Goal: Information Seeking & Learning: Find specific fact

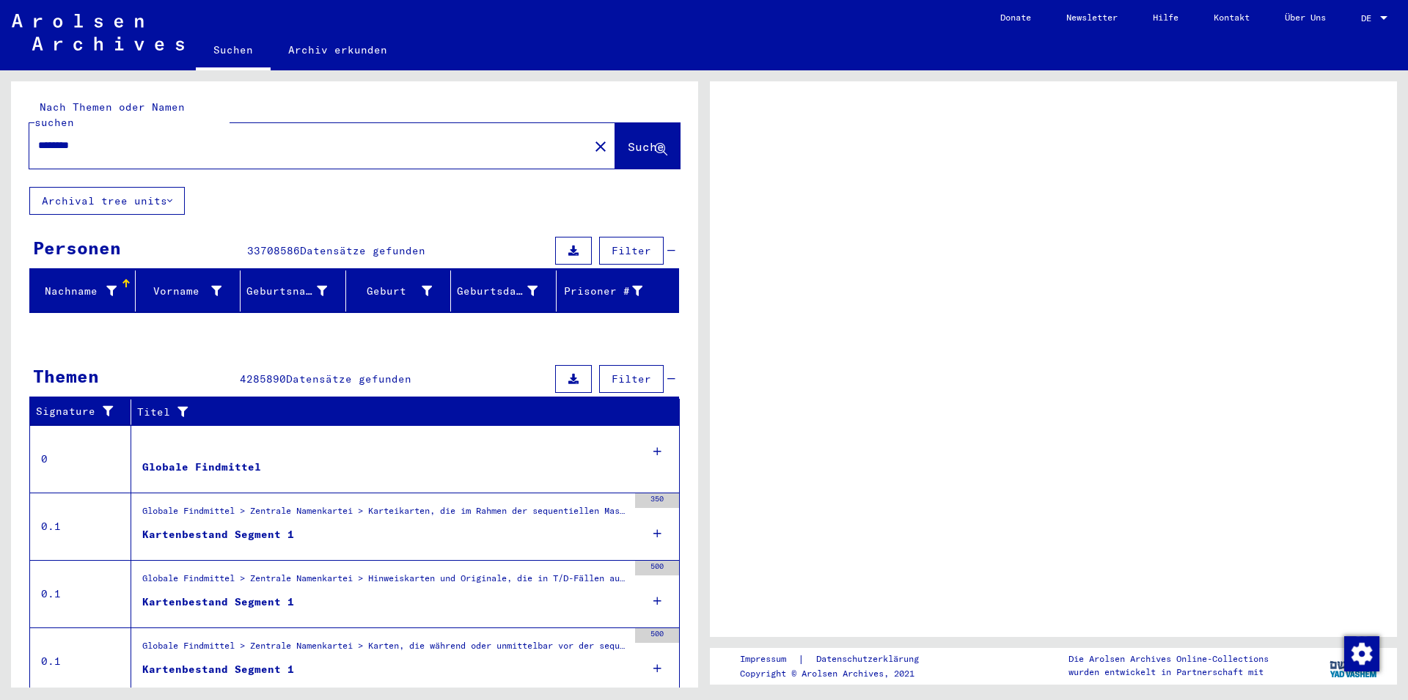
click at [95, 284] on div "Nachname" at bounding box center [76, 291] width 81 height 15
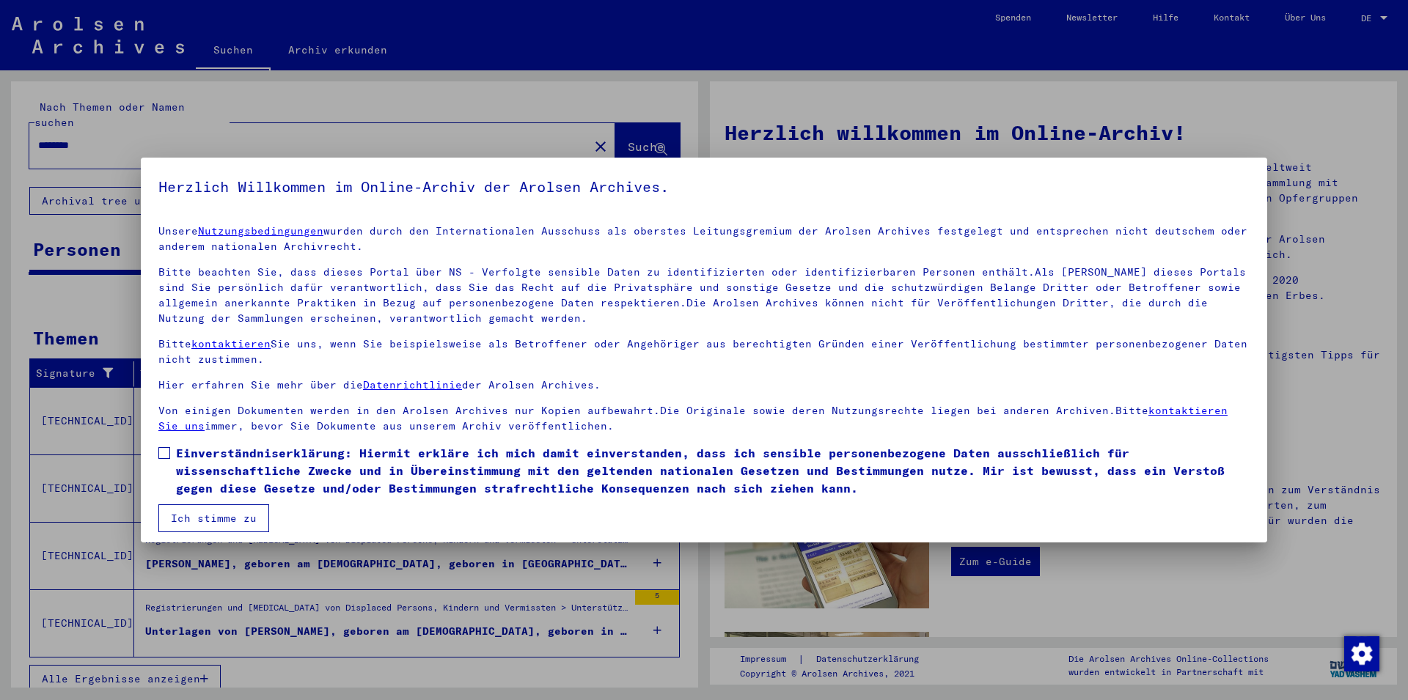
click at [159, 450] on span at bounding box center [164, 453] width 12 height 12
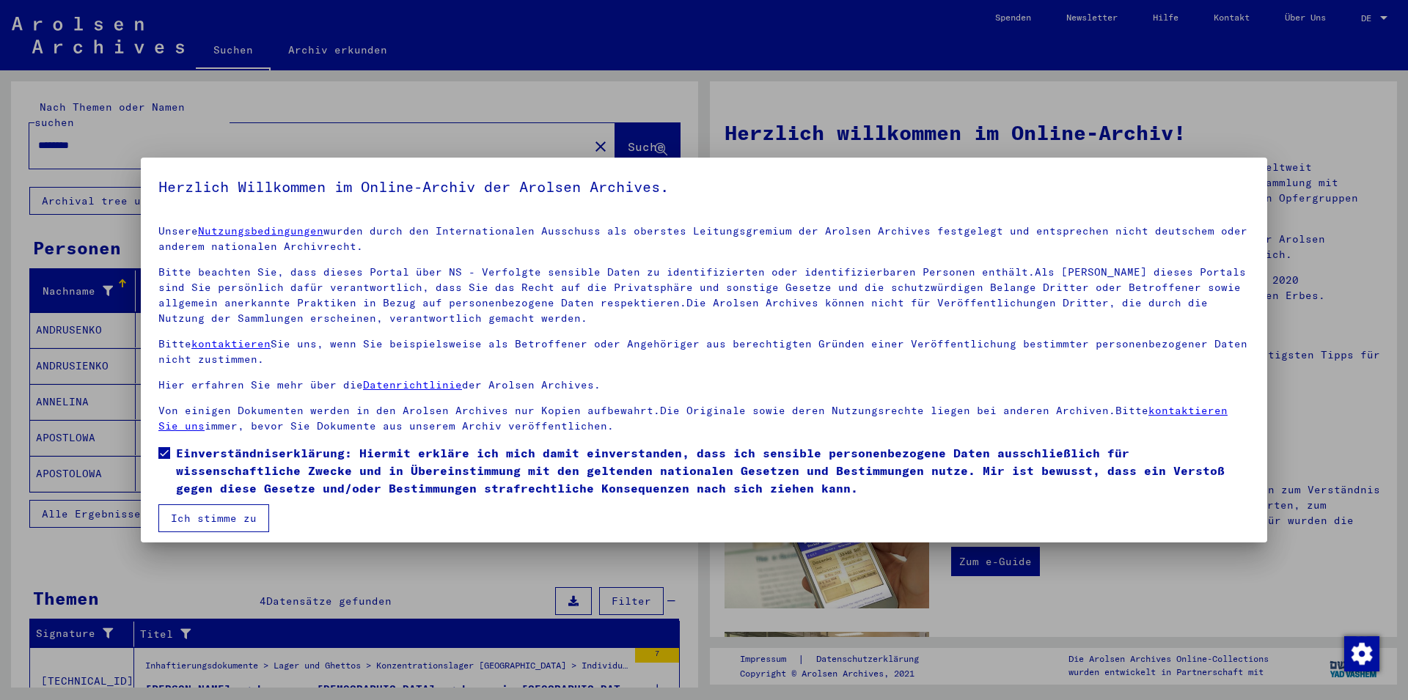
click at [203, 520] on button "Ich stimme zu" at bounding box center [213, 519] width 111 height 28
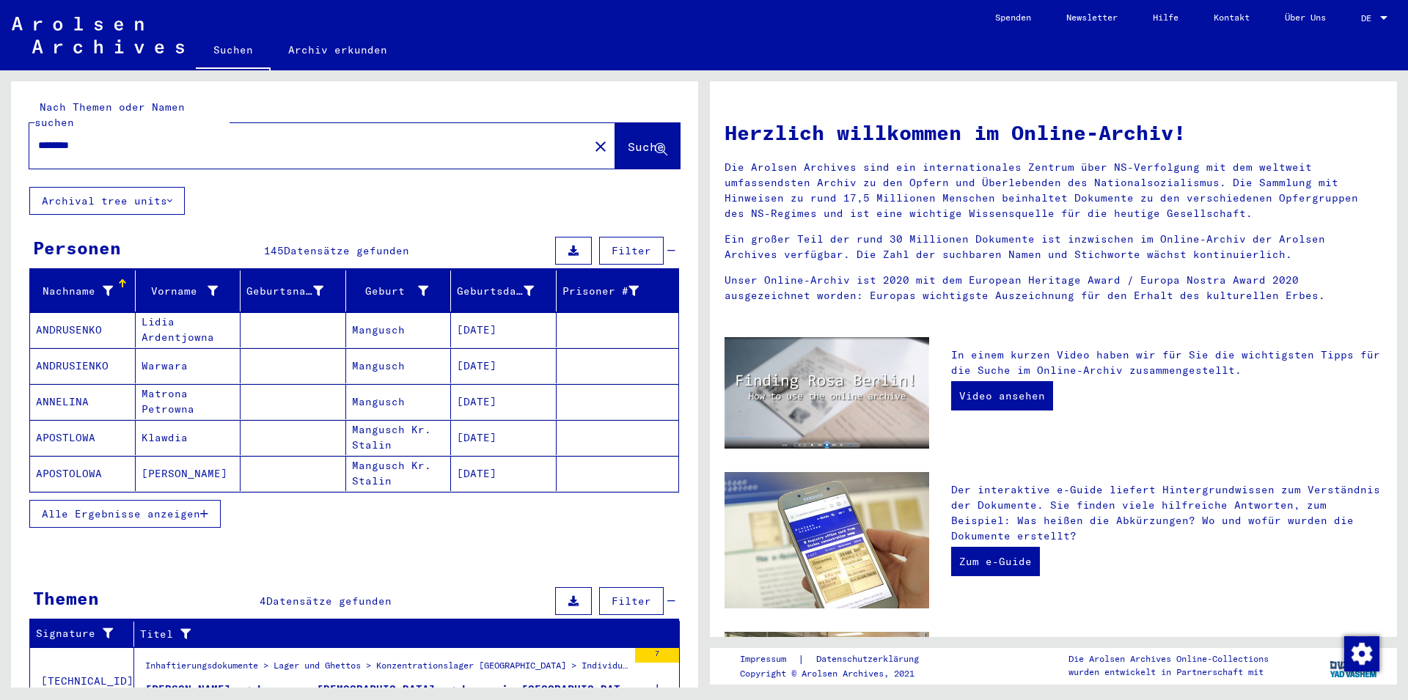
drag, startPoint x: 99, startPoint y: 125, endPoint x: 7, endPoint y: 127, distance: 91.7
click at [38, 138] on input "********" at bounding box center [304, 145] width 533 height 15
click at [628, 139] on span "Suche" at bounding box center [646, 146] width 37 height 15
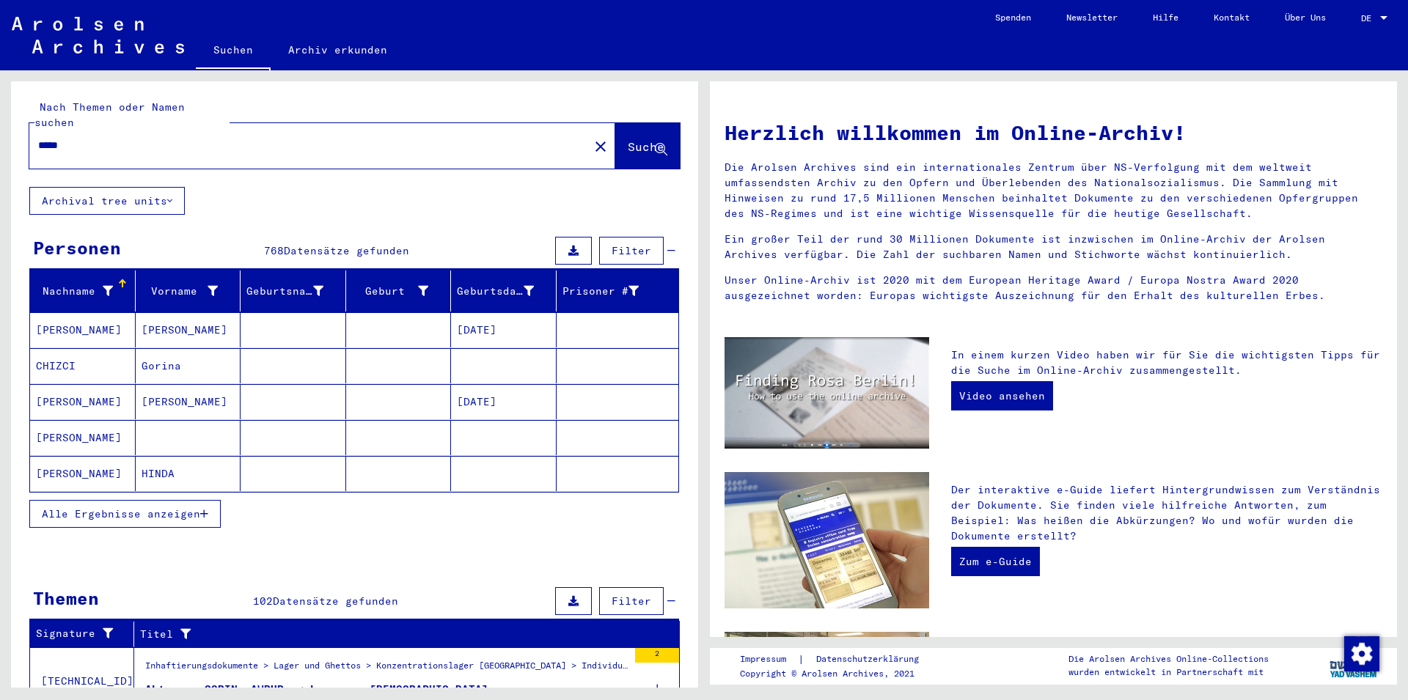
click at [617, 244] on span "Filter" at bounding box center [632, 250] width 40 height 13
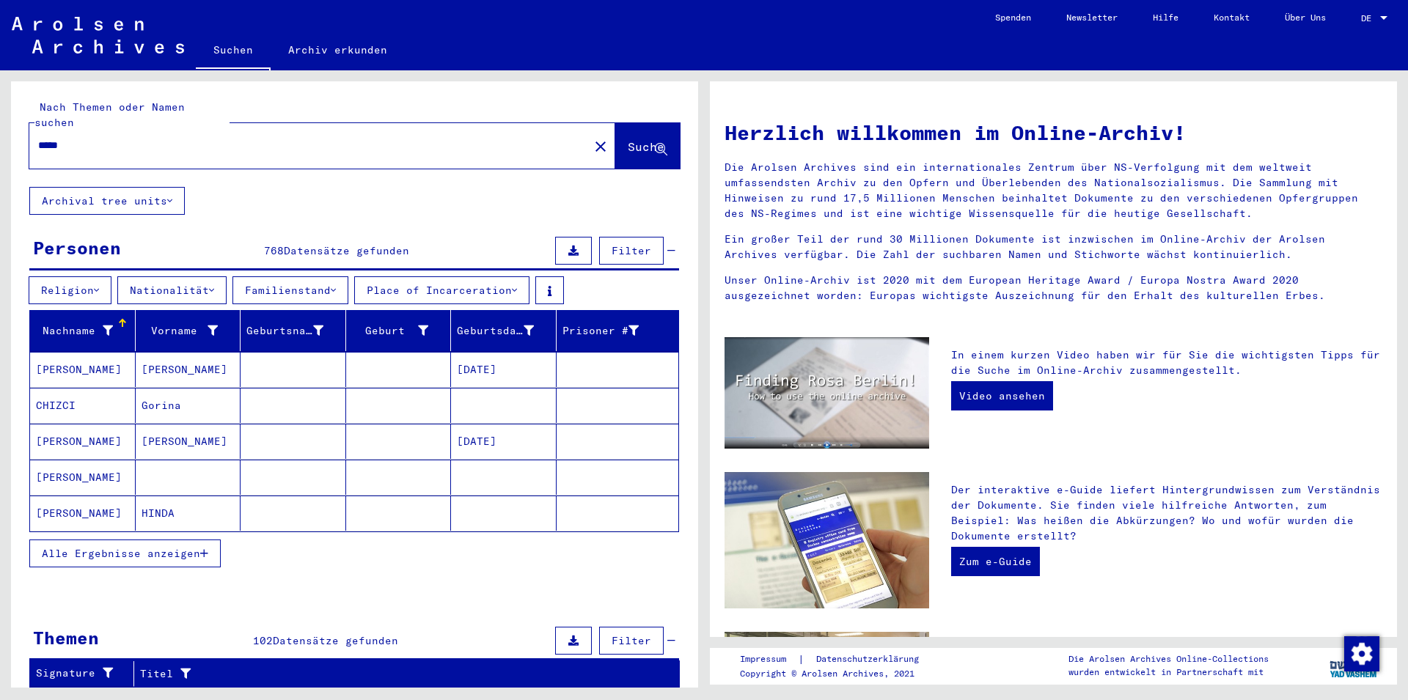
click at [227, 276] on button "Nationalität" at bounding box center [171, 290] width 109 height 28
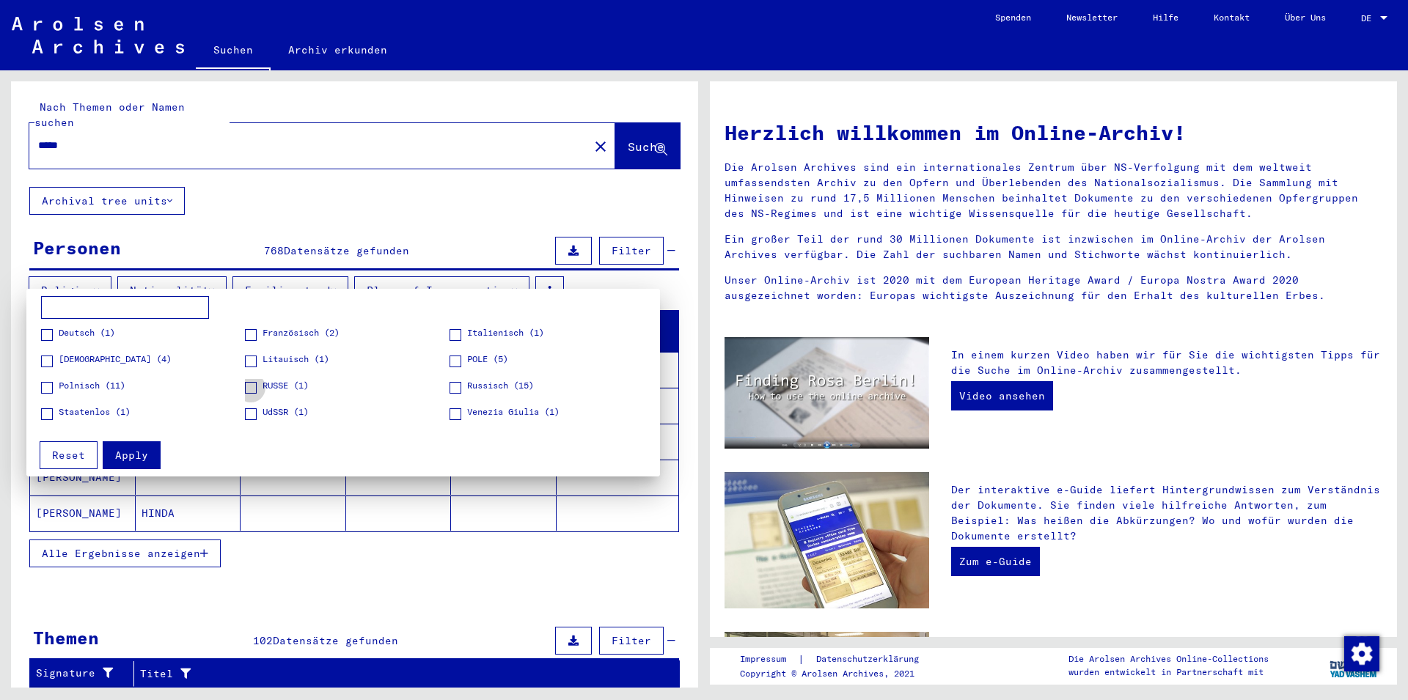
click at [253, 386] on span at bounding box center [251, 388] width 12 height 12
click at [455, 386] on span at bounding box center [456, 388] width 12 height 12
click at [133, 452] on span "Apply" at bounding box center [131, 455] width 33 height 13
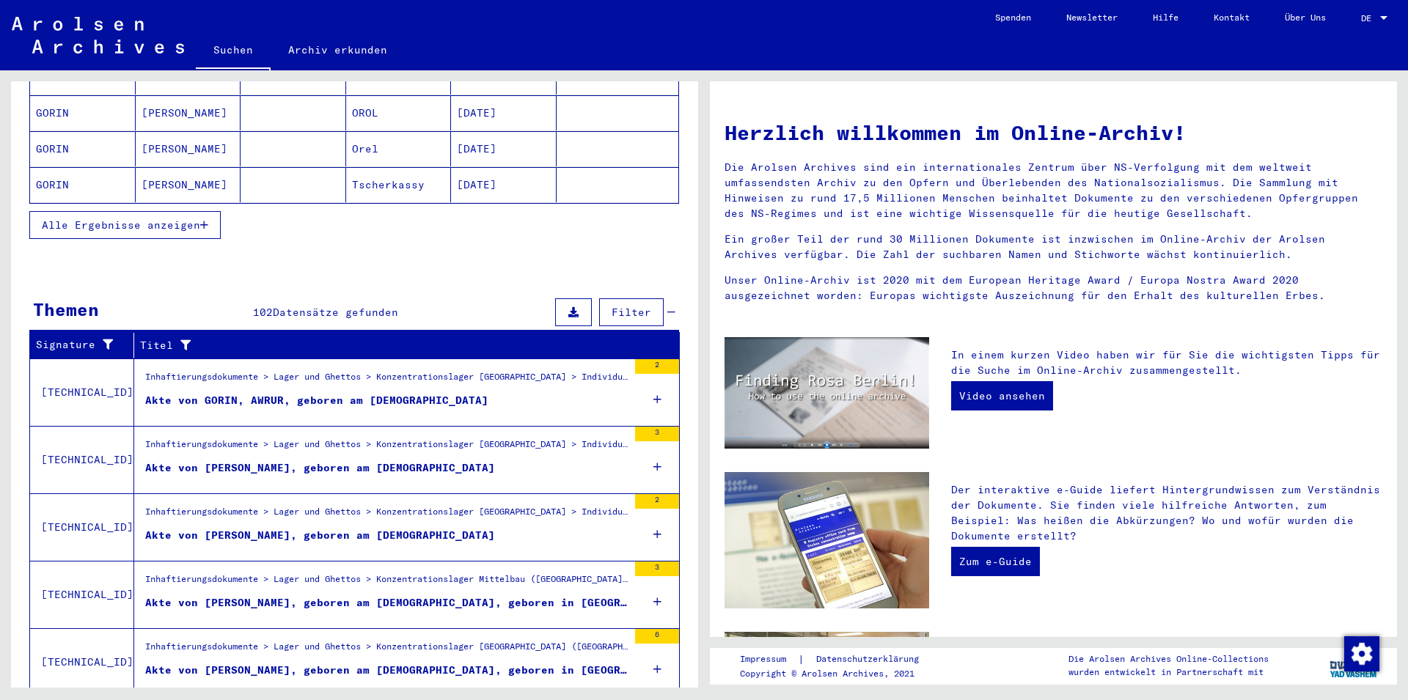
scroll to position [365, 0]
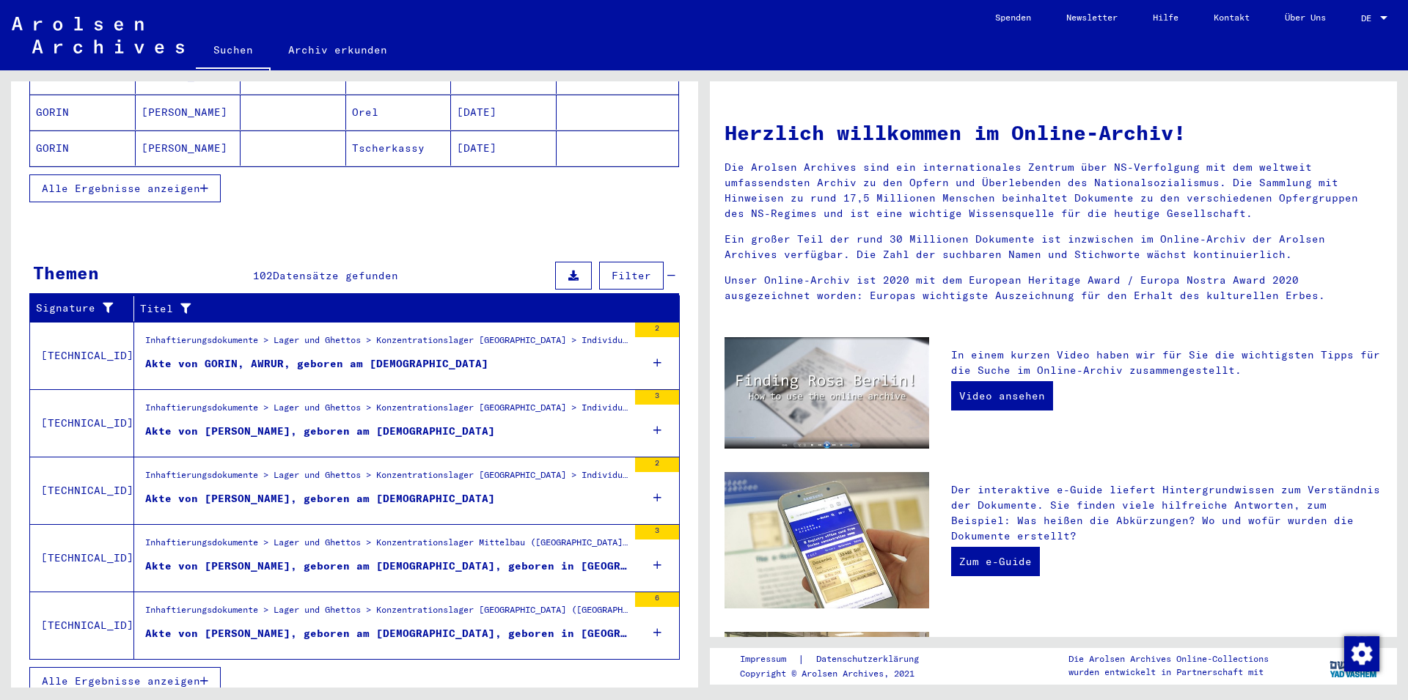
click at [186, 675] on span "Alle Ergebnisse anzeigen" at bounding box center [121, 681] width 158 height 13
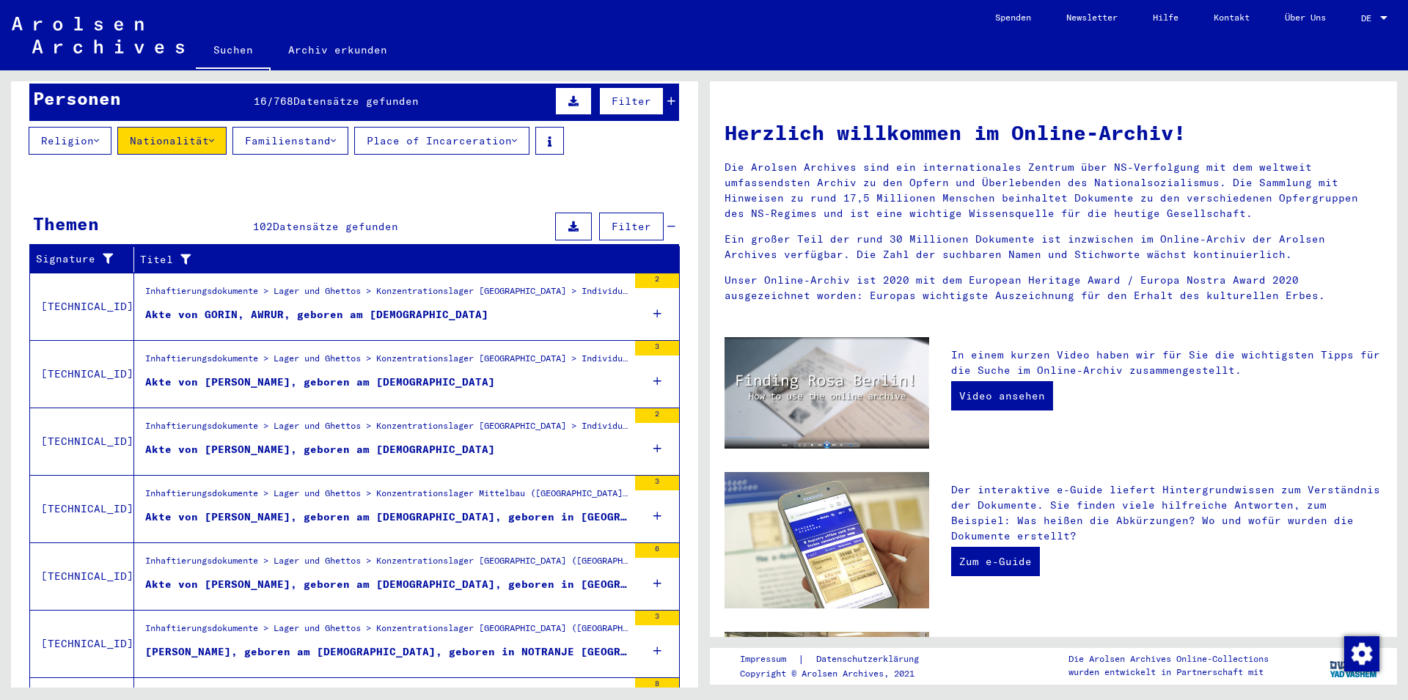
scroll to position [65, 0]
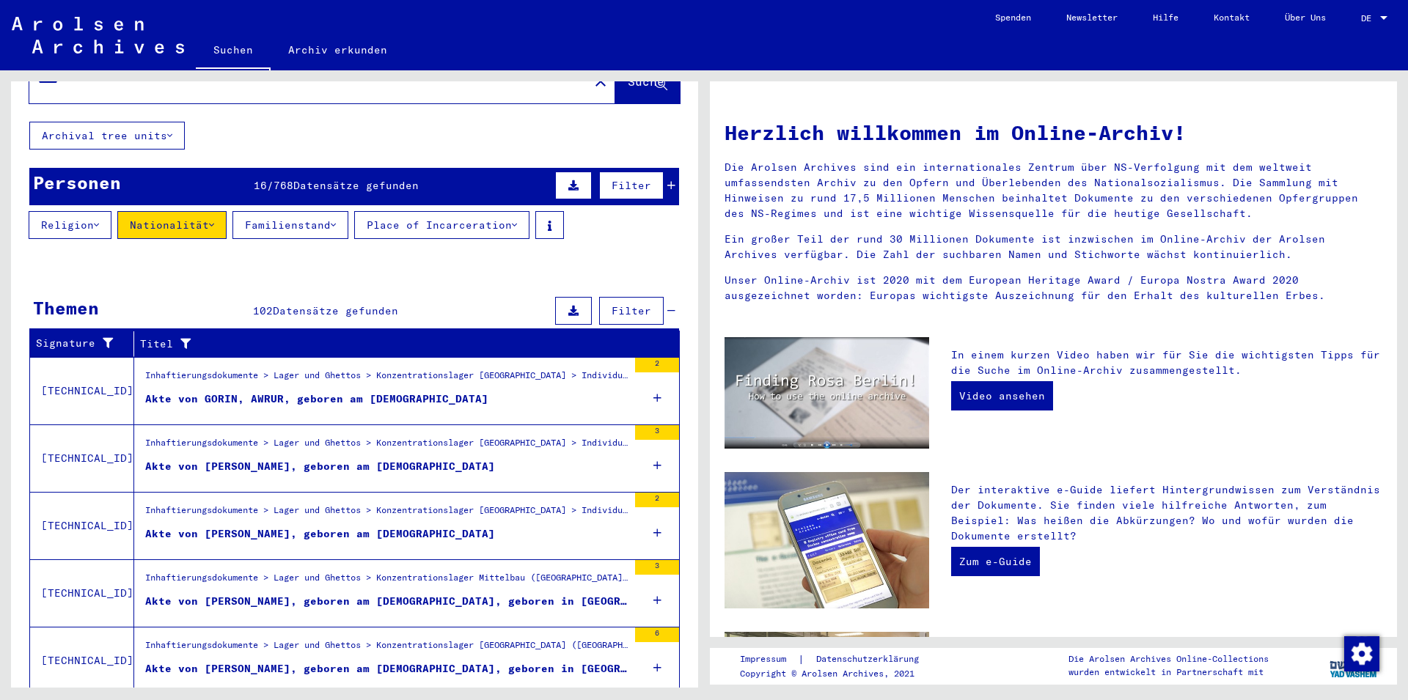
click at [612, 304] on span "Filter" at bounding box center [632, 310] width 40 height 13
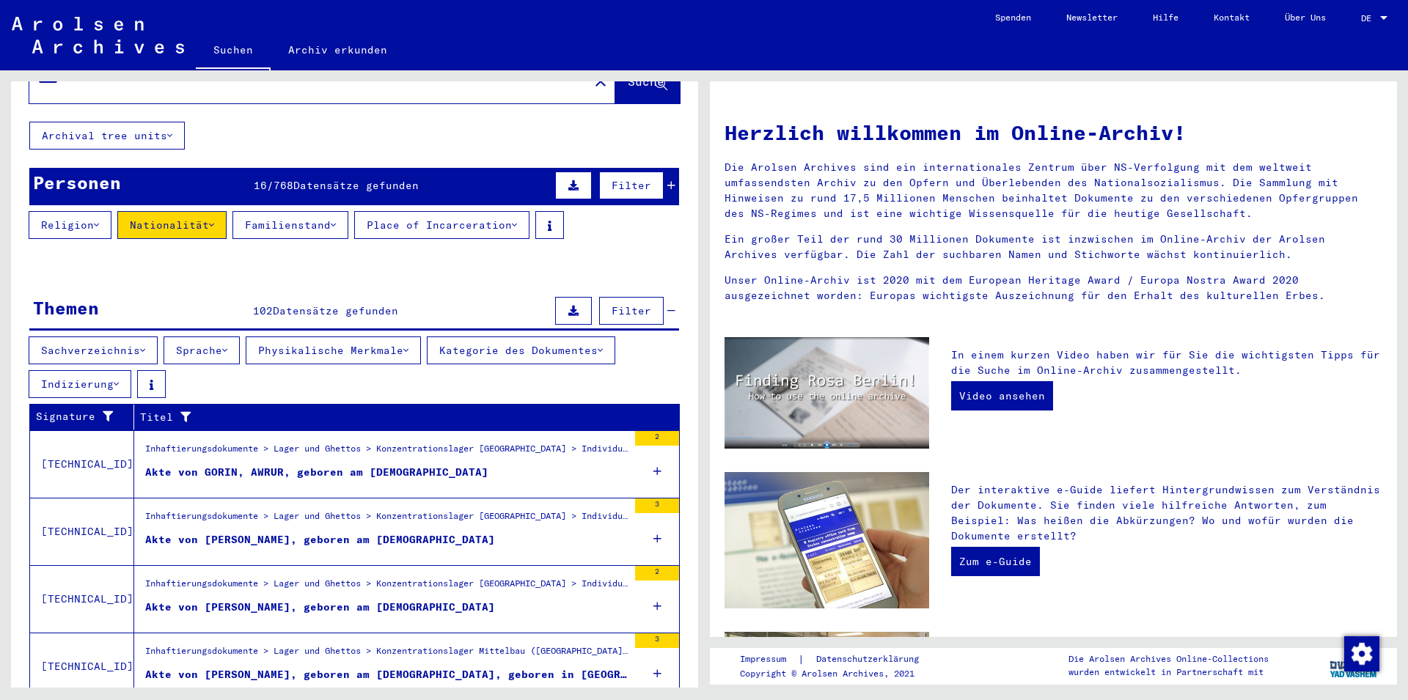
click at [152, 337] on button "Sachverzeichnis" at bounding box center [93, 351] width 129 height 28
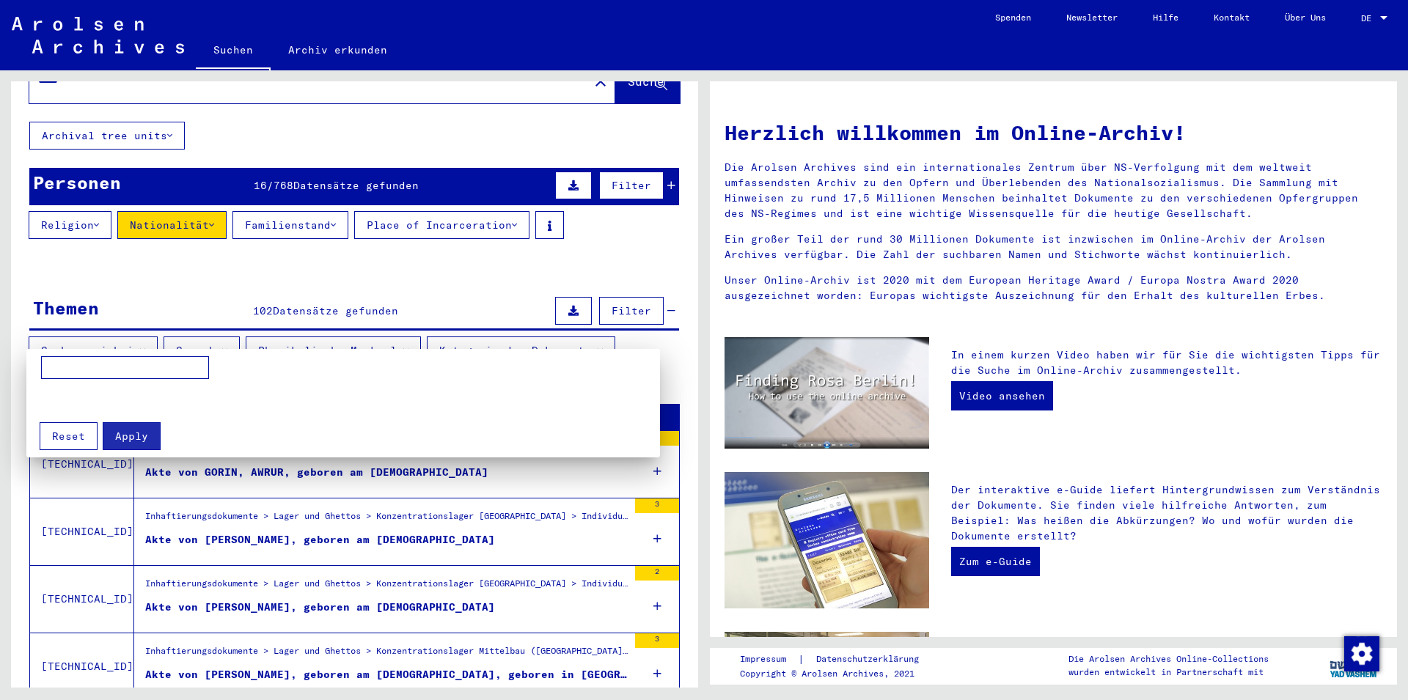
click at [464, 260] on div at bounding box center [704, 350] width 1408 height 700
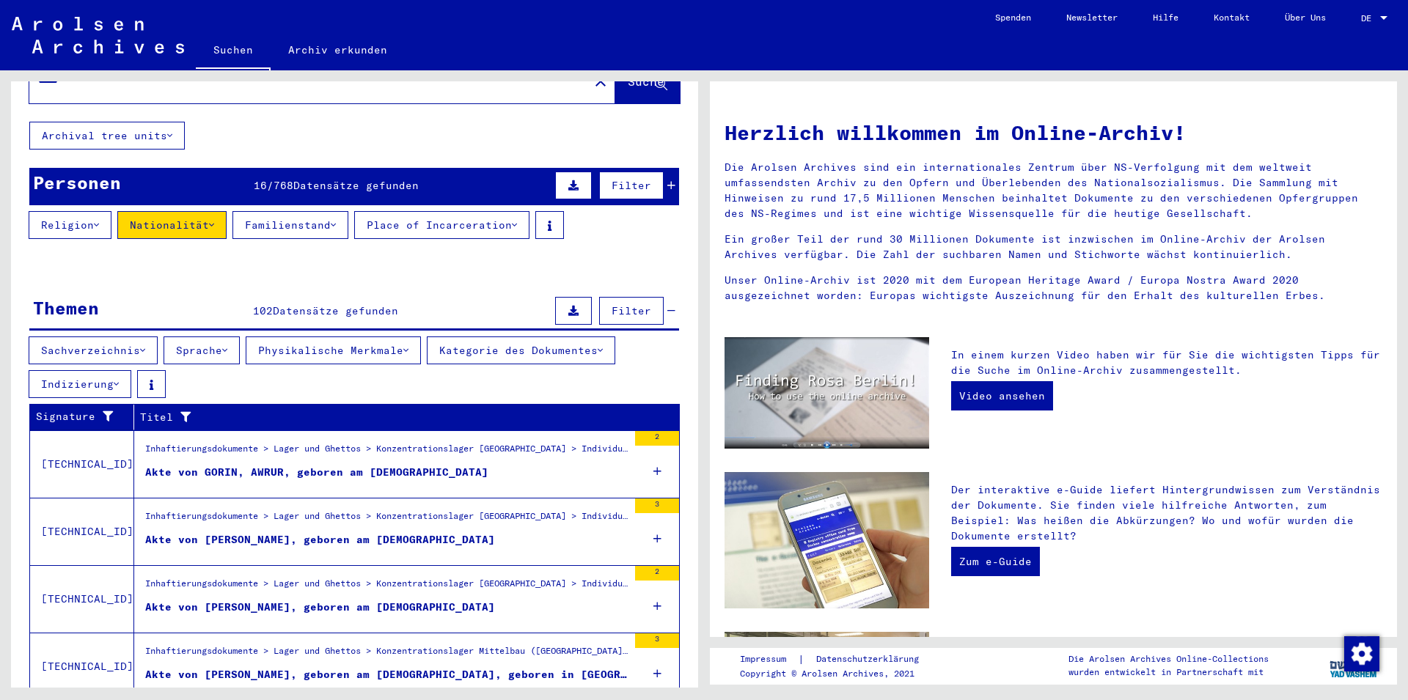
scroll to position [0, 0]
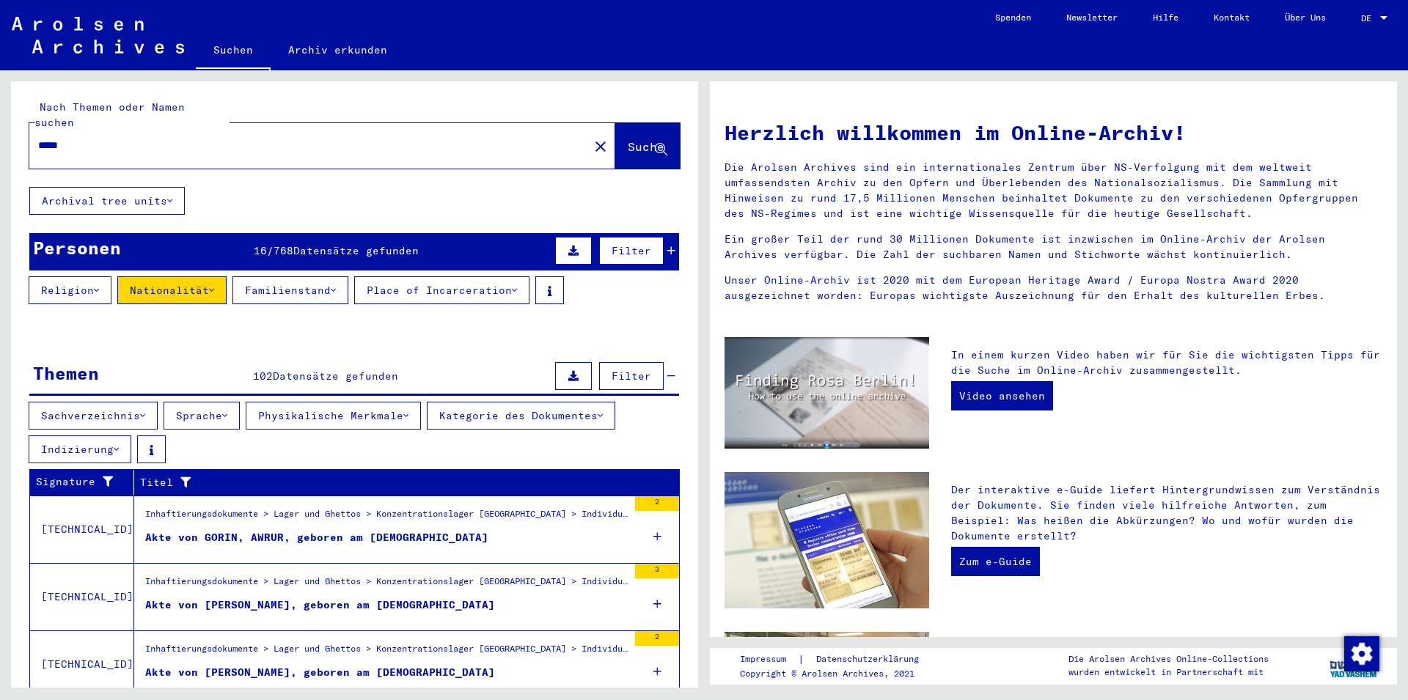
click at [141, 138] on input "*****" at bounding box center [304, 145] width 533 height 15
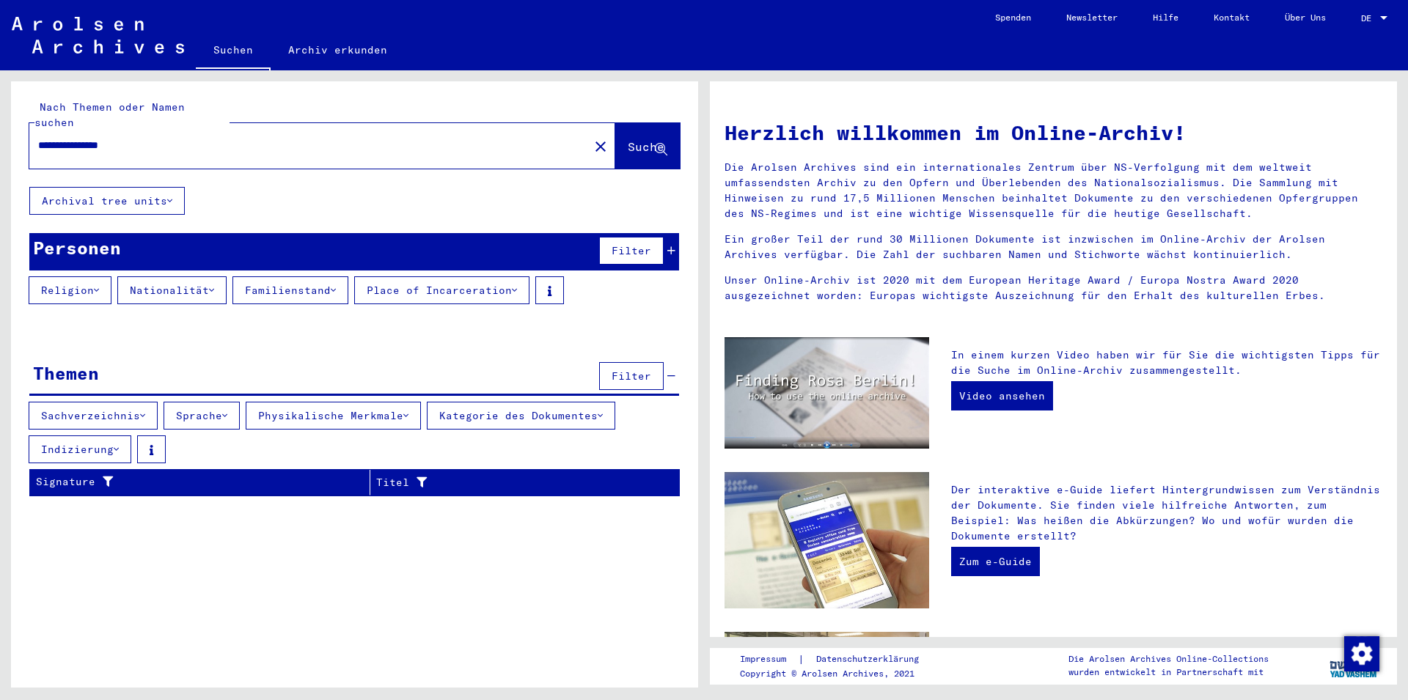
click at [71, 138] on input "**********" at bounding box center [304, 145] width 533 height 15
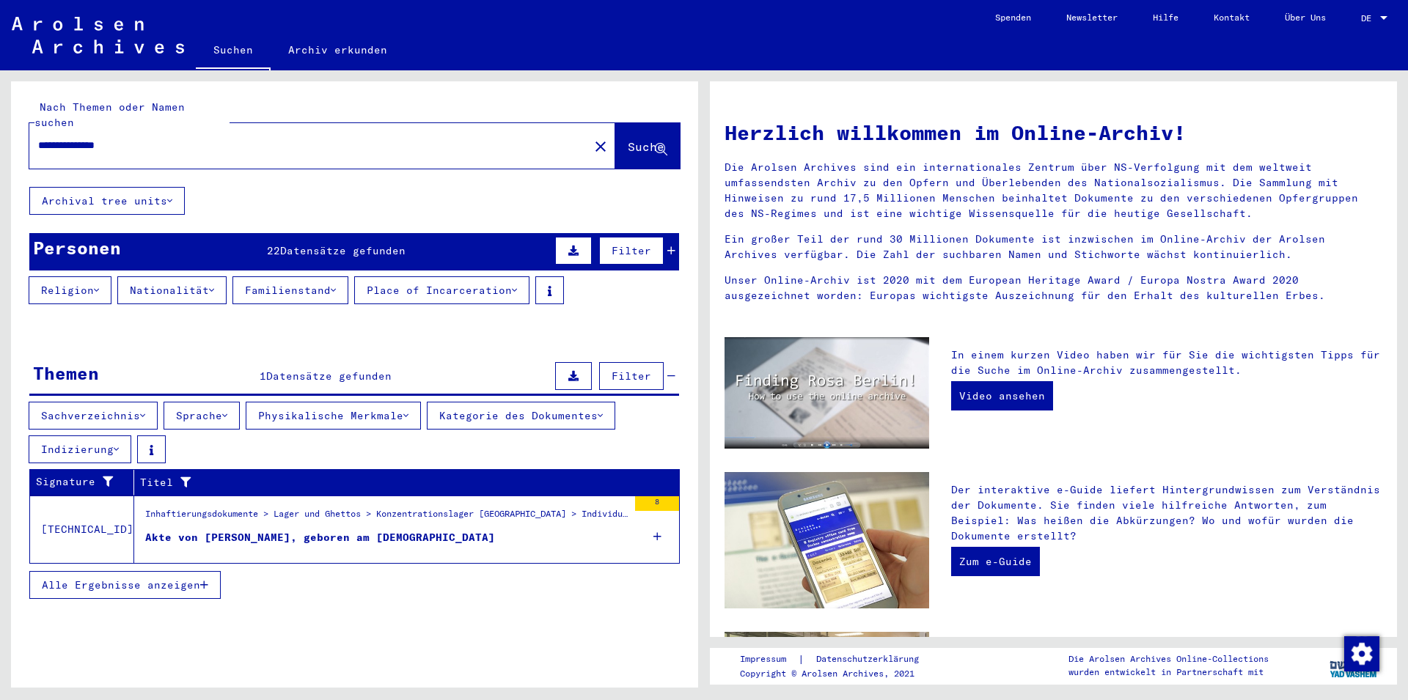
click at [341, 530] on div "Akte von [PERSON_NAME], geboren am [DEMOGRAPHIC_DATA]" at bounding box center [320, 537] width 350 height 15
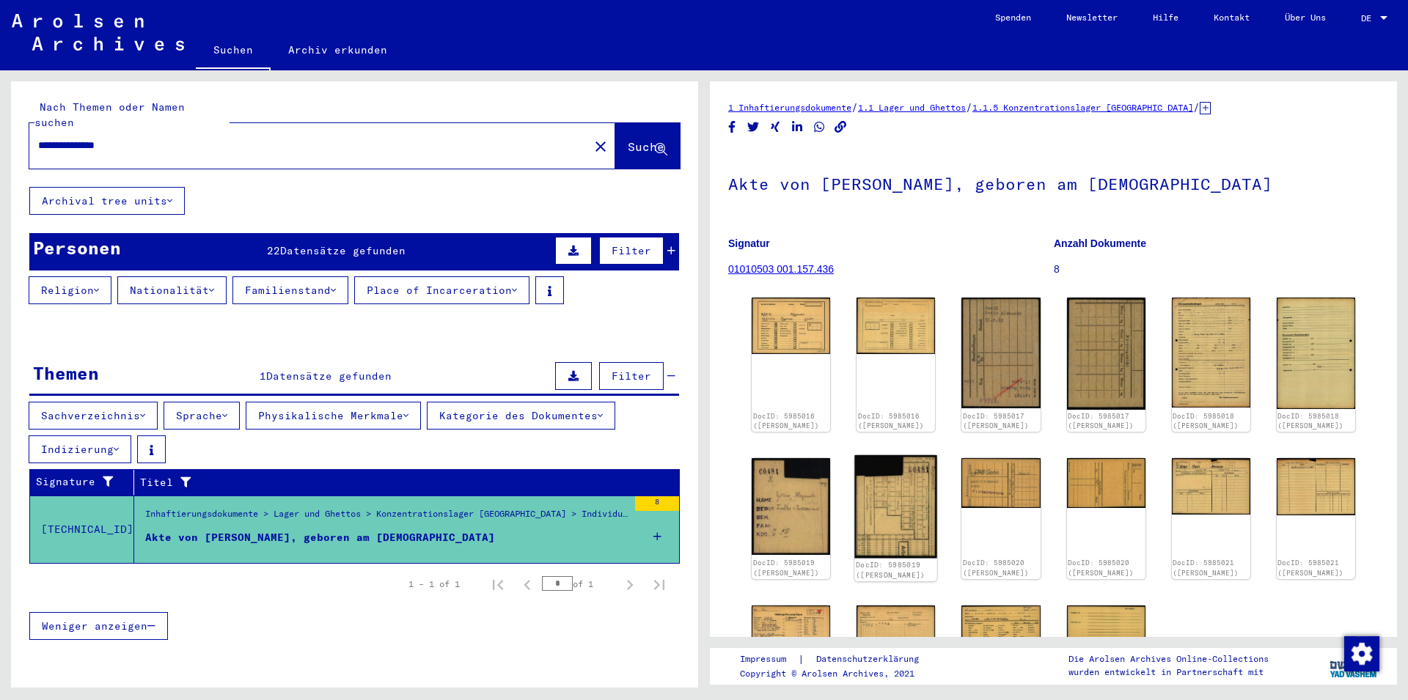
click at [889, 526] on img at bounding box center [895, 506] width 83 height 103
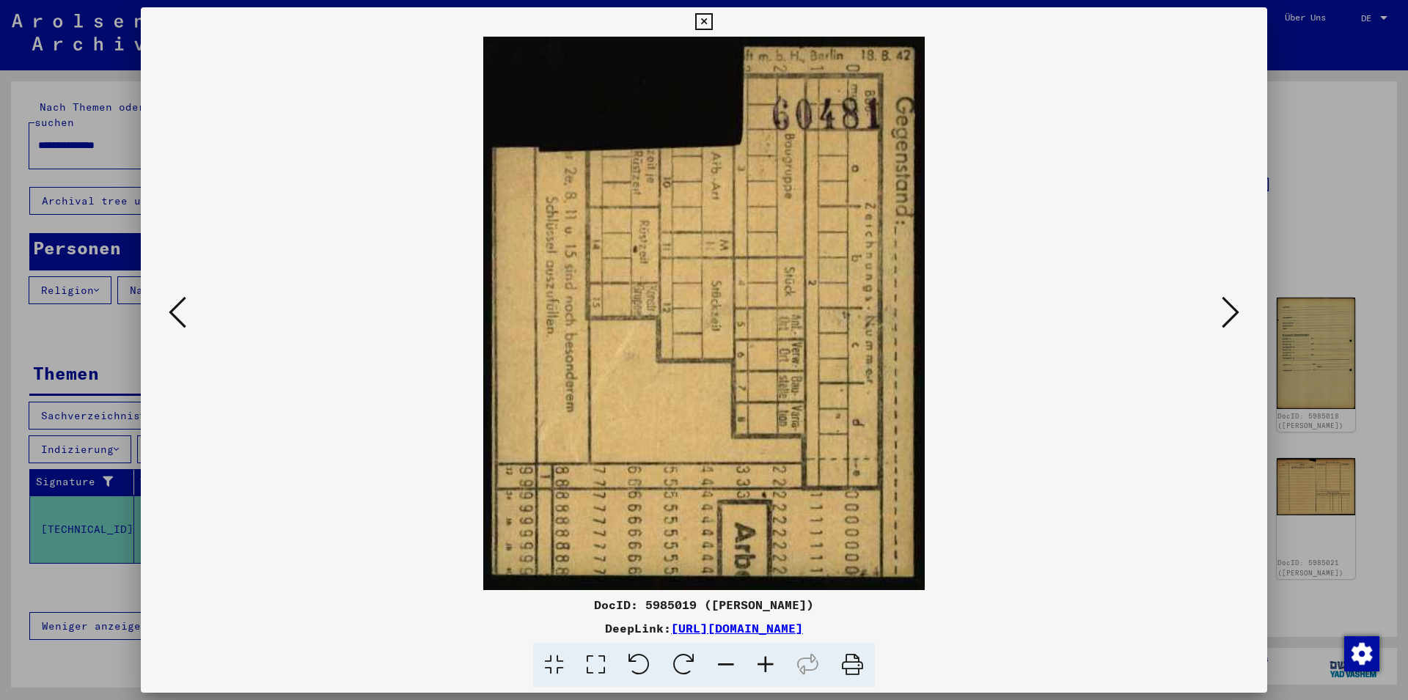
click at [179, 311] on icon at bounding box center [178, 312] width 18 height 35
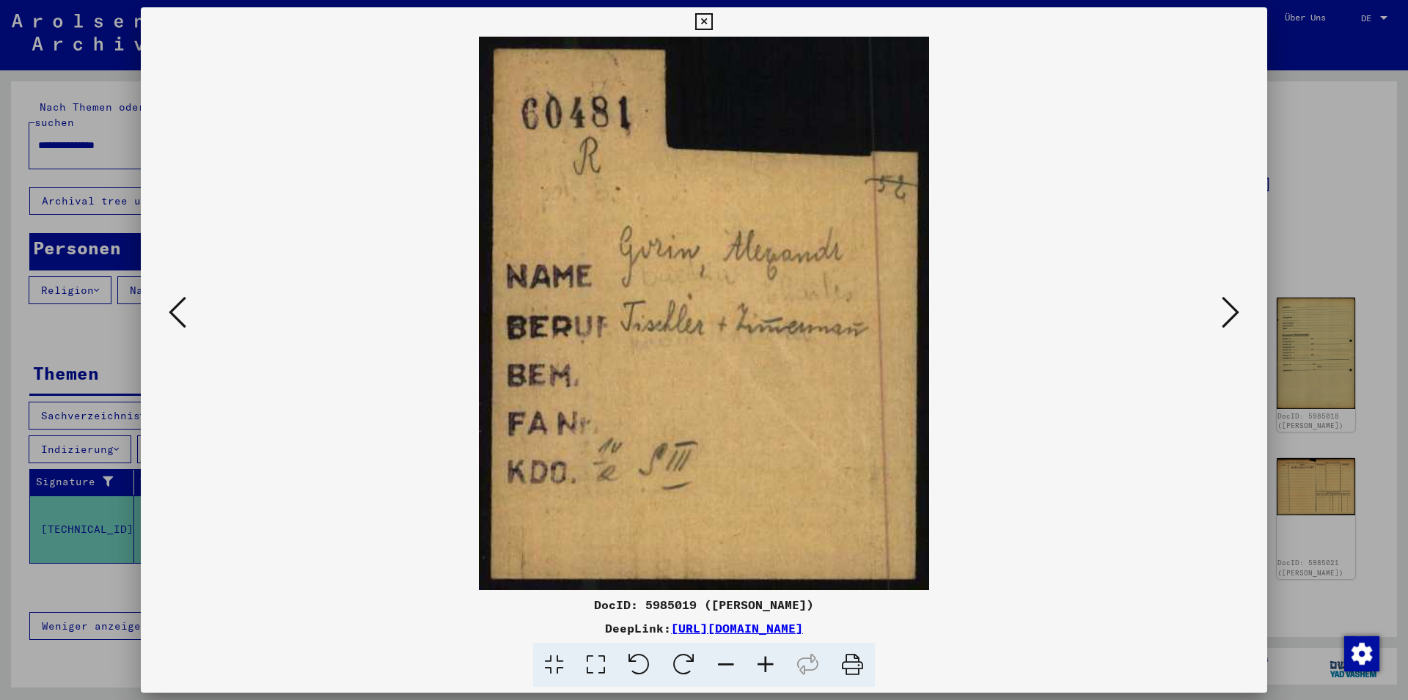
click at [1224, 315] on icon at bounding box center [1231, 312] width 18 height 35
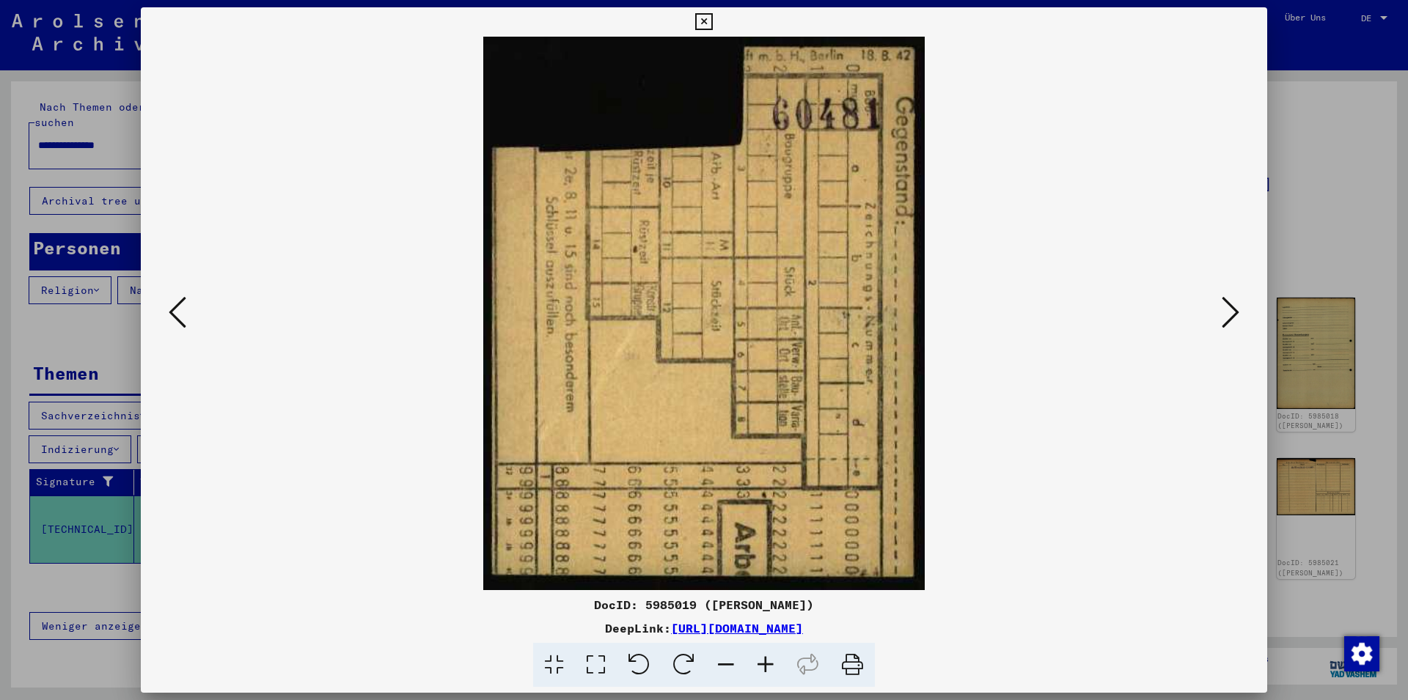
click at [1224, 315] on icon at bounding box center [1231, 312] width 18 height 35
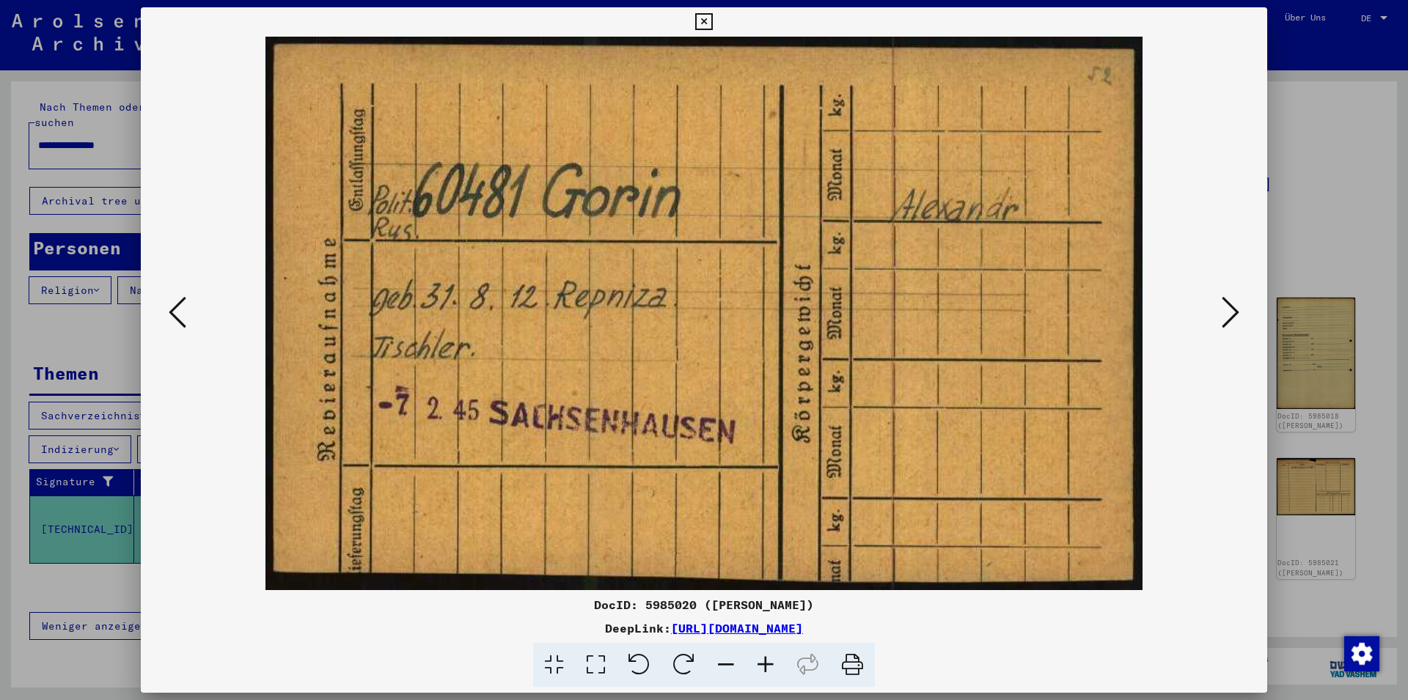
click at [1227, 320] on icon at bounding box center [1231, 312] width 18 height 35
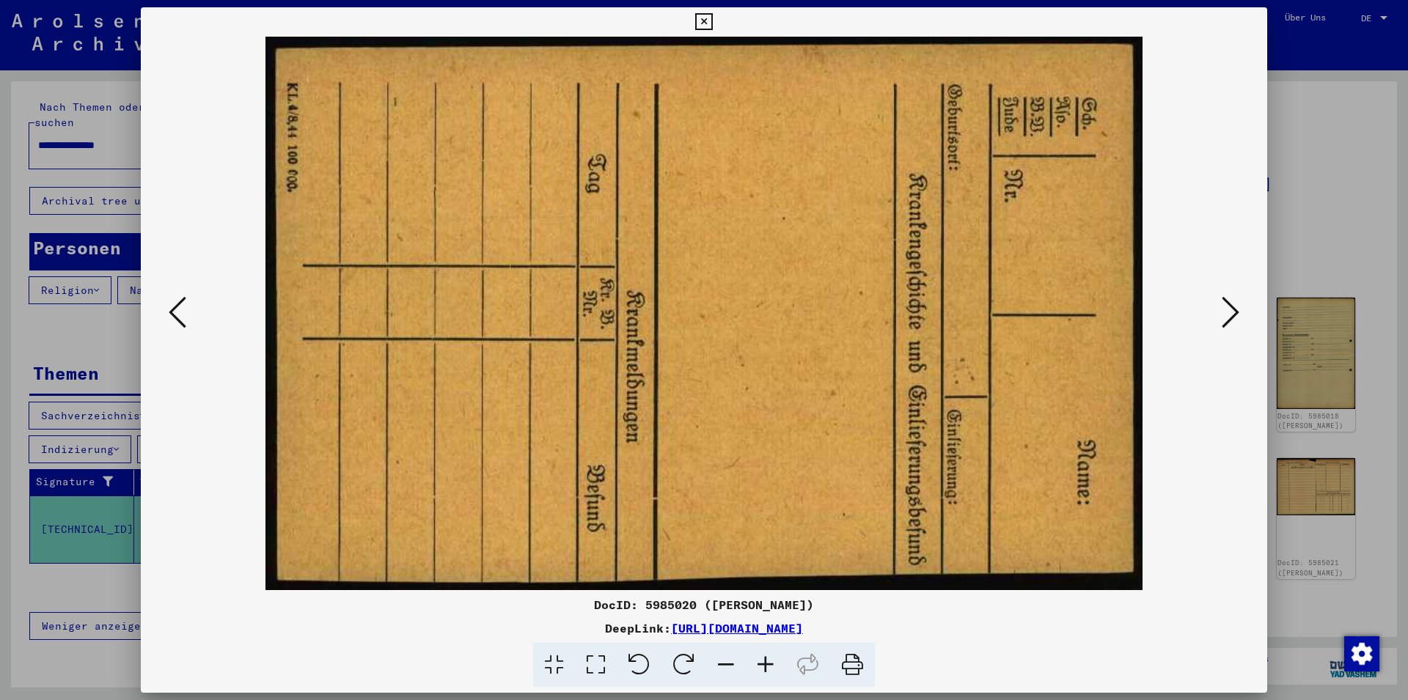
click at [1227, 320] on icon at bounding box center [1231, 312] width 18 height 35
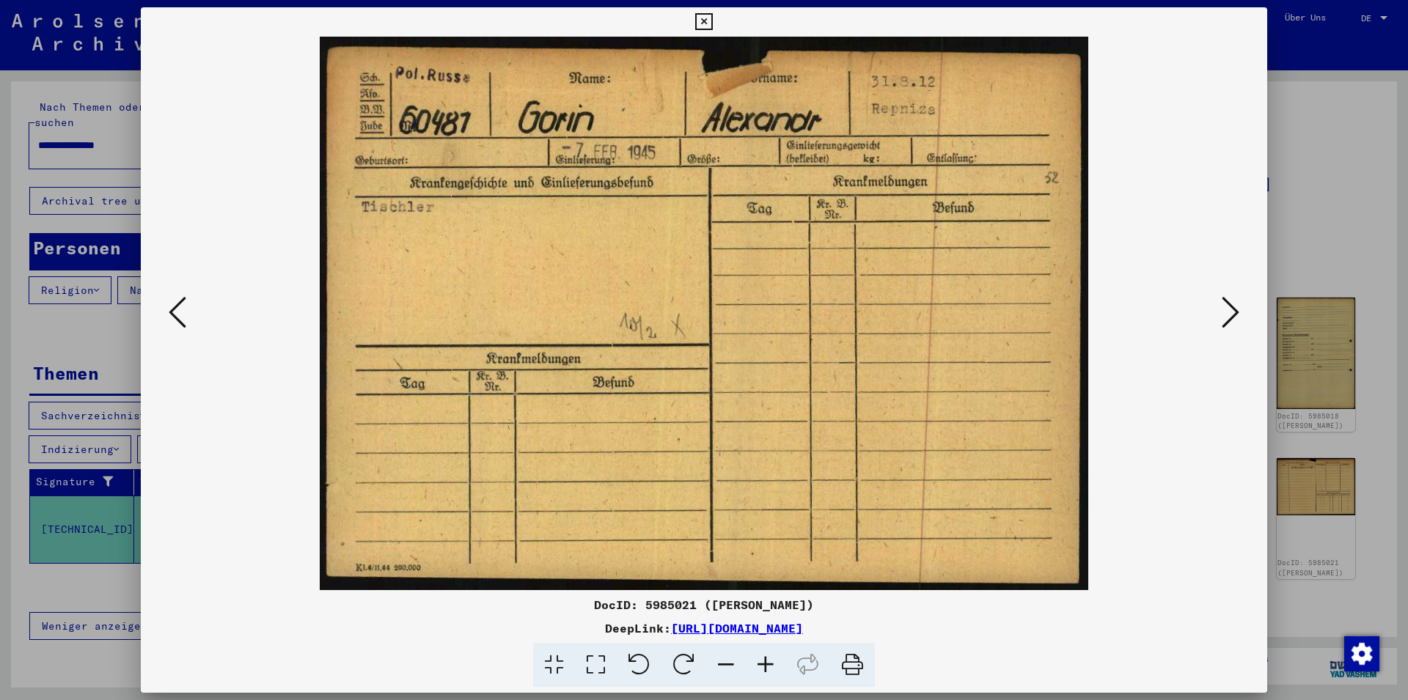
click at [1227, 319] on icon at bounding box center [1231, 312] width 18 height 35
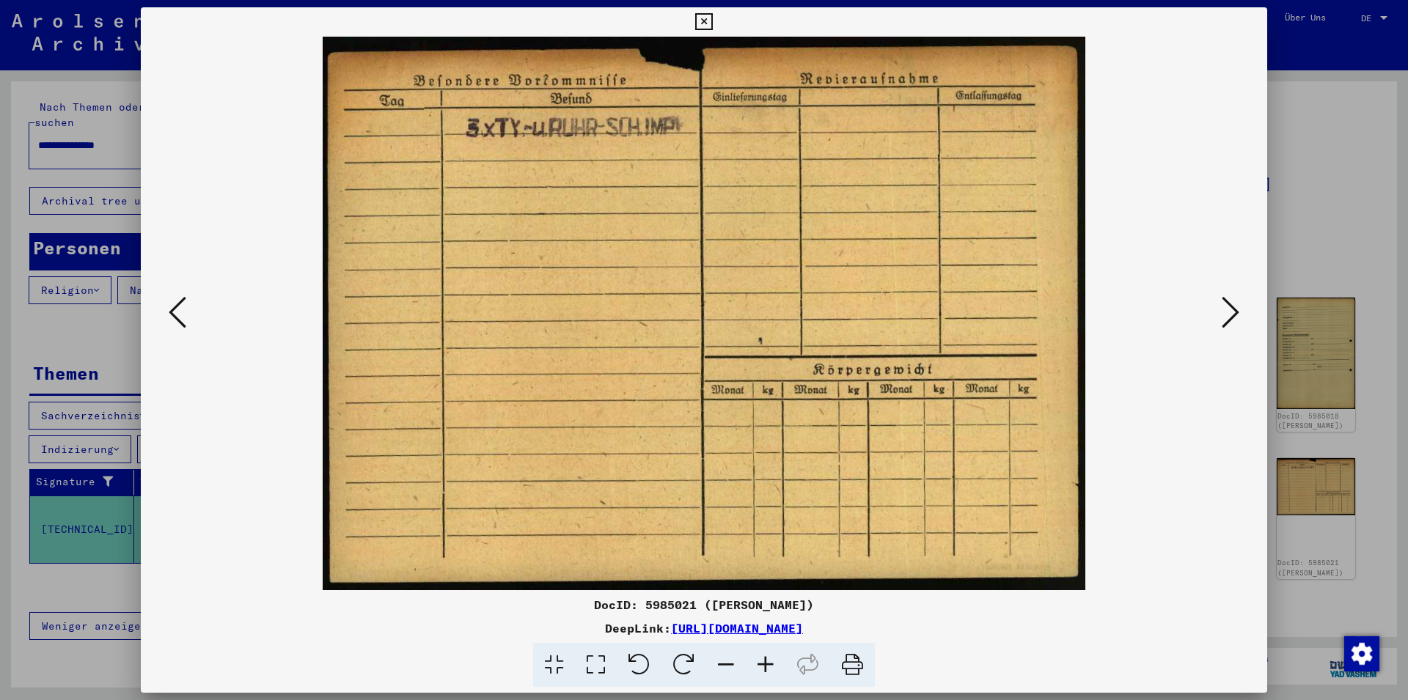
click at [1227, 319] on icon at bounding box center [1231, 312] width 18 height 35
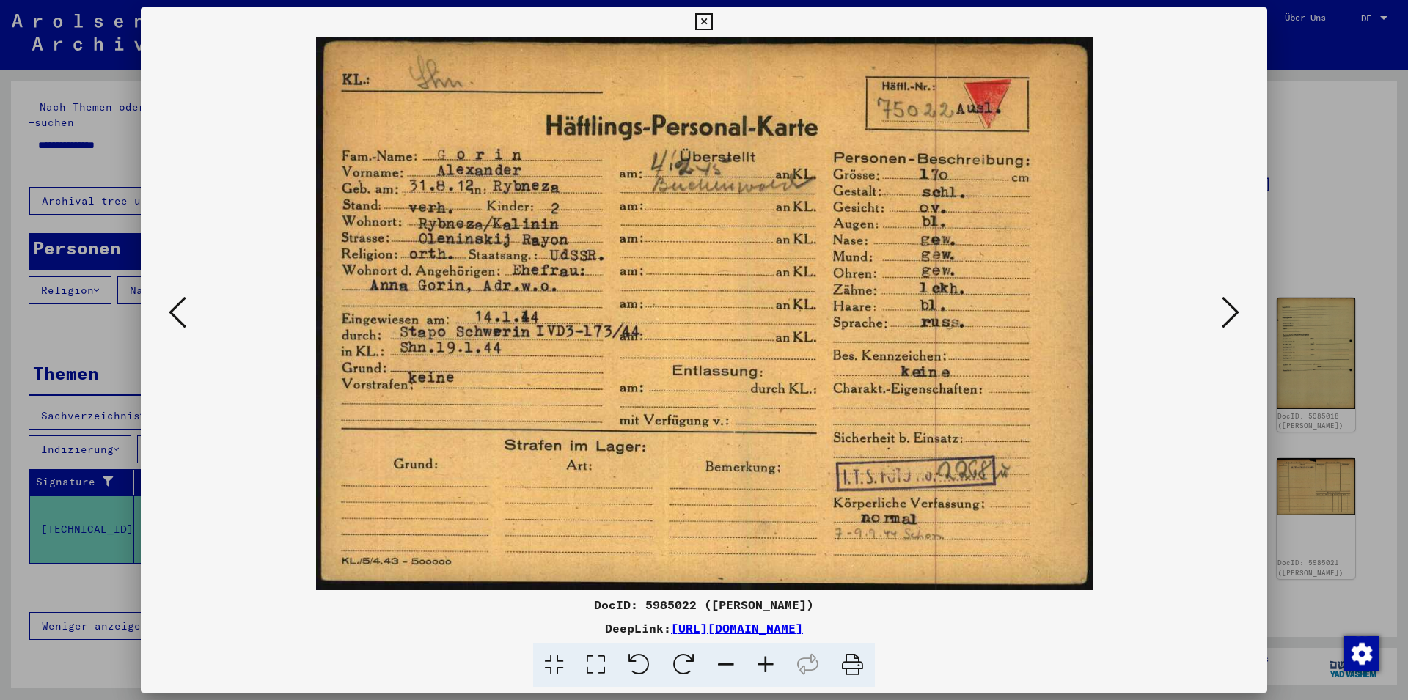
click at [1230, 308] on icon at bounding box center [1231, 312] width 18 height 35
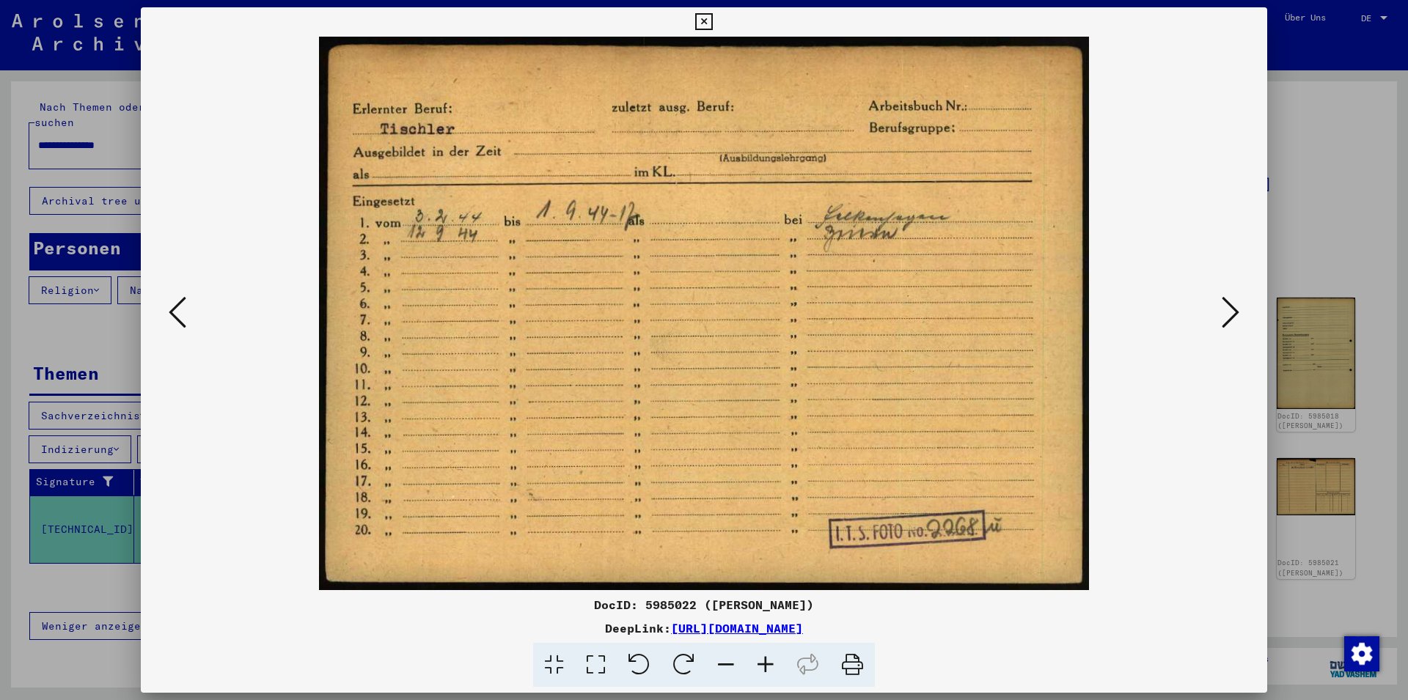
click at [1228, 307] on icon at bounding box center [1231, 312] width 18 height 35
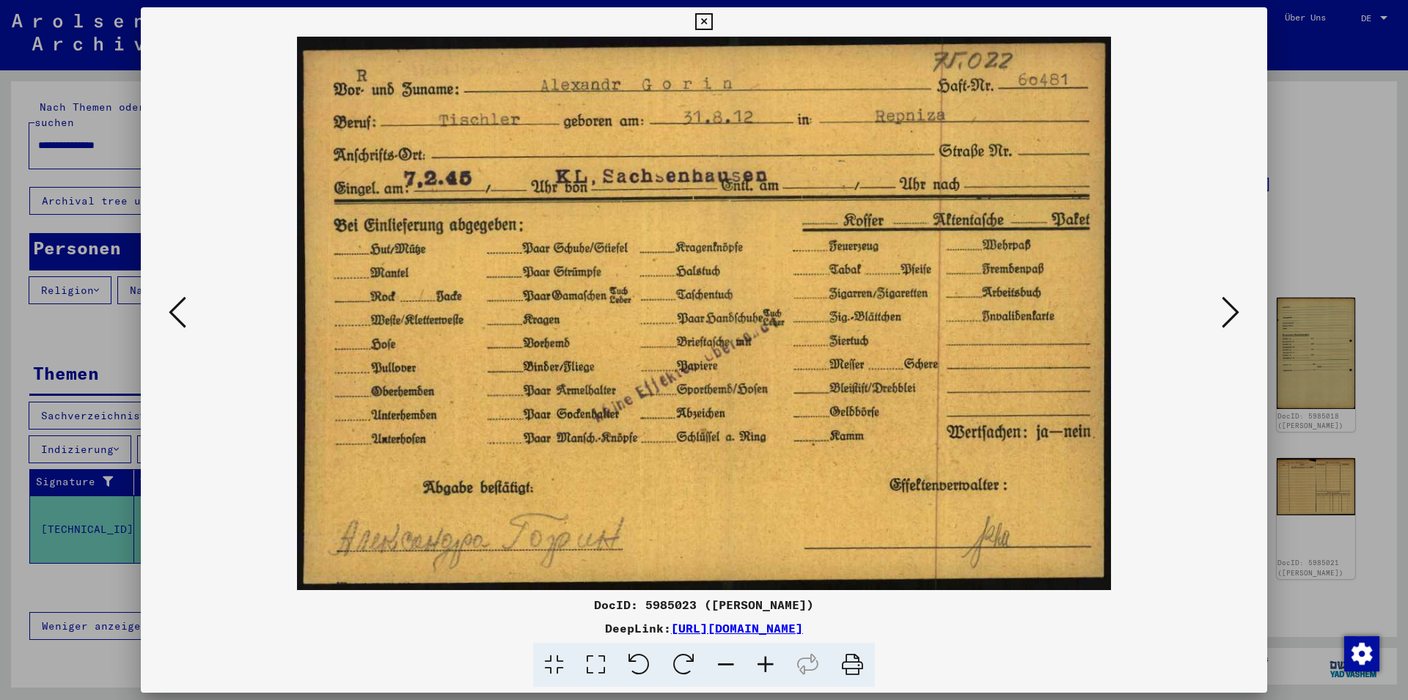
click at [1228, 307] on icon at bounding box center [1231, 312] width 18 height 35
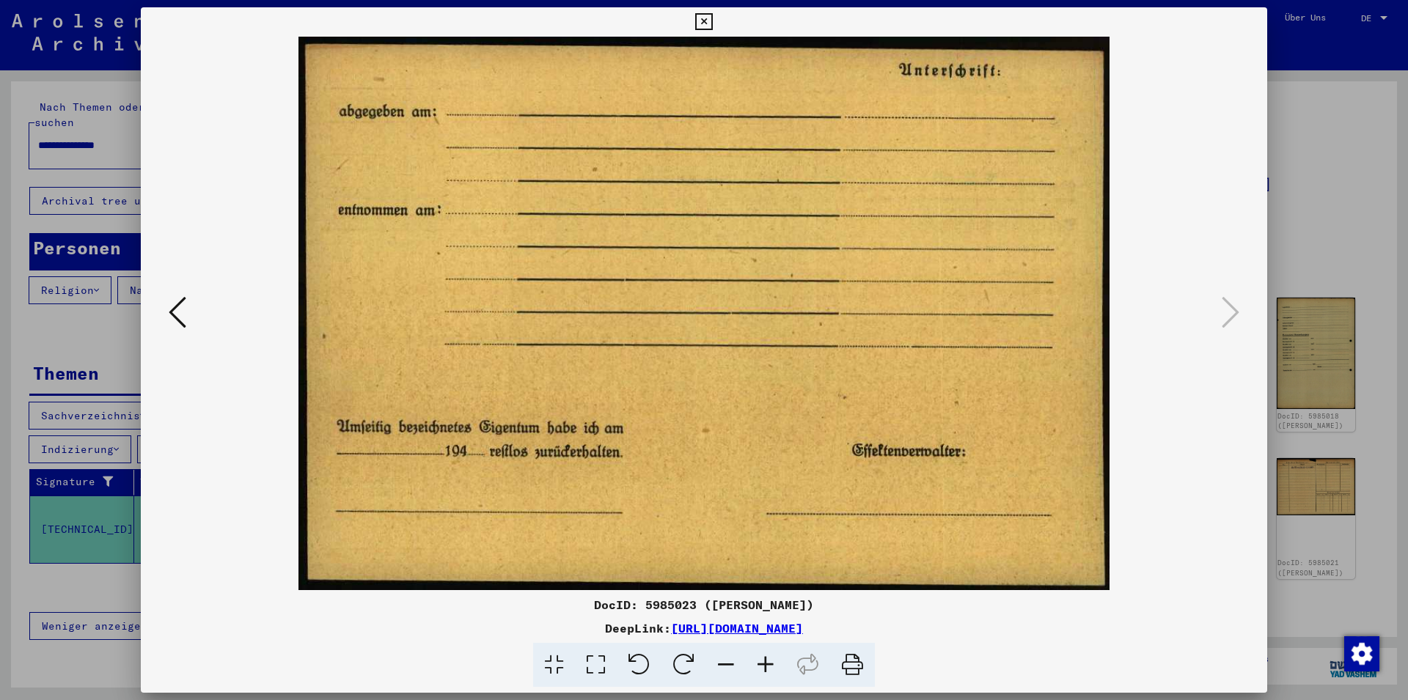
click at [712, 18] on icon at bounding box center [703, 22] width 17 height 18
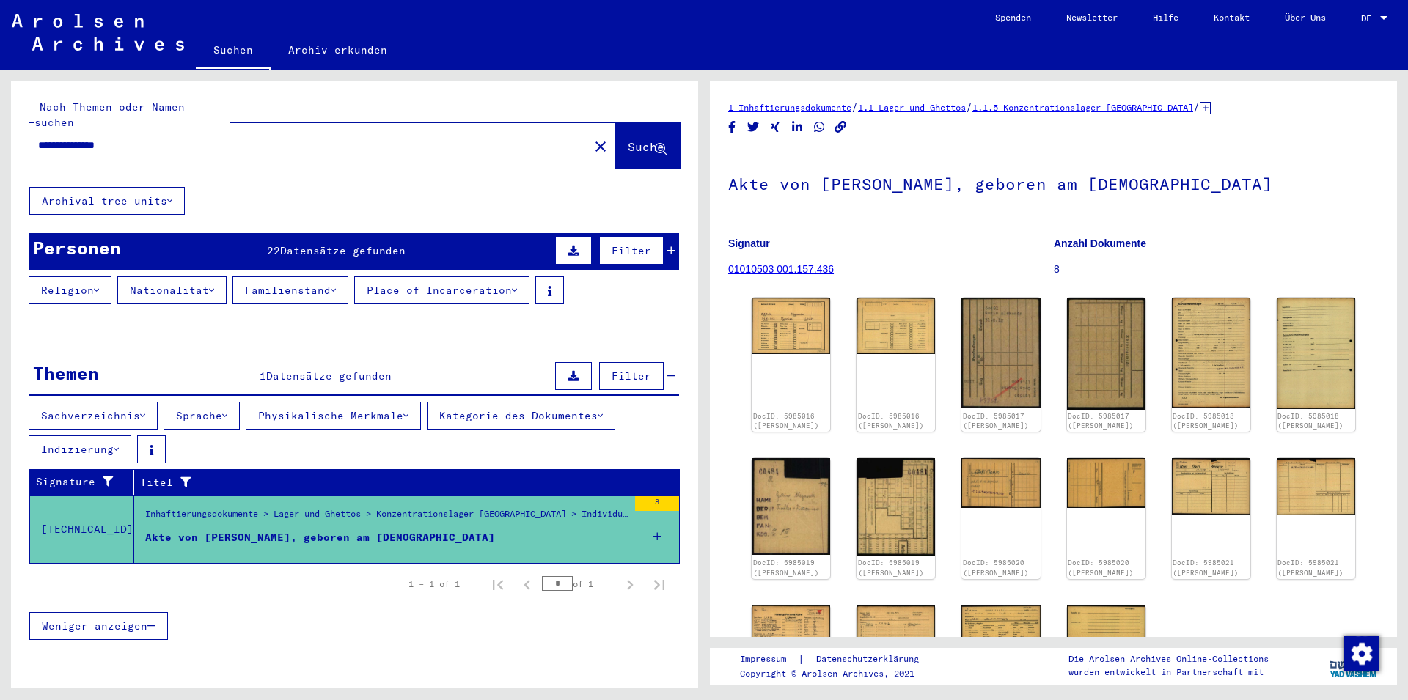
drag, startPoint x: 147, startPoint y: 131, endPoint x: 0, endPoint y: 122, distance: 147.7
click at [38, 138] on input "**********" at bounding box center [309, 145] width 542 height 15
type input "**********"
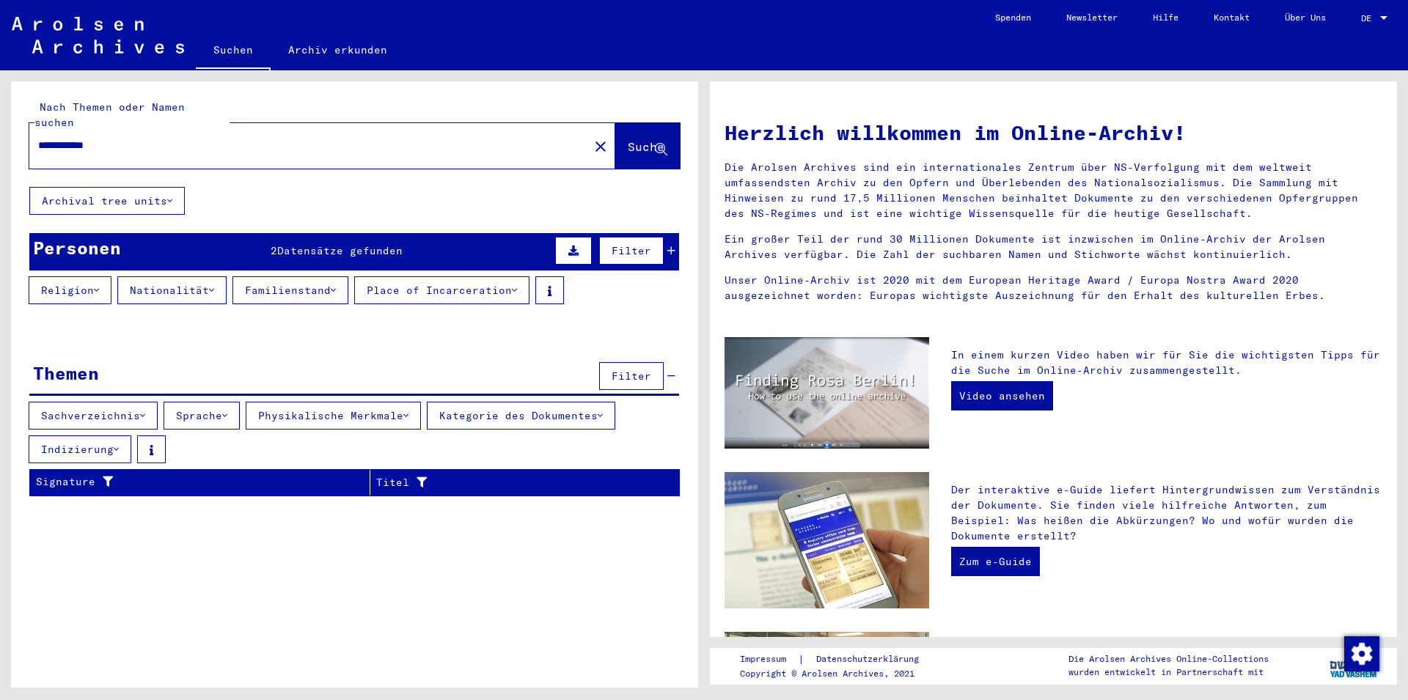
click at [322, 244] on span "Datensätze gefunden" at bounding box center [339, 250] width 125 height 13
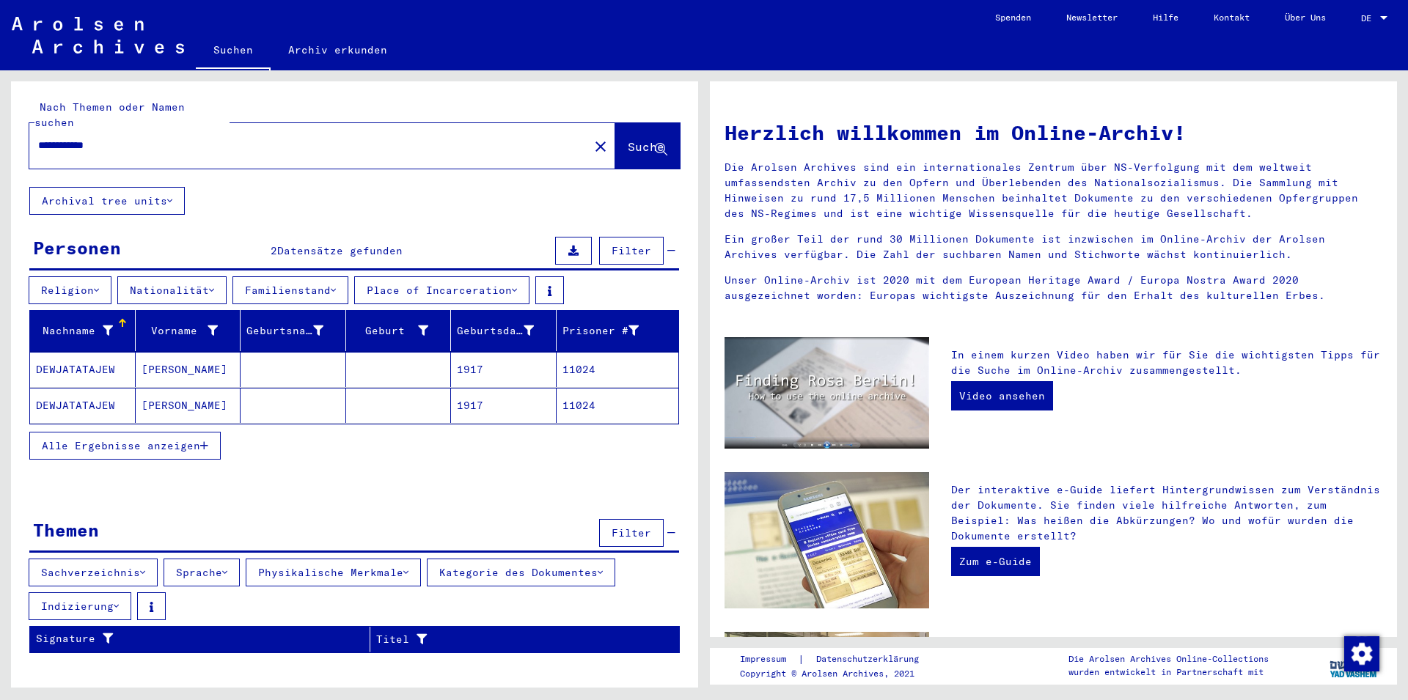
click at [82, 354] on mat-cell "DEWJATATAJEW" at bounding box center [83, 369] width 106 height 35
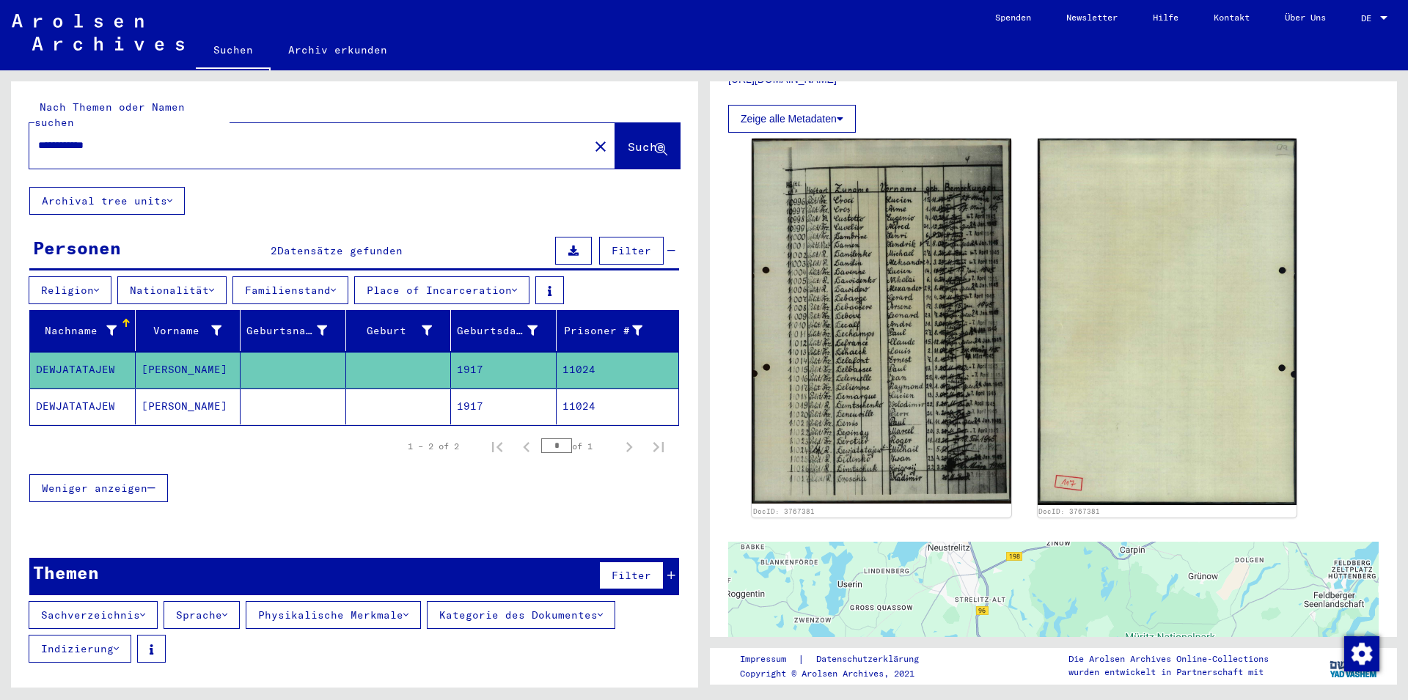
scroll to position [356, 0]
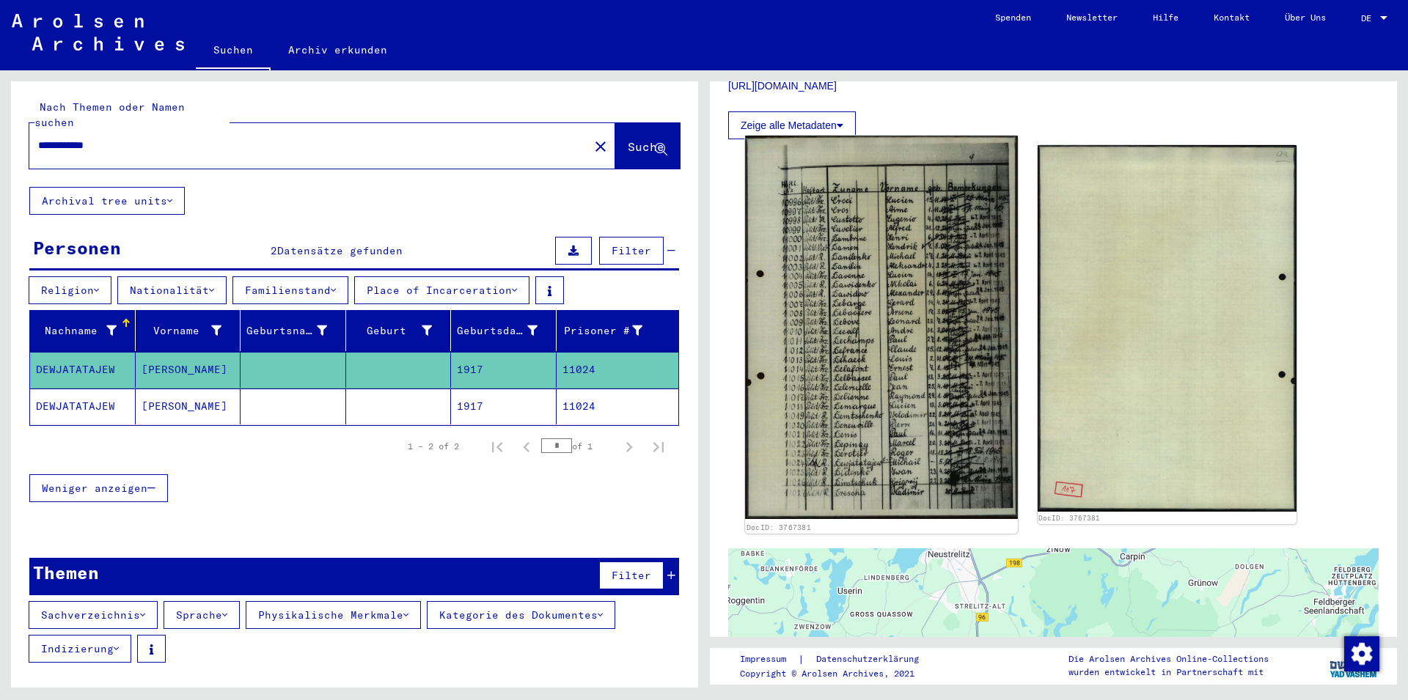
click at [866, 398] on img at bounding box center [881, 328] width 272 height 384
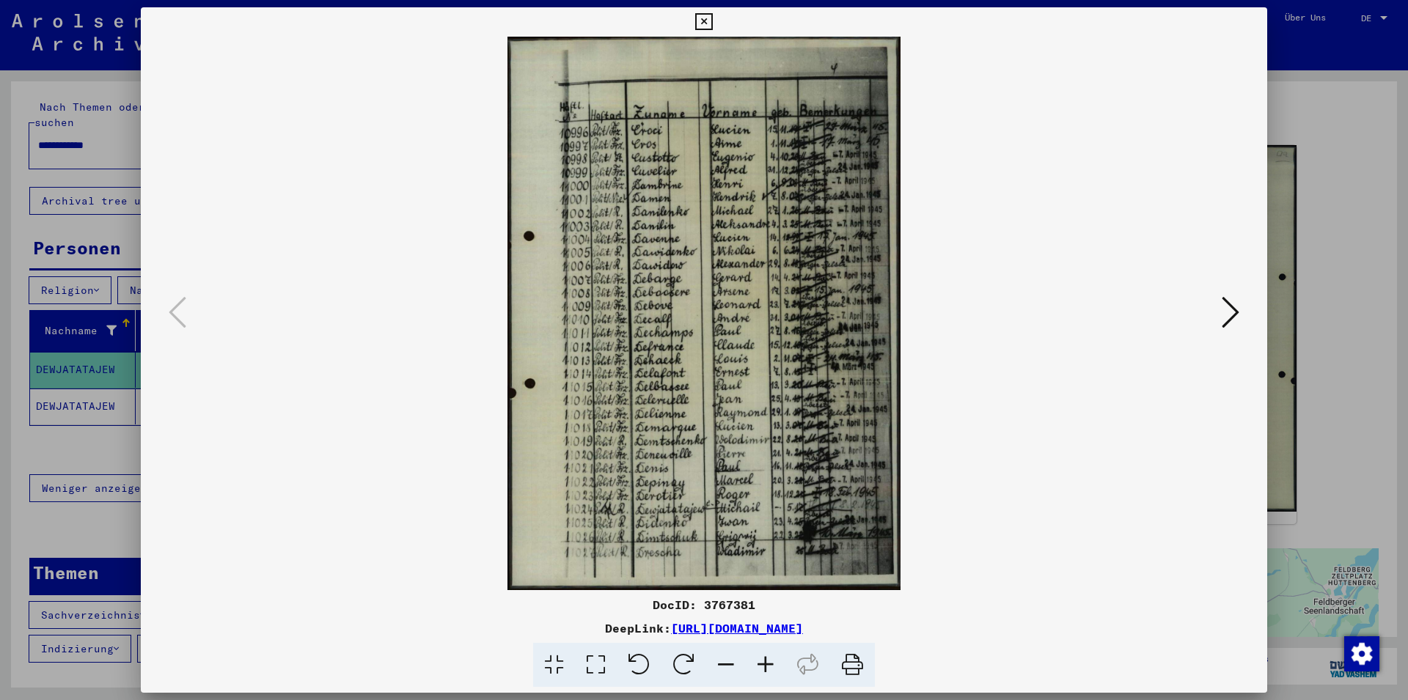
click at [712, 22] on icon at bounding box center [703, 22] width 17 height 18
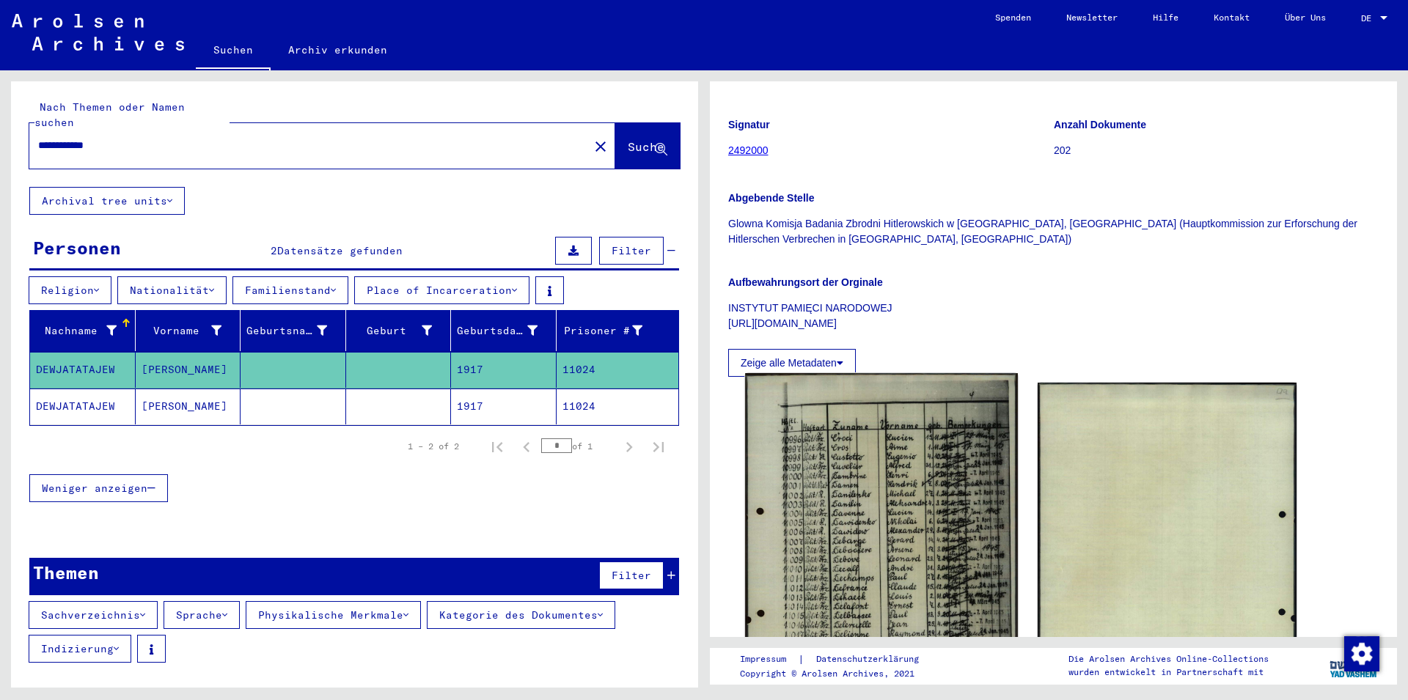
scroll to position [0, 0]
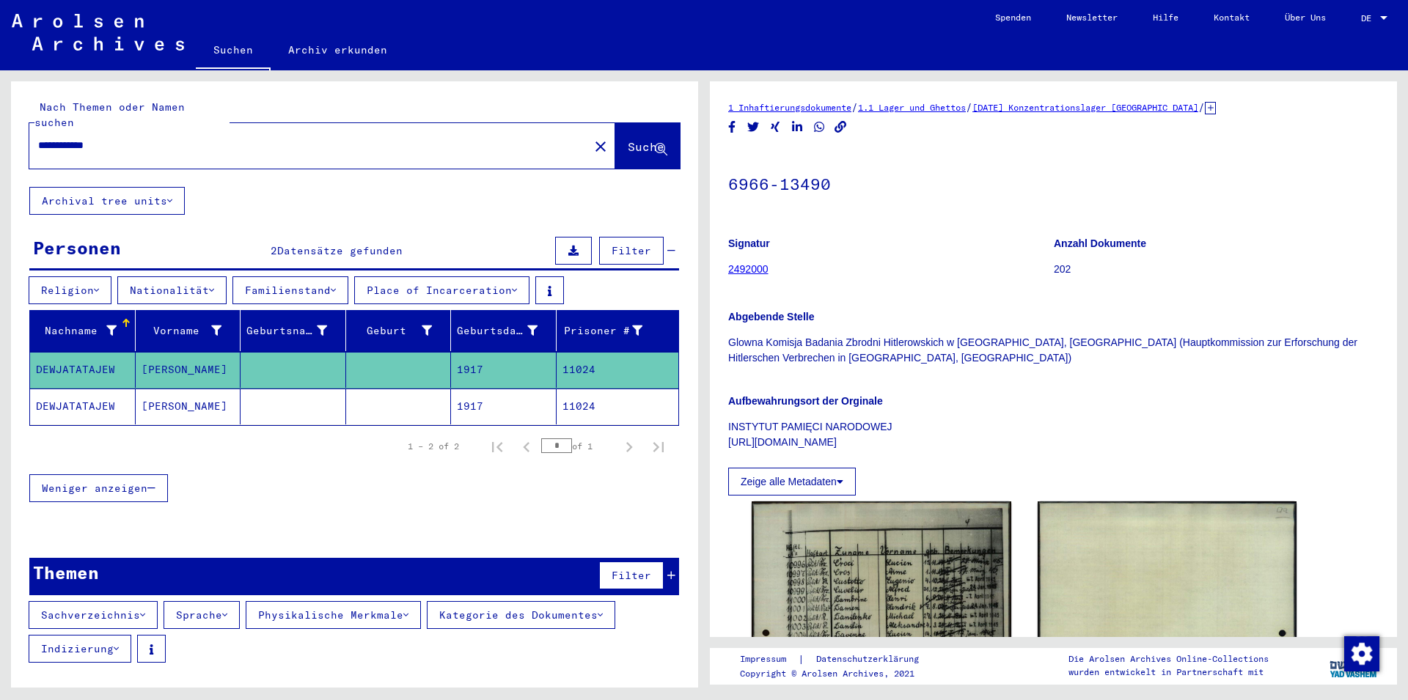
click at [87, 389] on mat-cell "DEWJATATAJEW" at bounding box center [83, 407] width 106 height 36
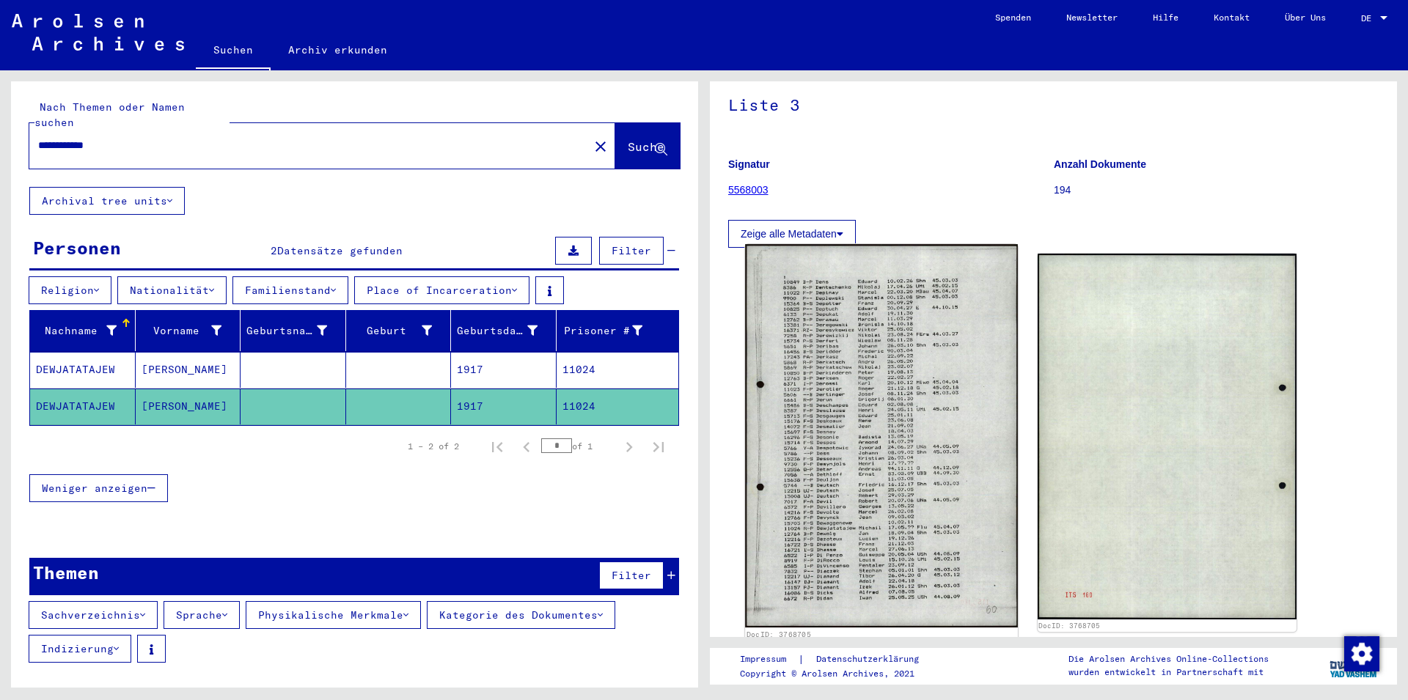
scroll to position [158, 0]
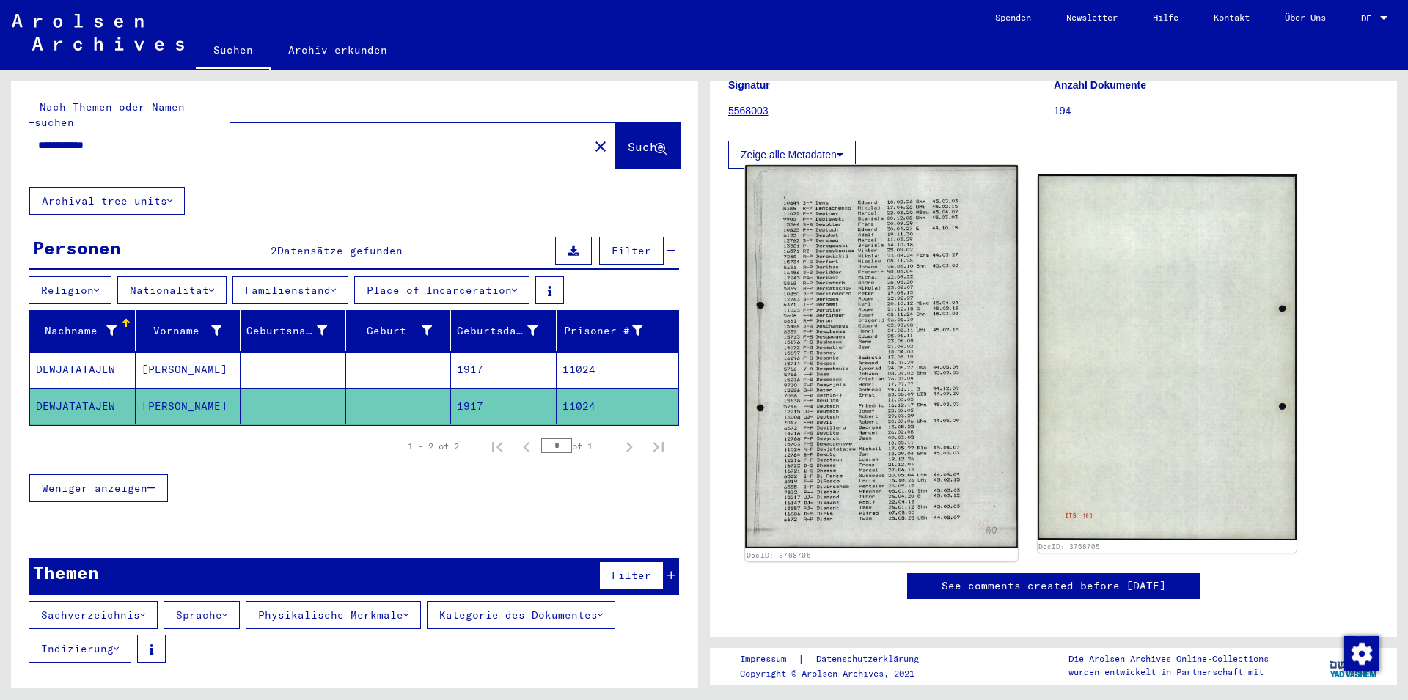
click at [871, 340] on img at bounding box center [881, 357] width 272 height 384
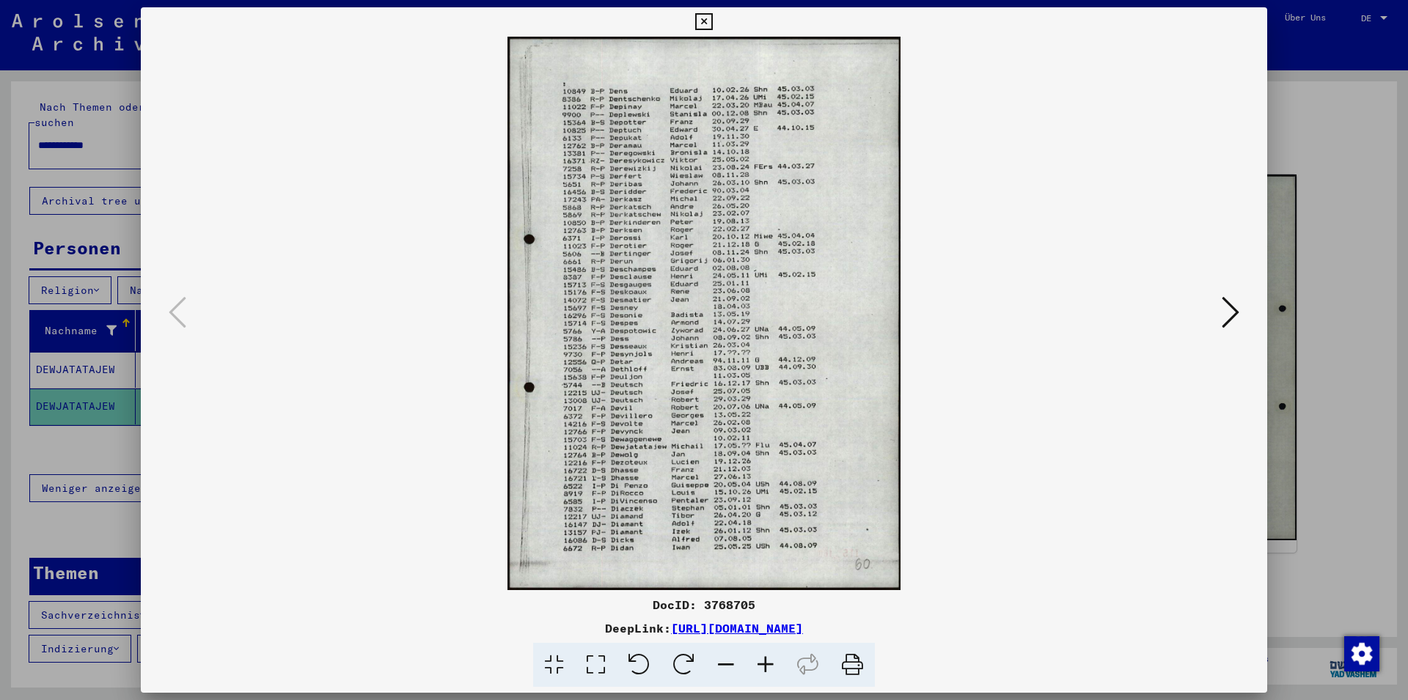
click at [712, 19] on icon at bounding box center [703, 22] width 17 height 18
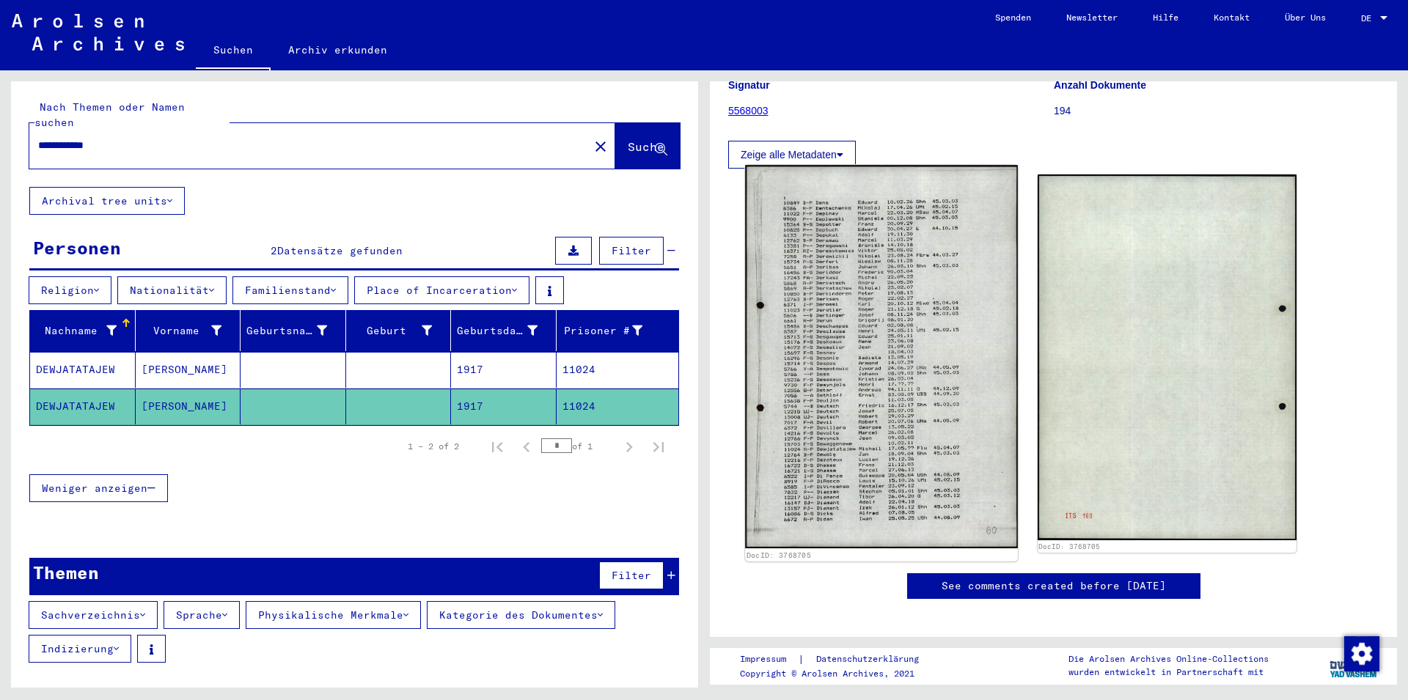
click at [825, 372] on img at bounding box center [881, 357] width 272 height 384
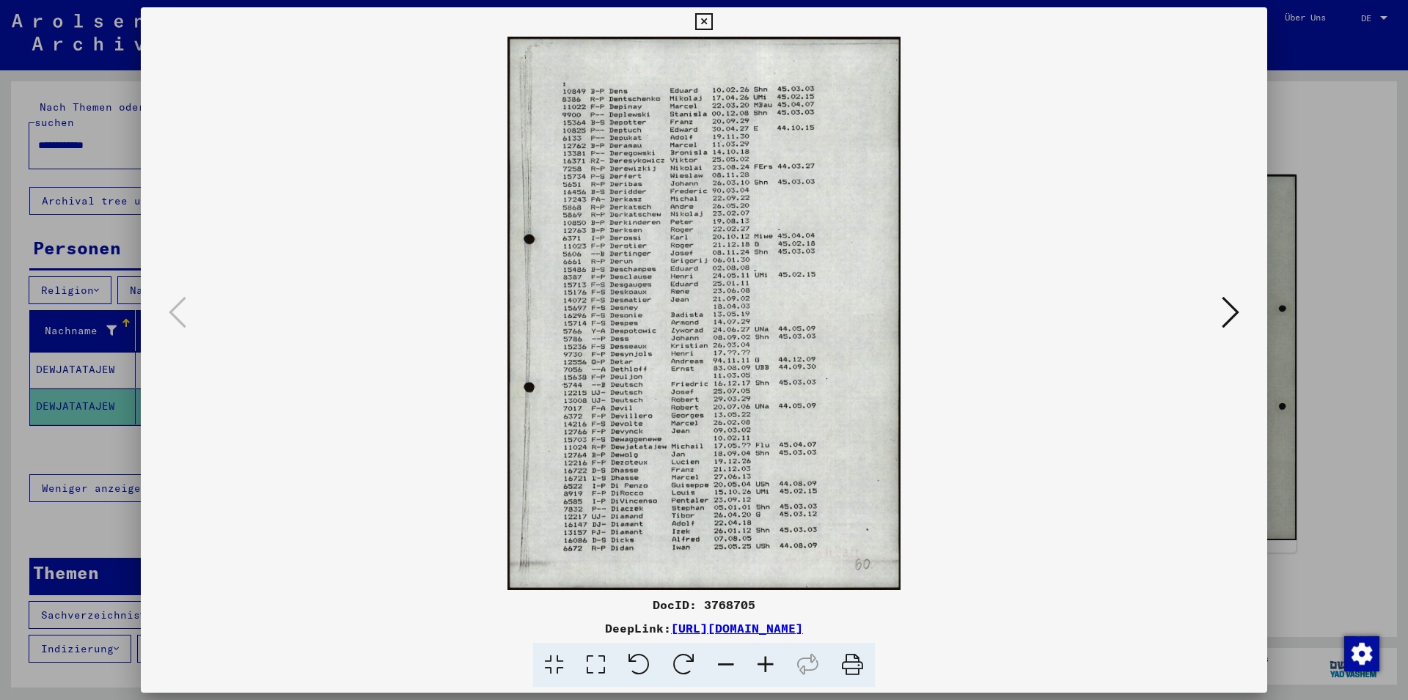
click at [1228, 318] on icon at bounding box center [1231, 312] width 18 height 35
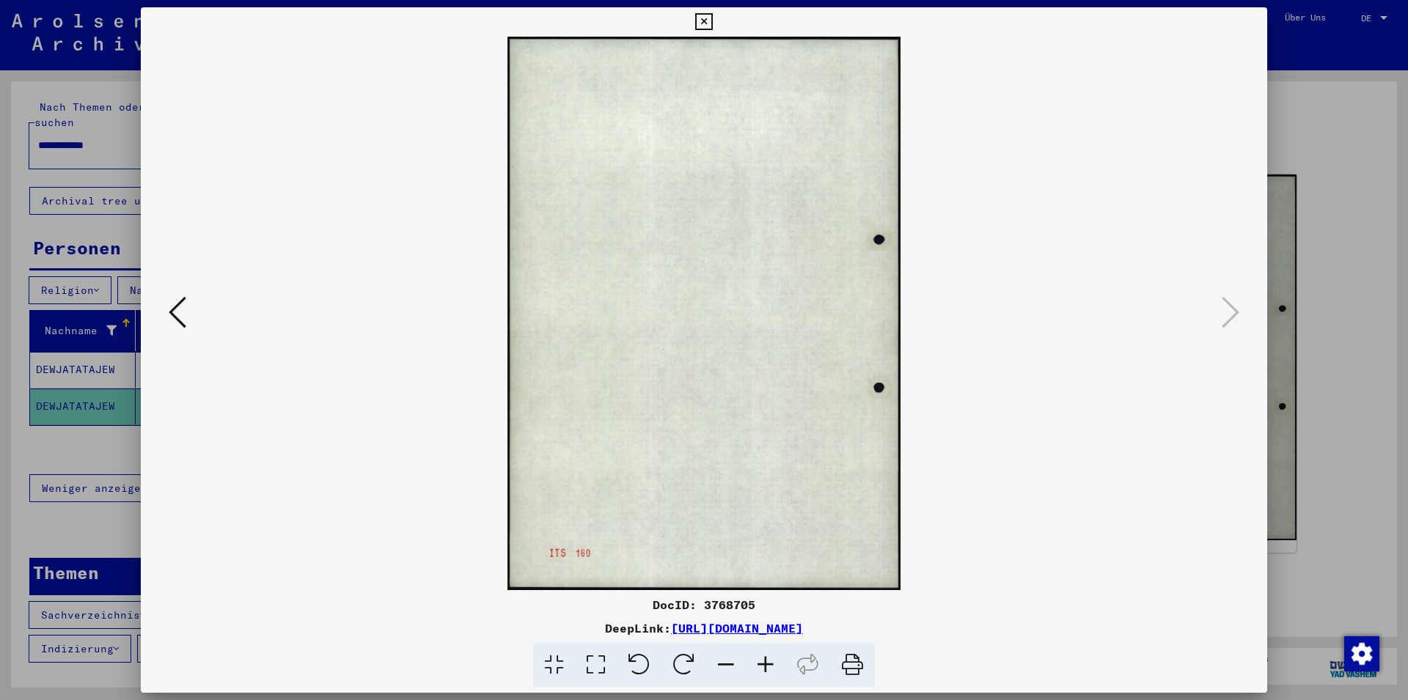
drag, startPoint x: 178, startPoint y: 309, endPoint x: 200, endPoint y: 309, distance: 22.0
click at [177, 309] on icon at bounding box center [178, 312] width 18 height 35
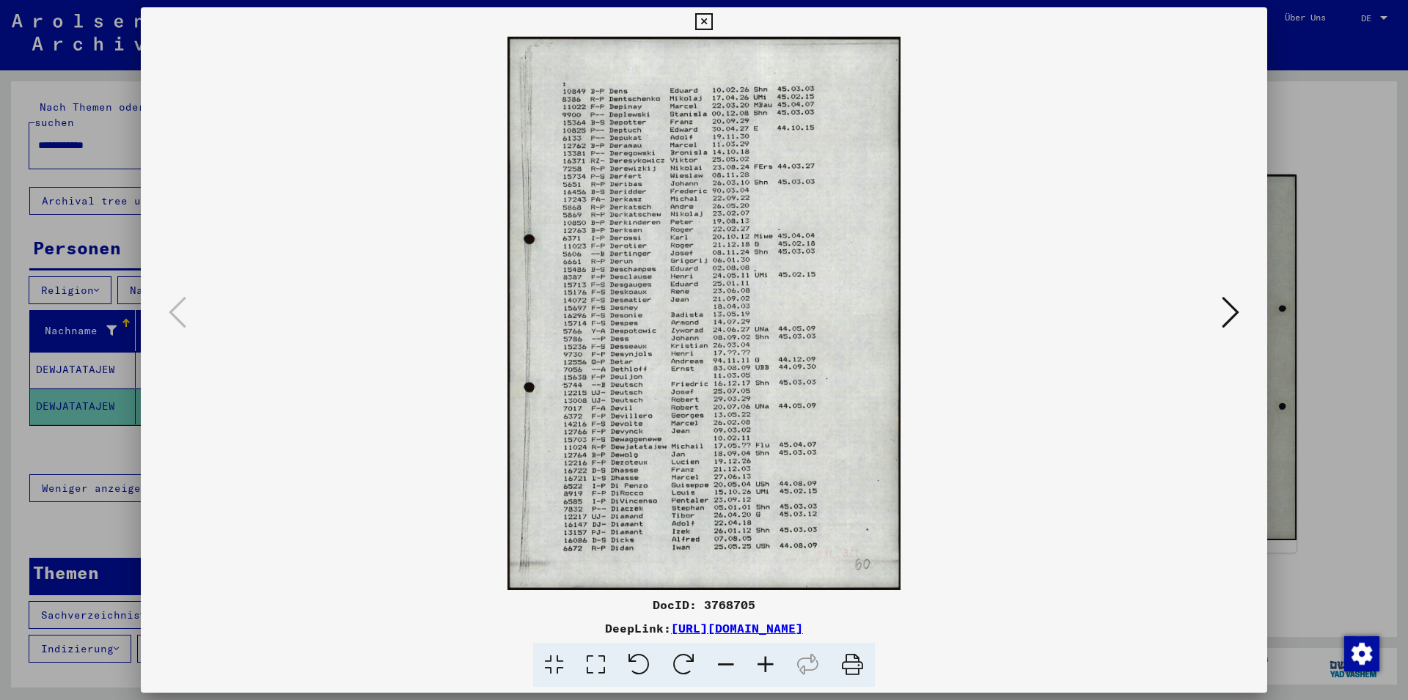
click at [712, 18] on icon at bounding box center [703, 22] width 17 height 18
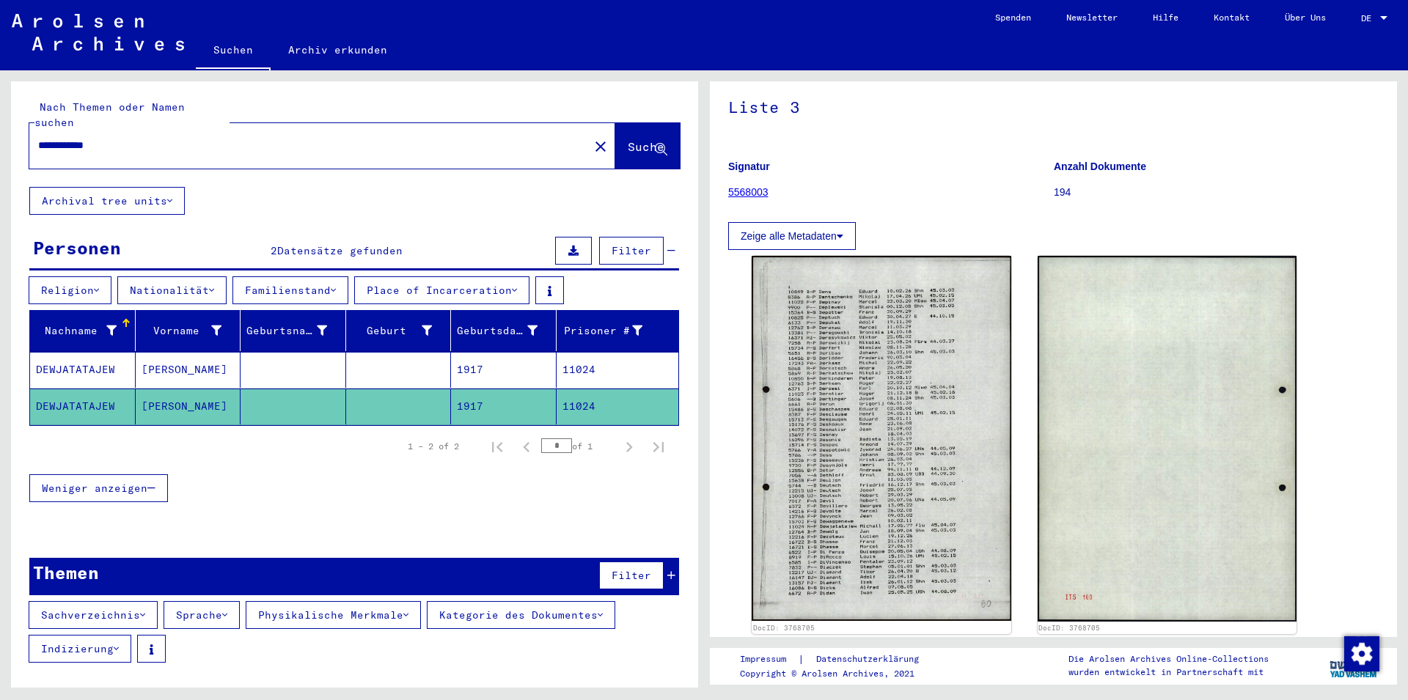
scroll to position [0, 0]
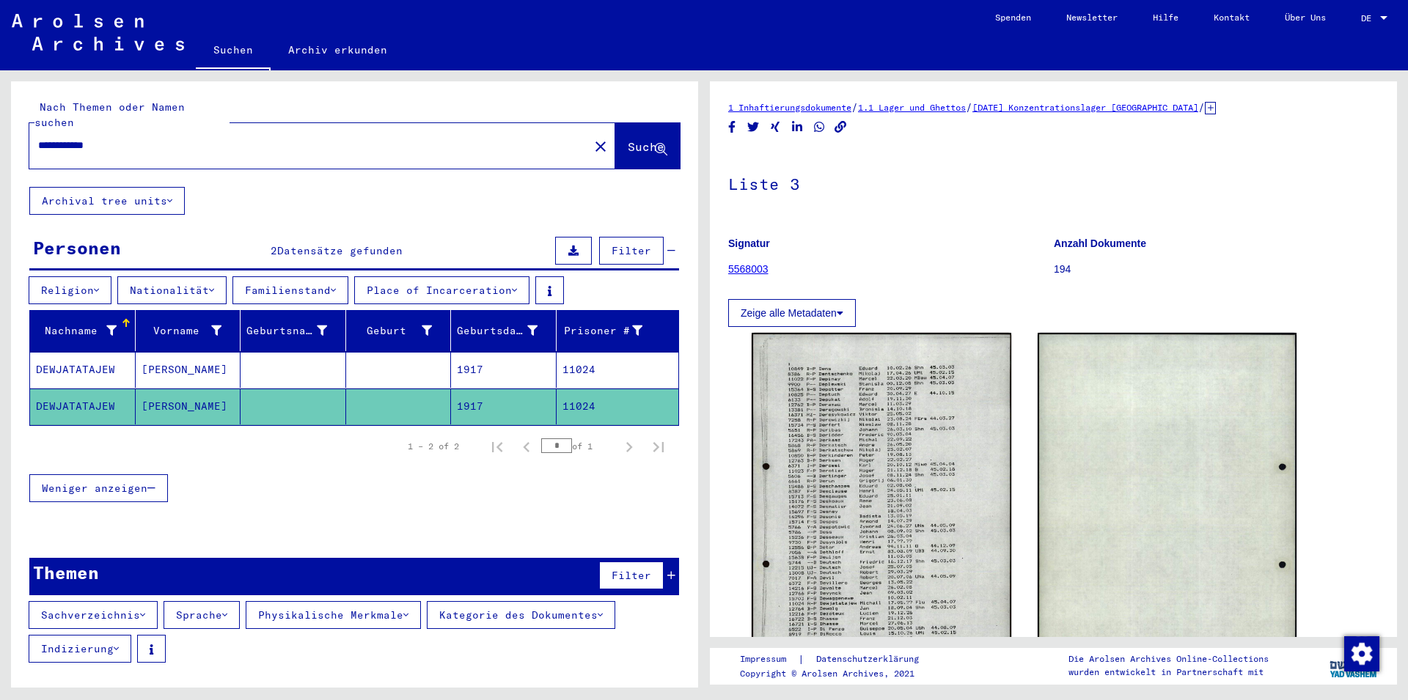
click at [747, 271] on link "5568003" at bounding box center [748, 269] width 40 height 12
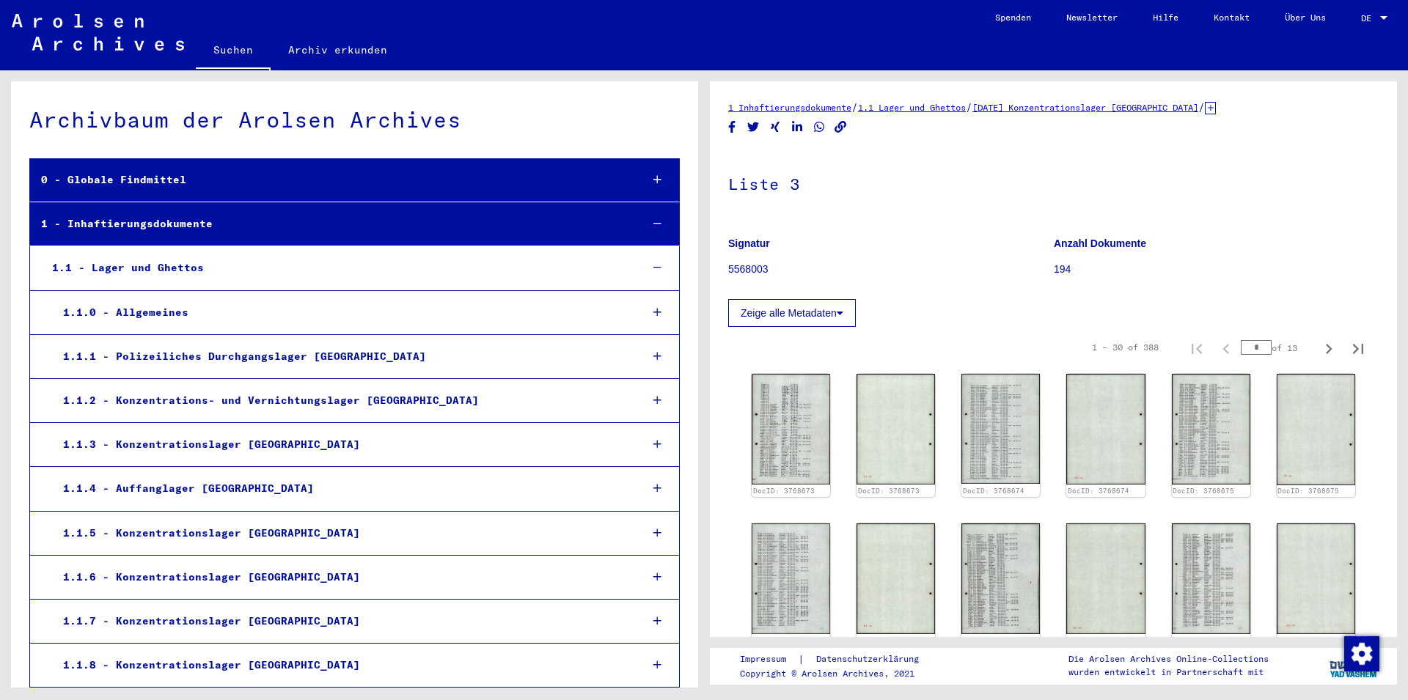
click at [832, 315] on button "Zeige alle Metadaten" at bounding box center [792, 313] width 128 height 28
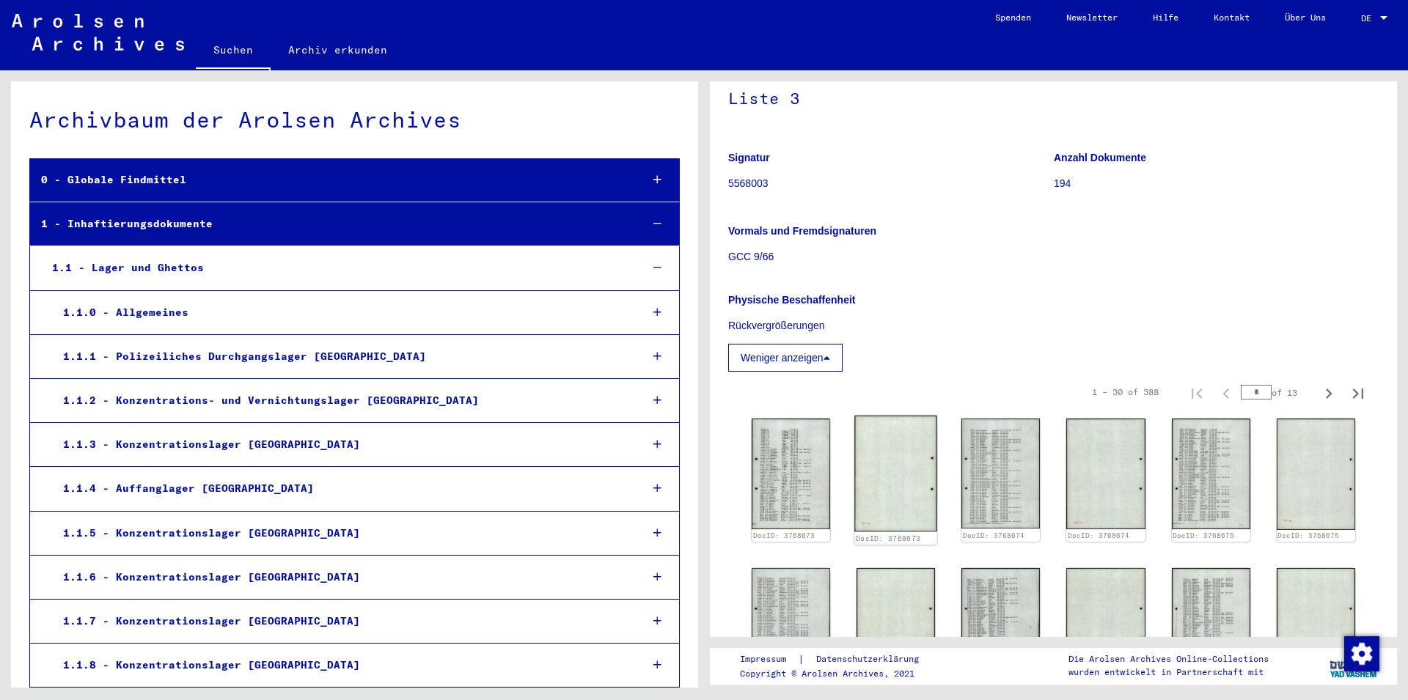
scroll to position [158, 0]
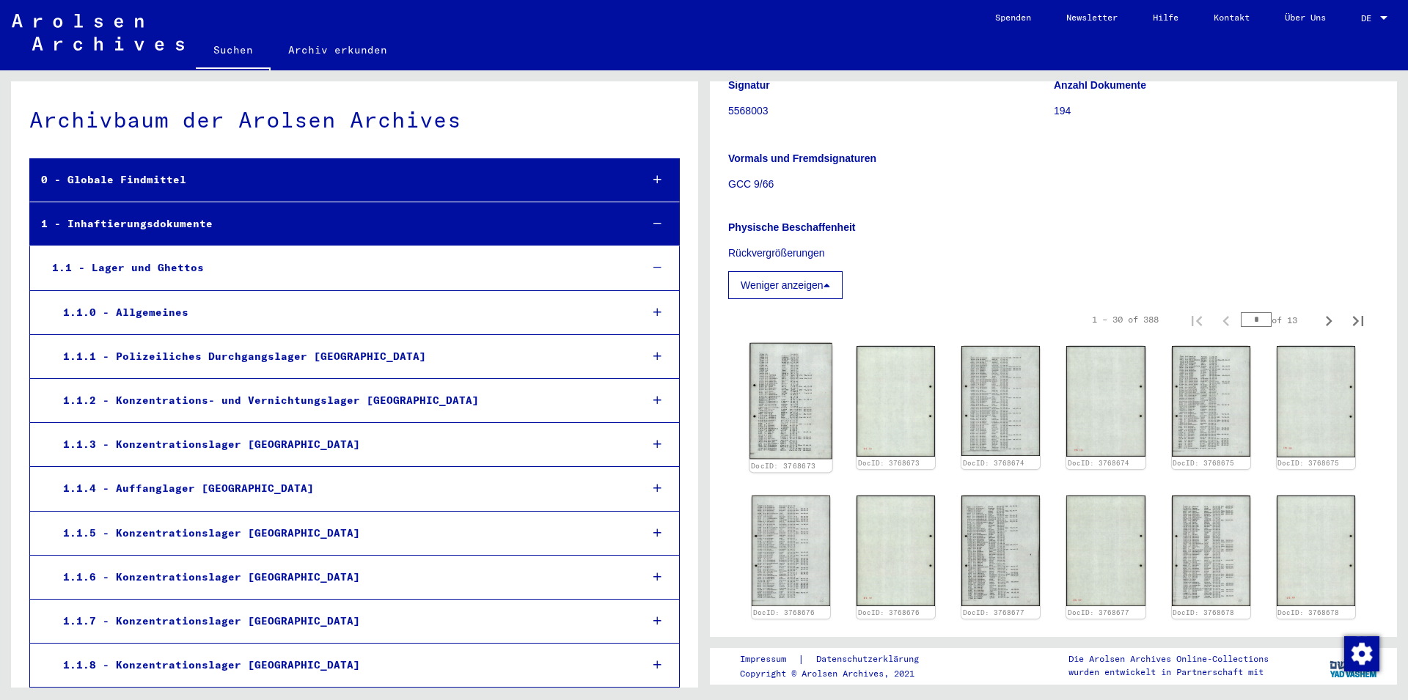
click at [781, 400] on img at bounding box center [790, 401] width 83 height 116
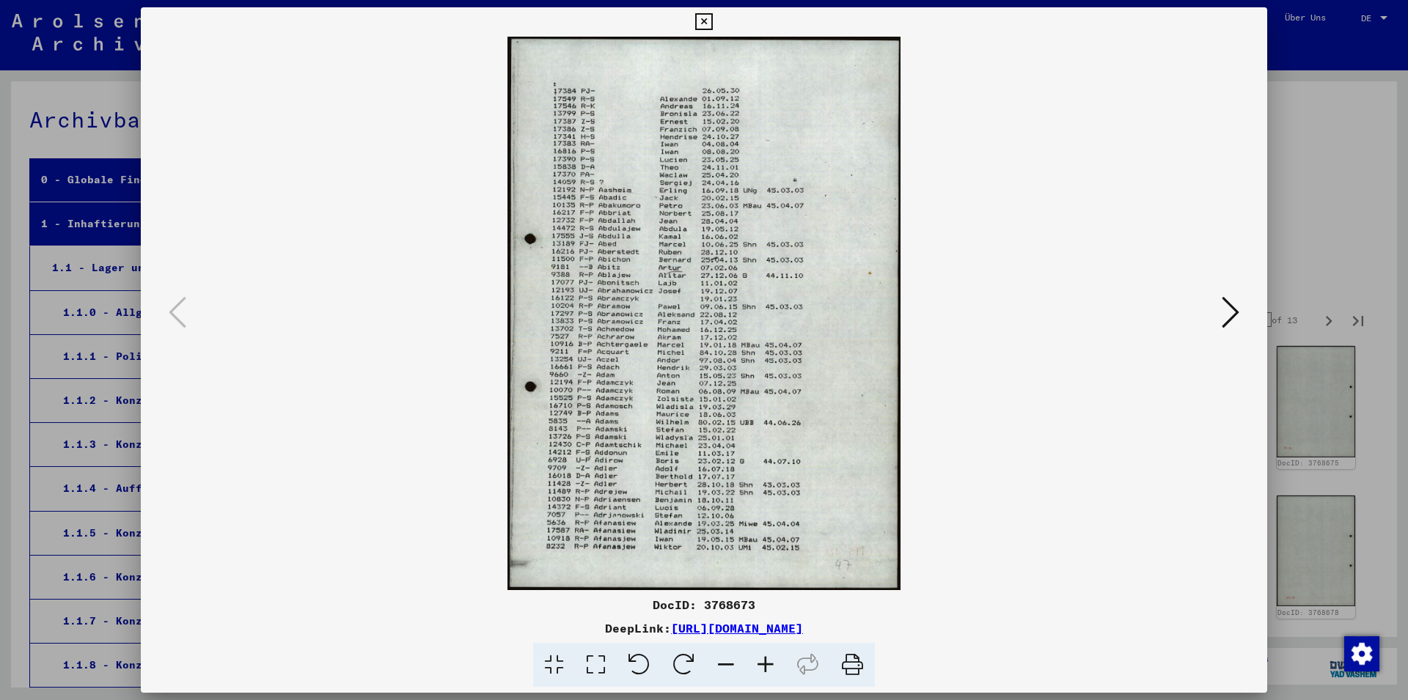
click at [1222, 313] on button at bounding box center [1230, 314] width 26 height 42
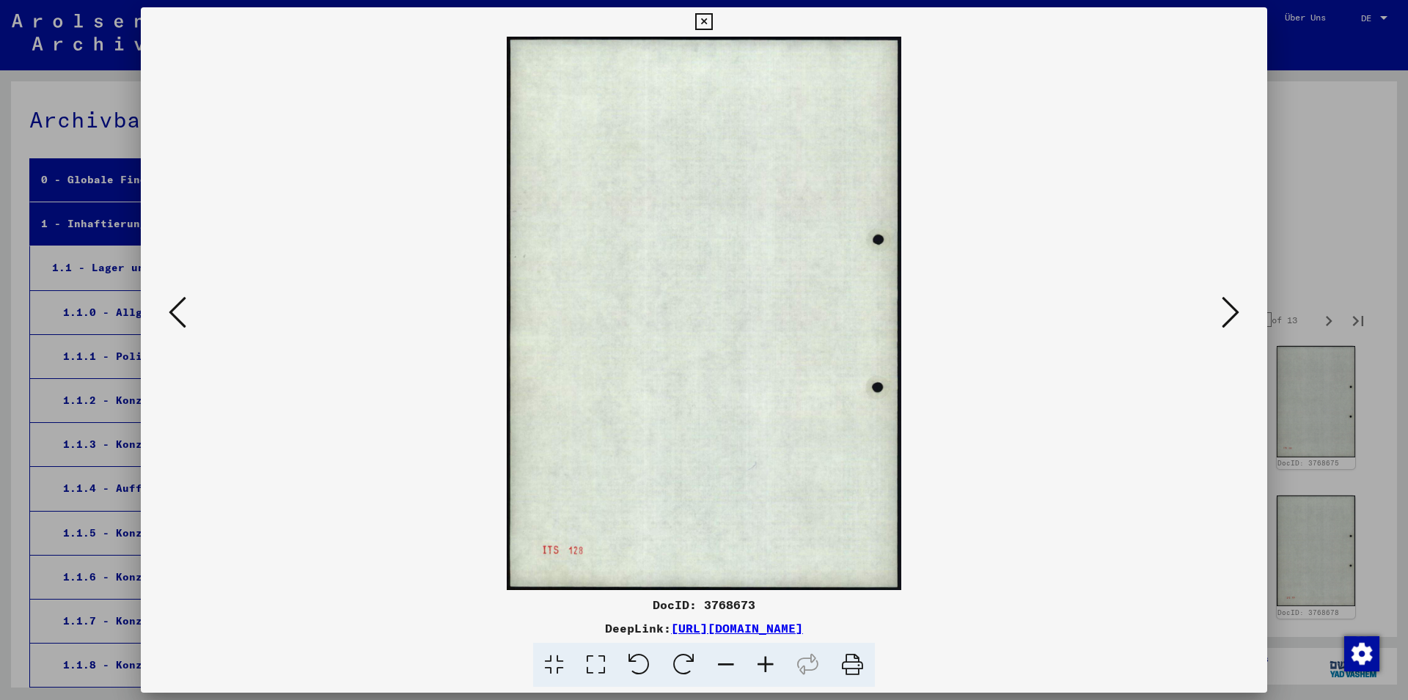
click at [1222, 313] on button at bounding box center [1230, 314] width 26 height 42
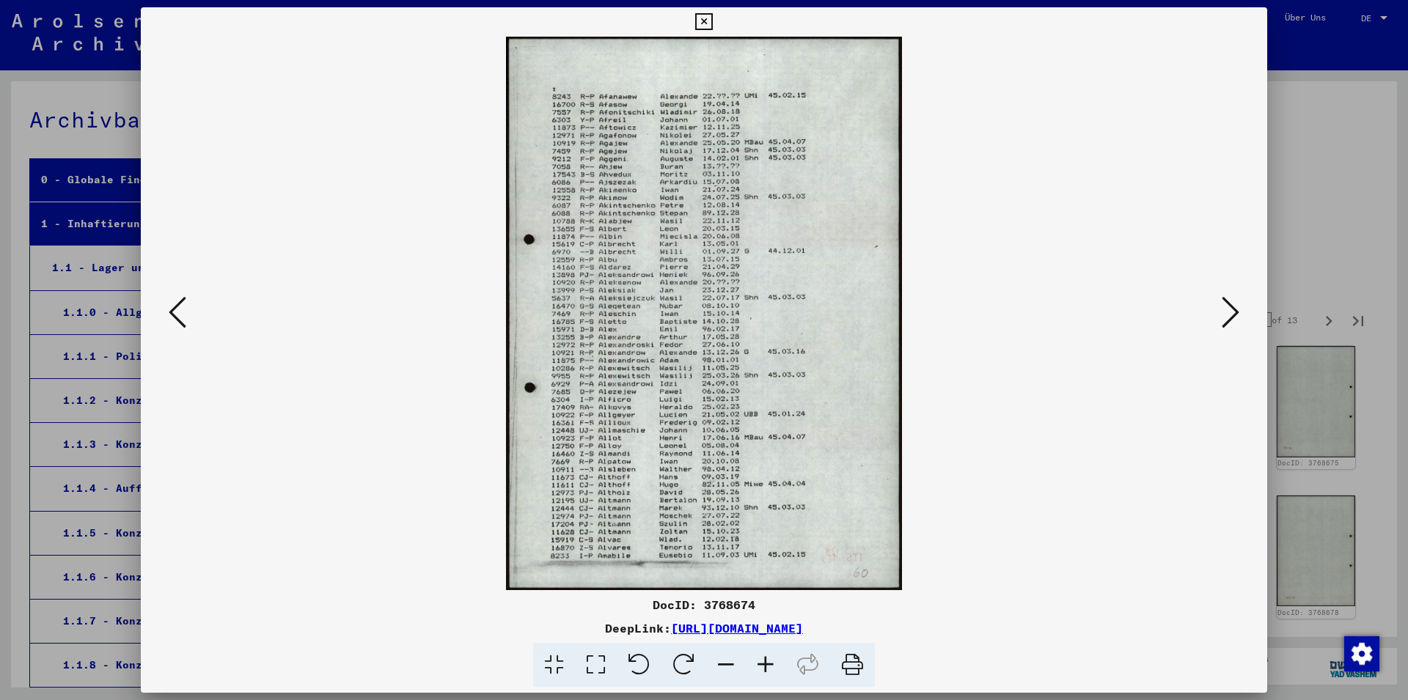
click at [1222, 312] on button at bounding box center [1230, 314] width 26 height 42
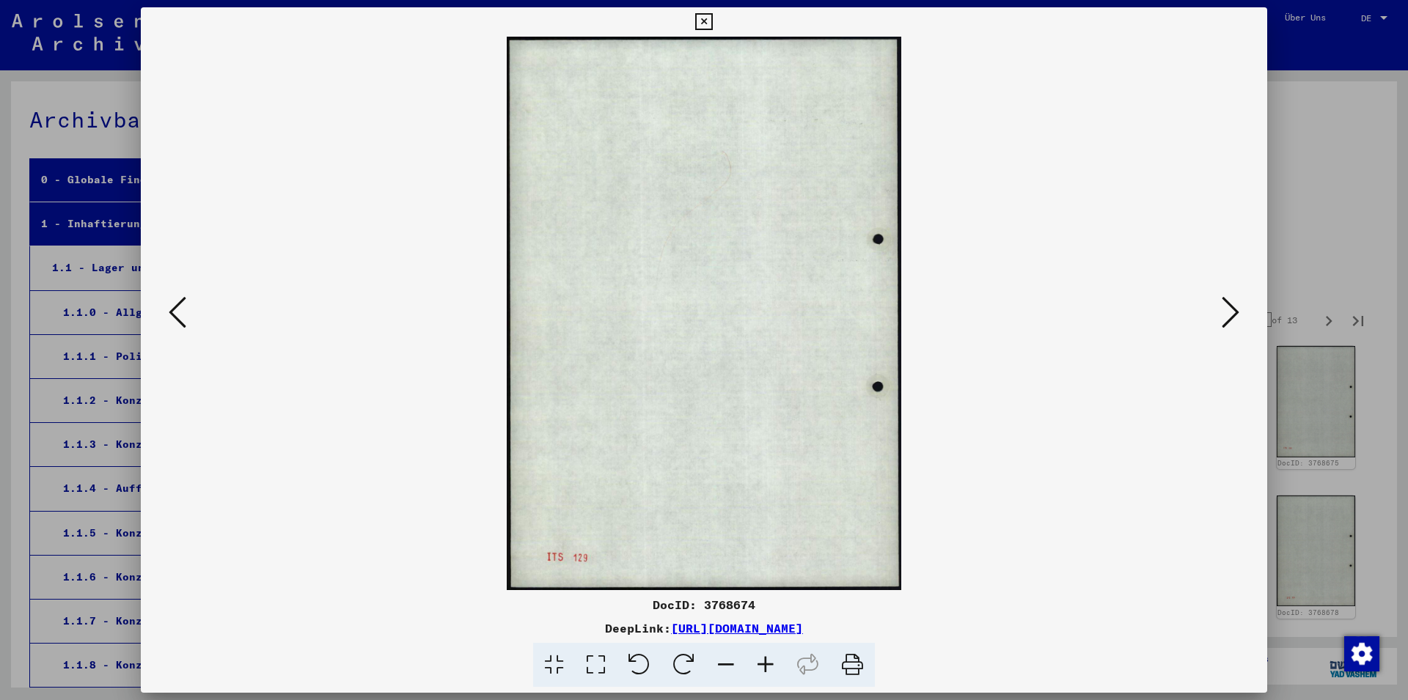
click at [1223, 312] on icon at bounding box center [1231, 312] width 18 height 35
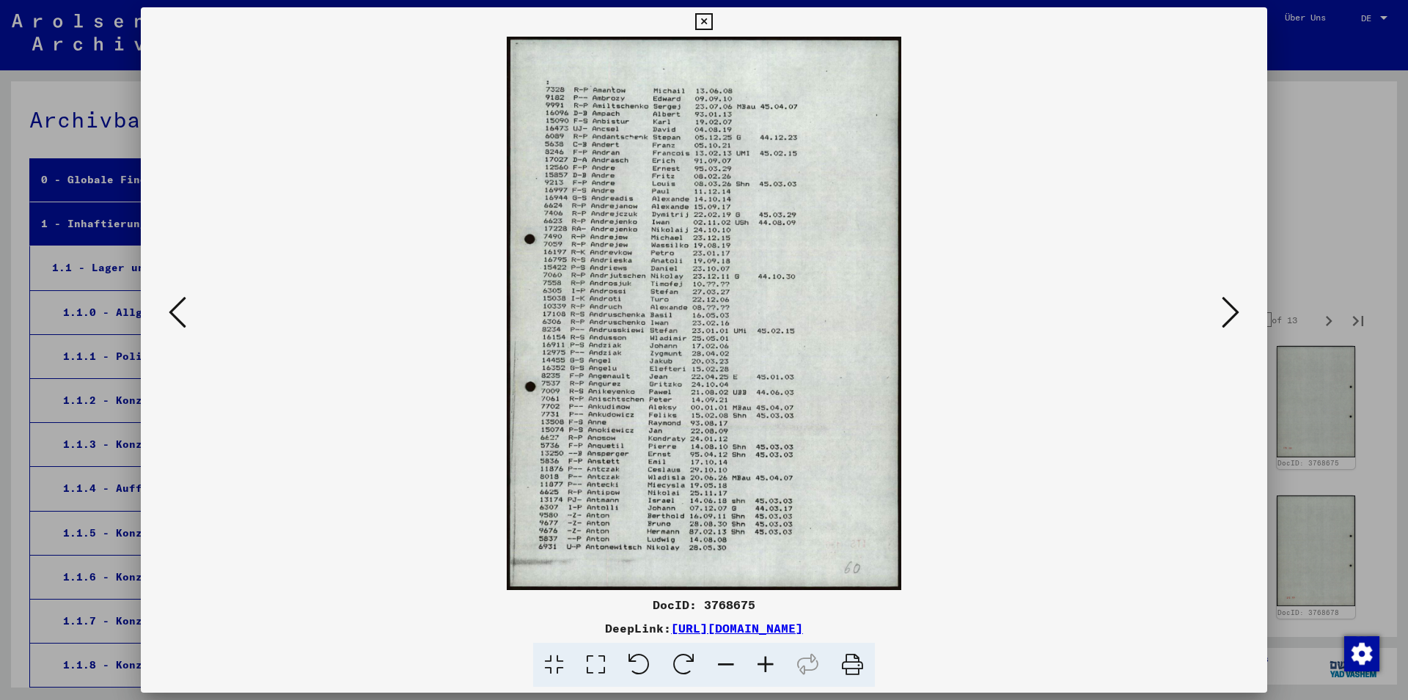
click at [1223, 312] on icon at bounding box center [1231, 312] width 18 height 35
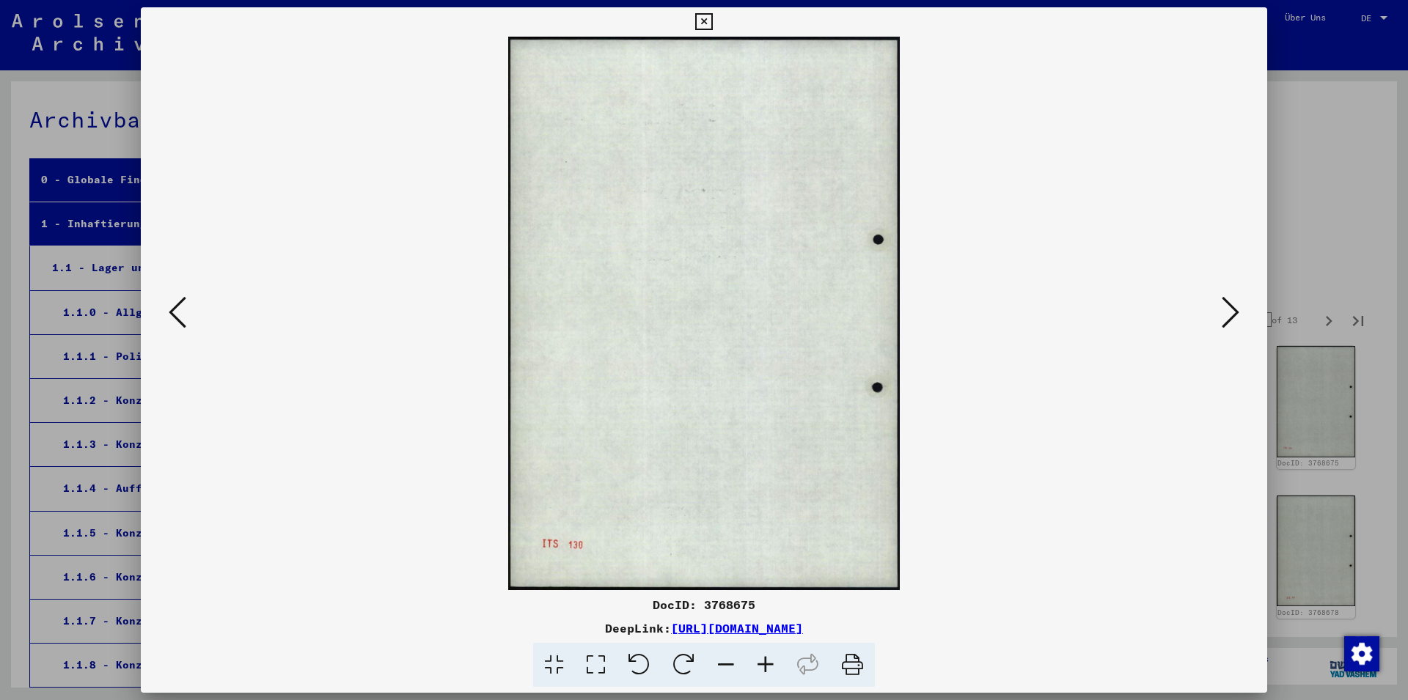
click at [1224, 312] on icon at bounding box center [1231, 312] width 18 height 35
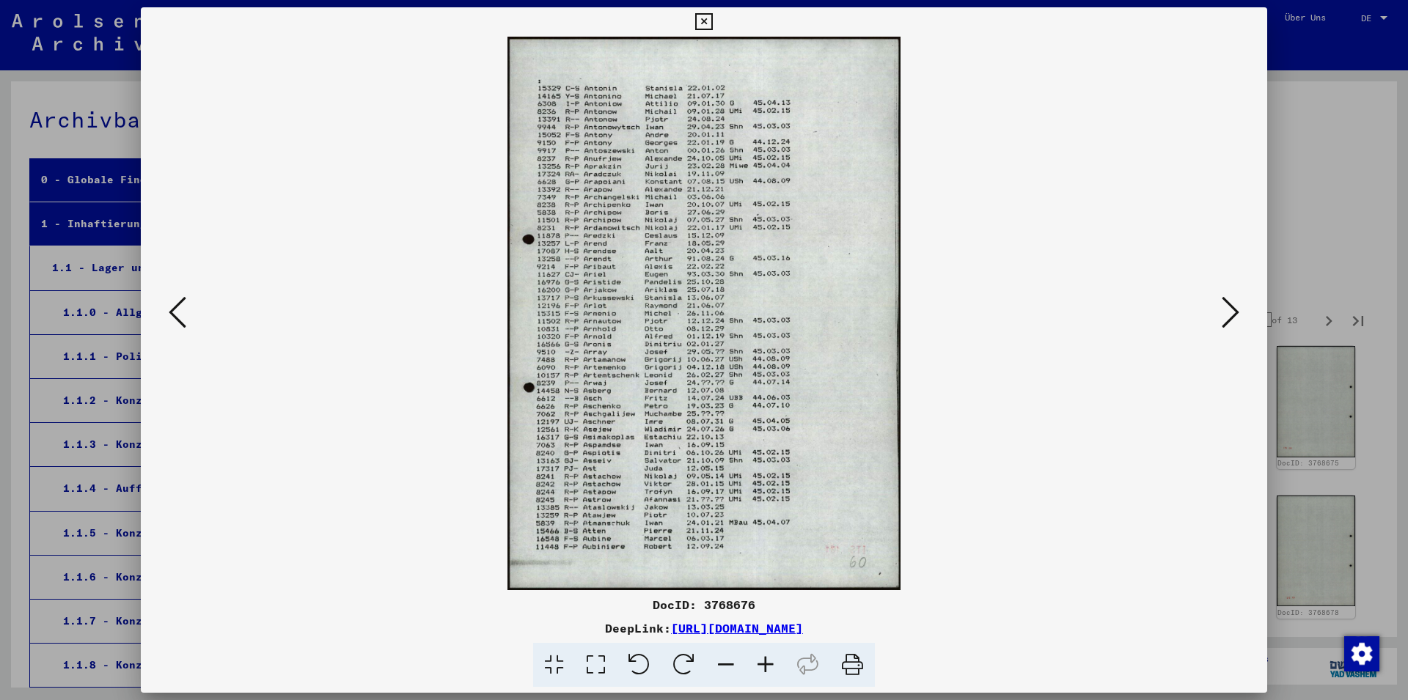
click at [1225, 312] on icon at bounding box center [1231, 312] width 18 height 35
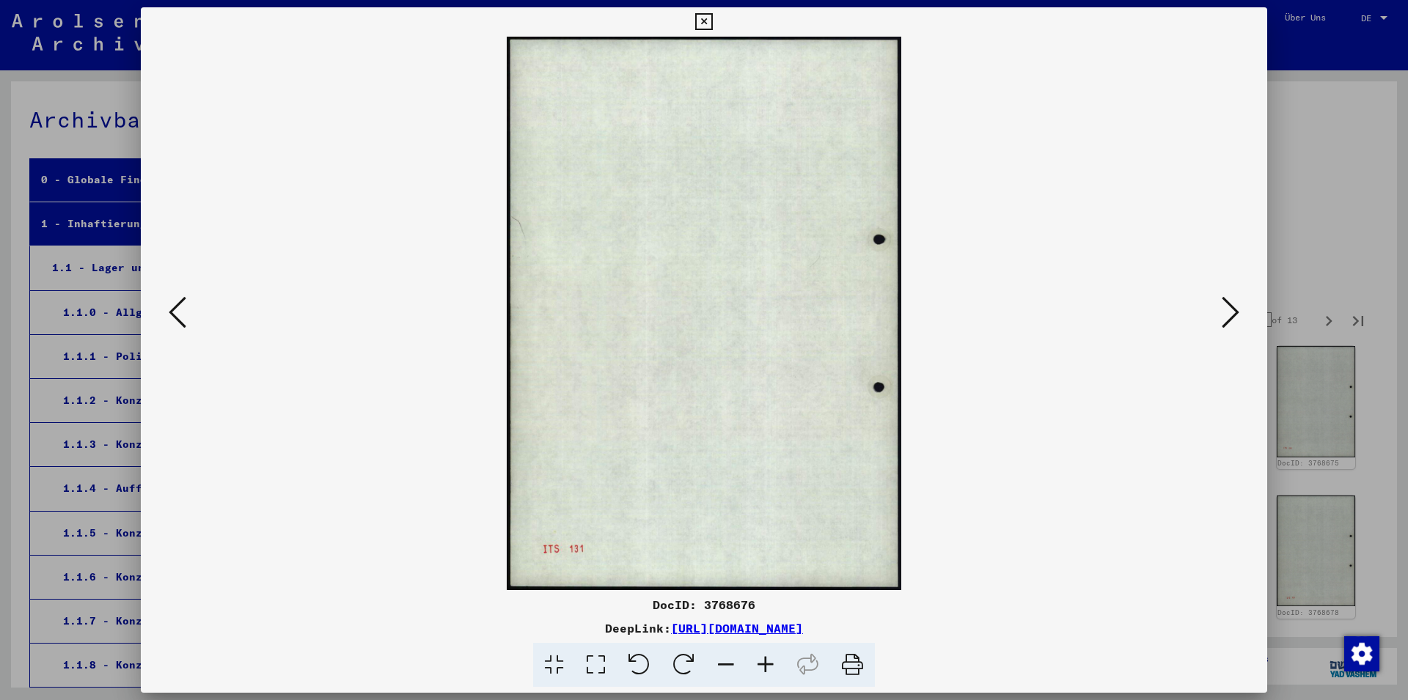
click at [1225, 312] on icon at bounding box center [1231, 312] width 18 height 35
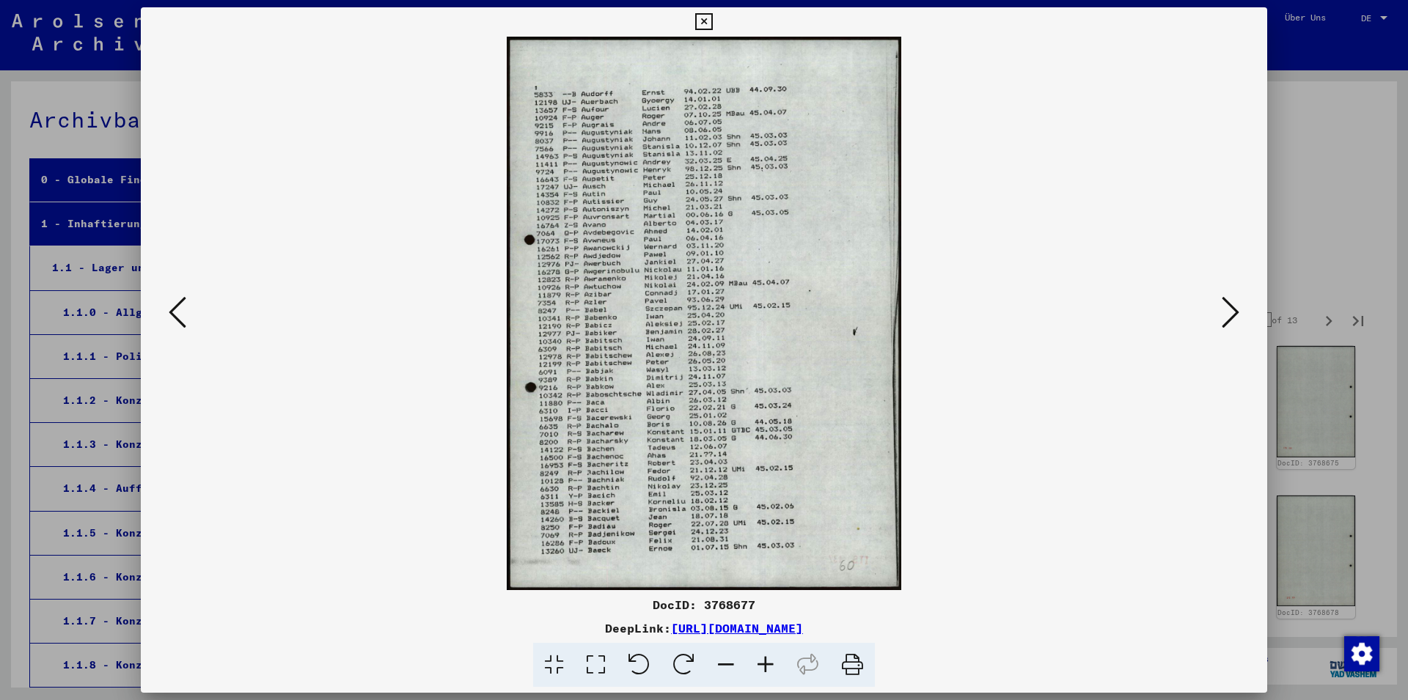
click at [1225, 312] on icon at bounding box center [1231, 312] width 18 height 35
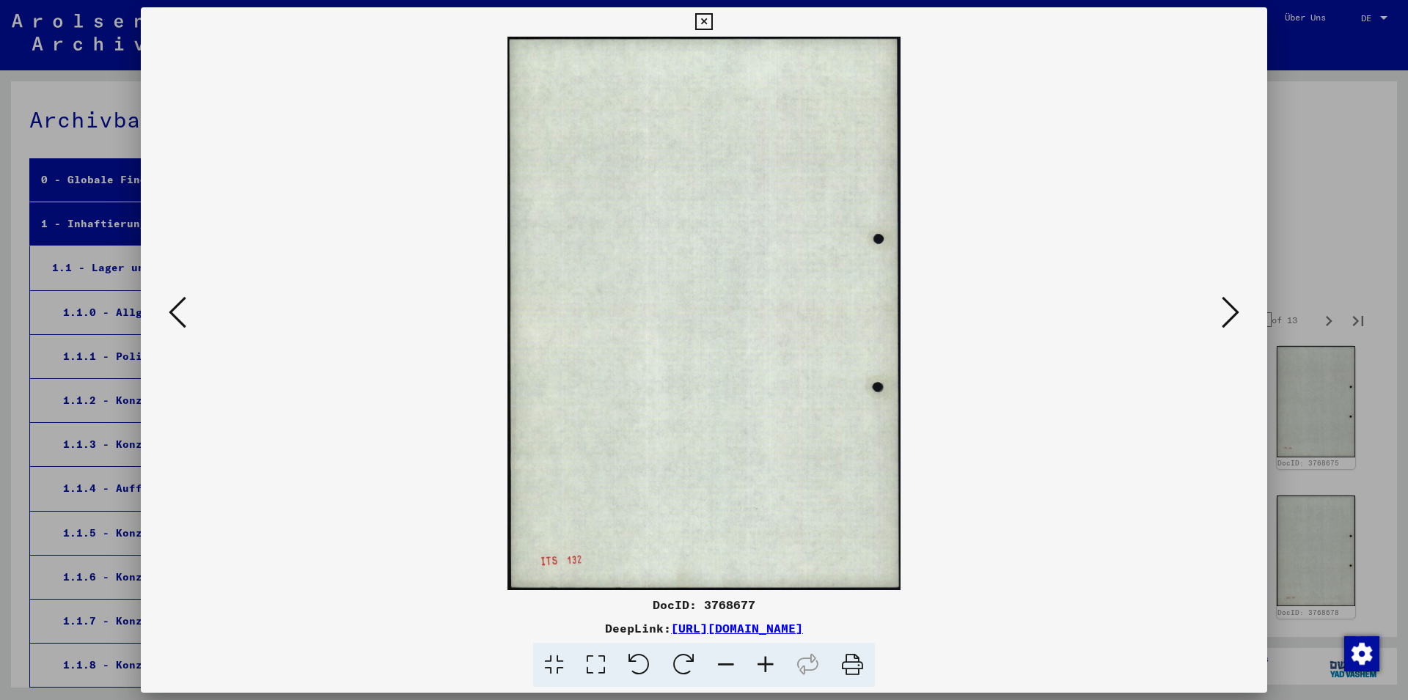
click at [1225, 312] on icon at bounding box center [1231, 312] width 18 height 35
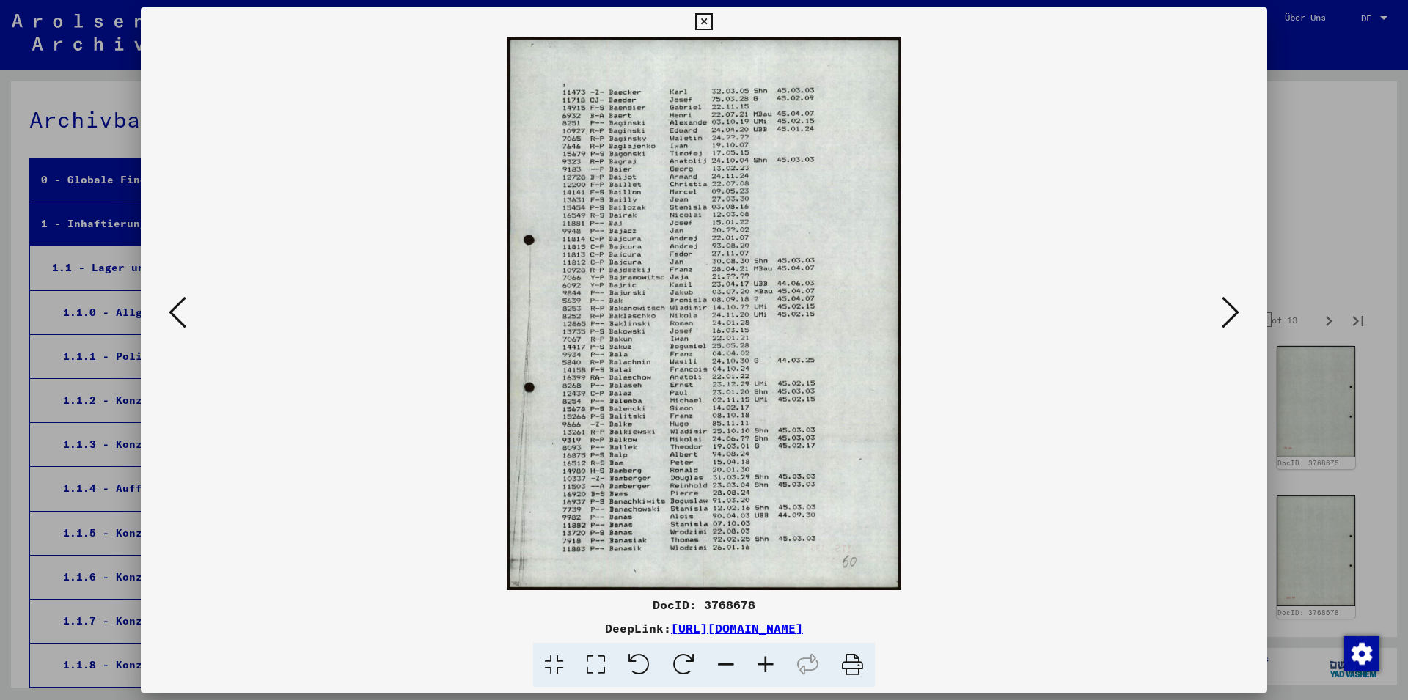
click at [712, 22] on icon at bounding box center [703, 22] width 17 height 18
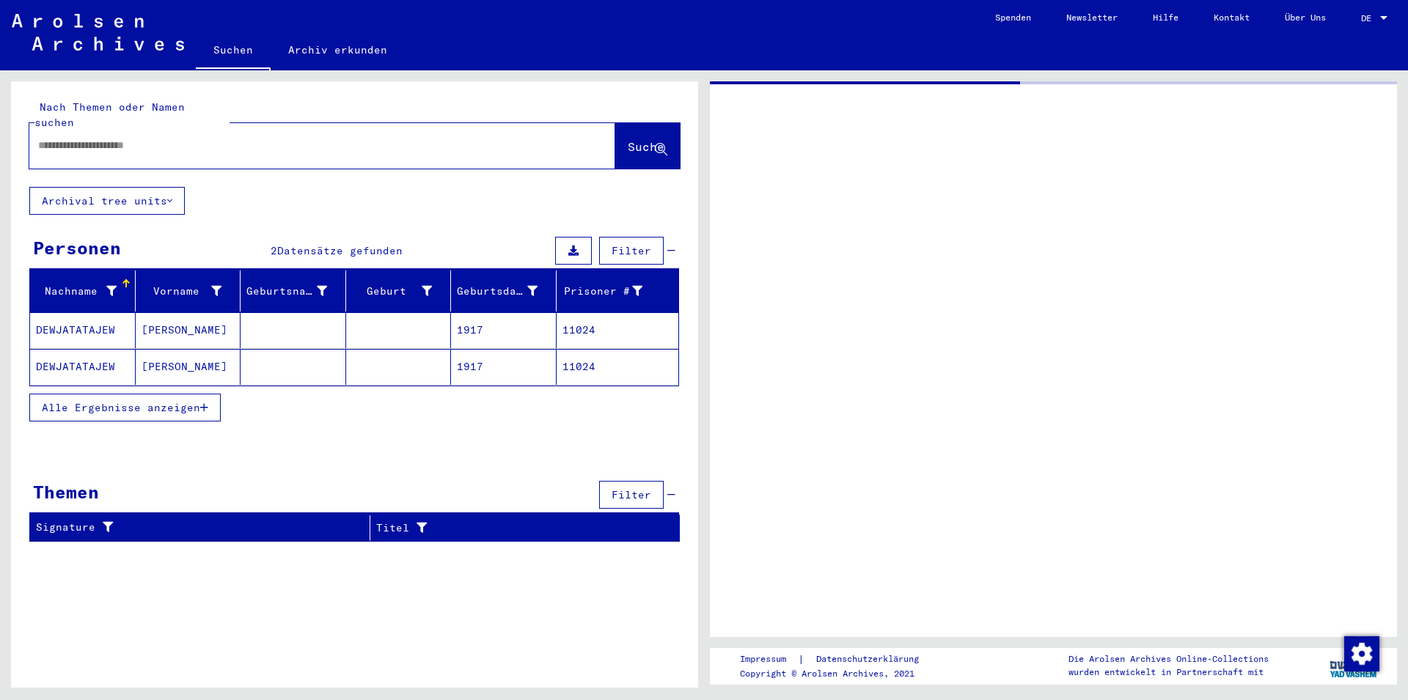
type input "*******"
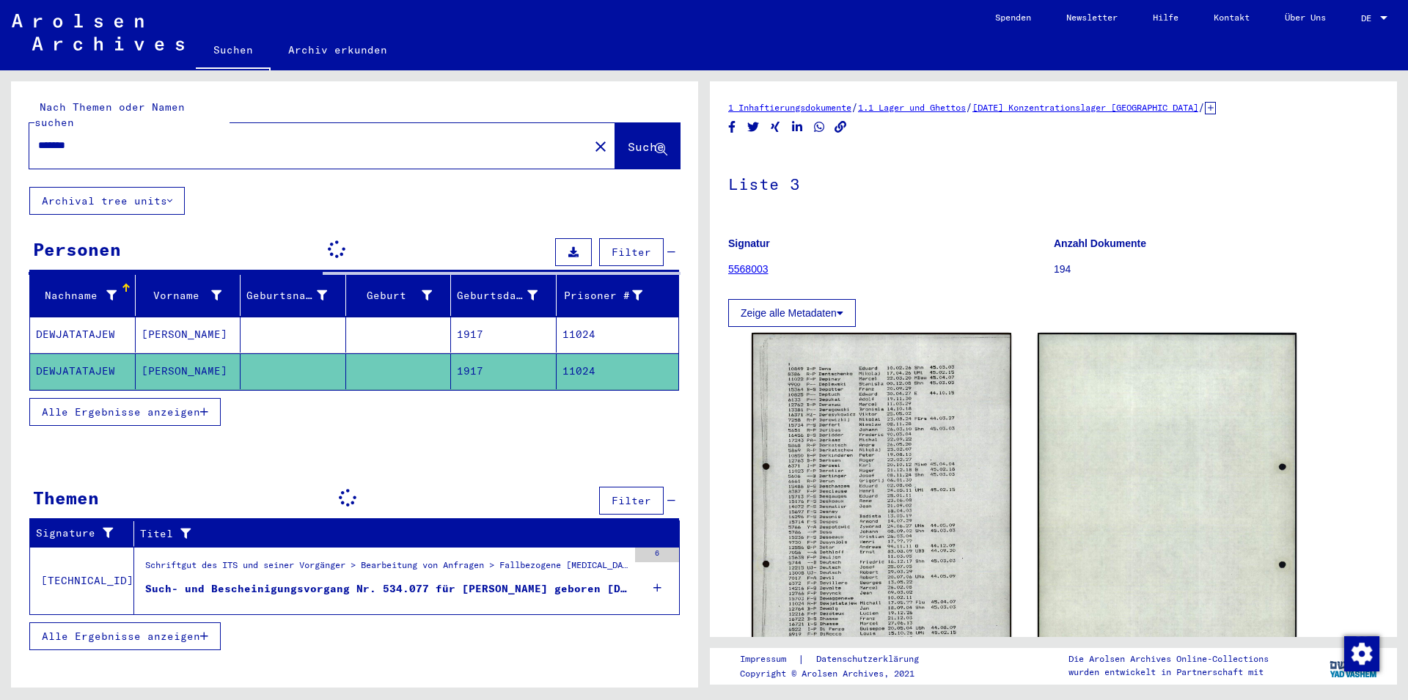
click at [93, 320] on mat-cell "DEWJATATAJEW" at bounding box center [83, 335] width 106 height 36
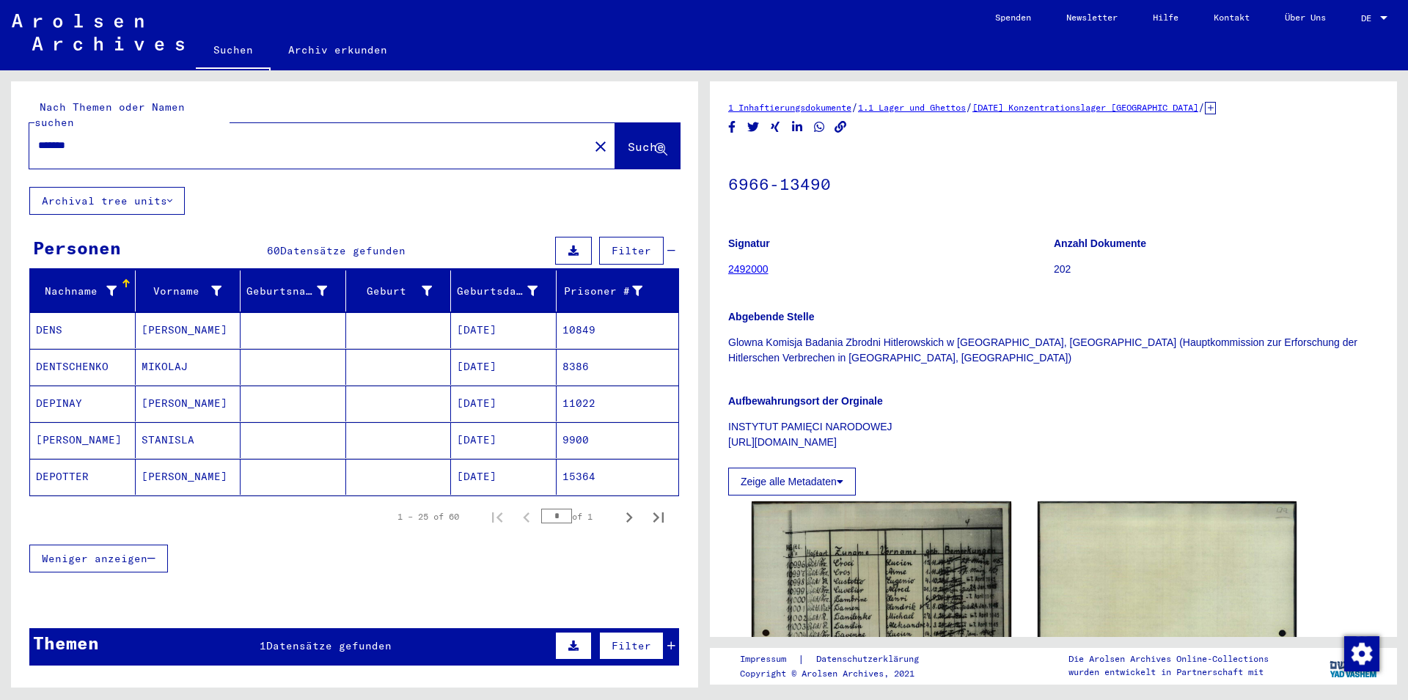
click at [748, 269] on link "2492000" at bounding box center [748, 269] width 40 height 12
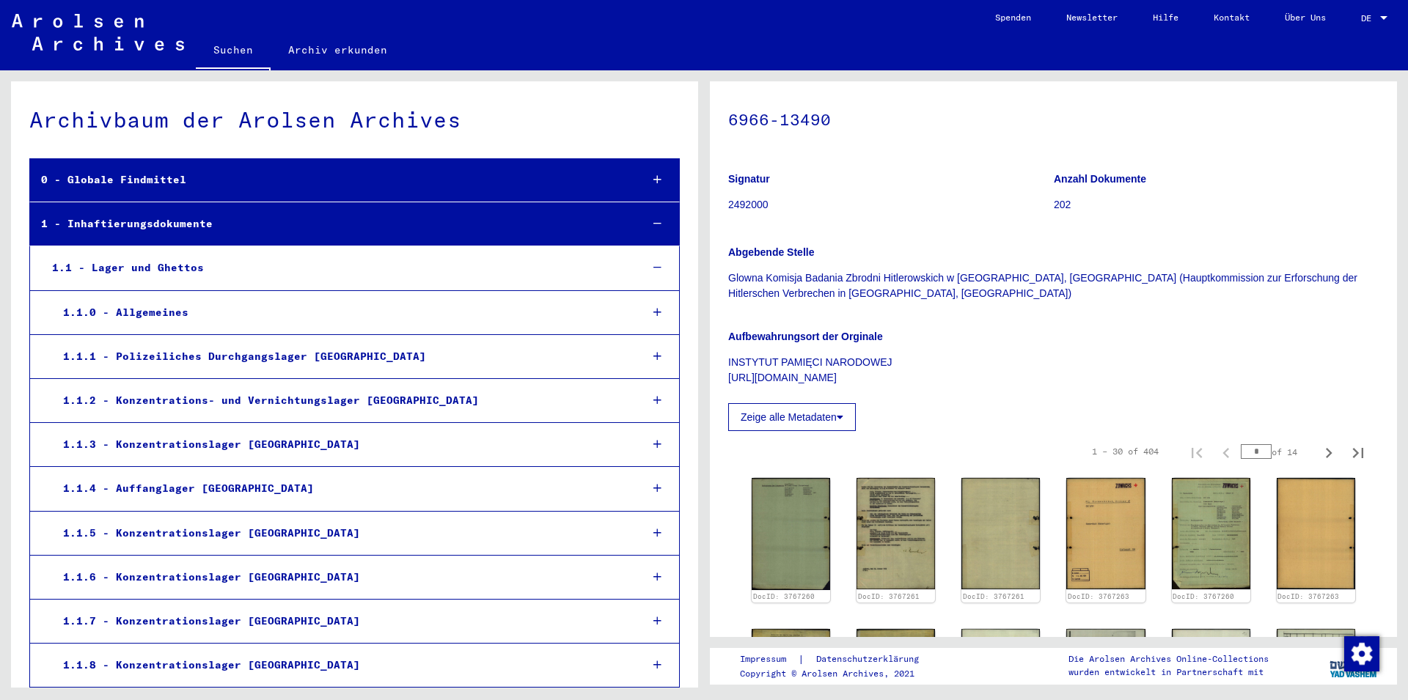
scroll to position [153, 0]
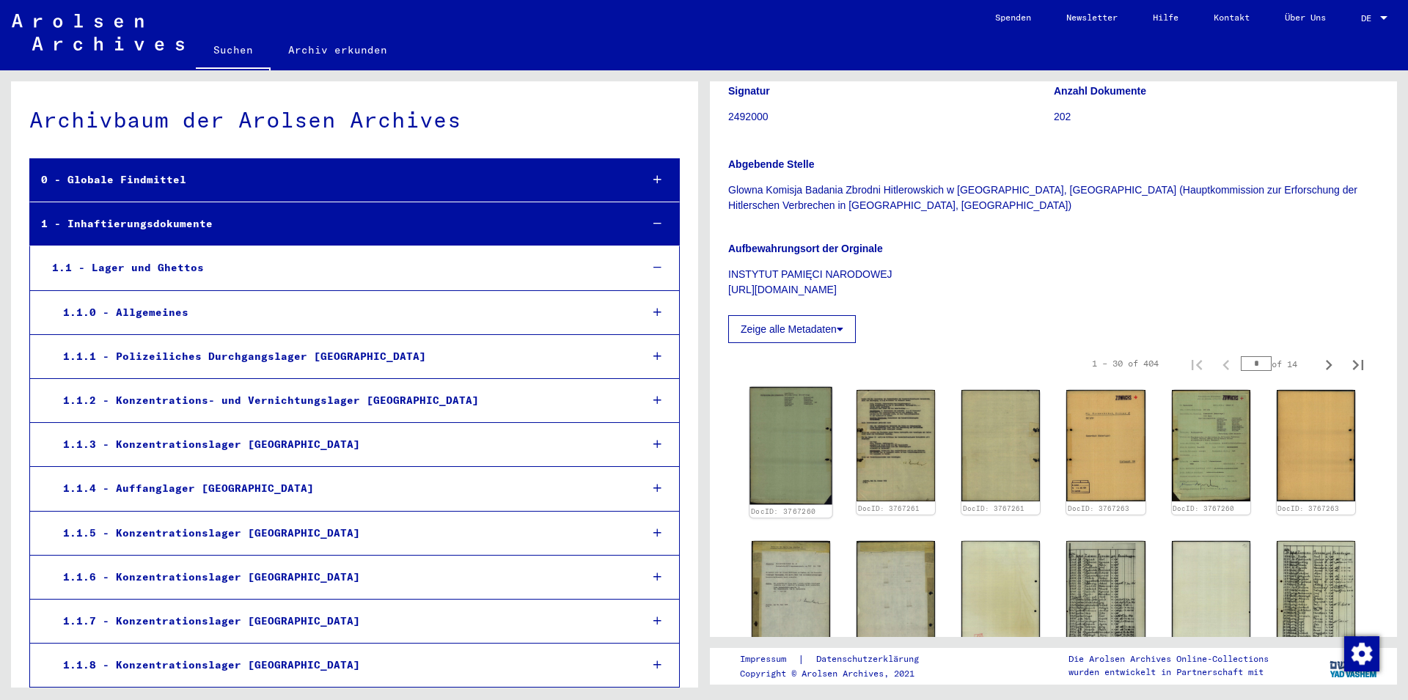
click at [796, 445] on img at bounding box center [790, 446] width 83 height 118
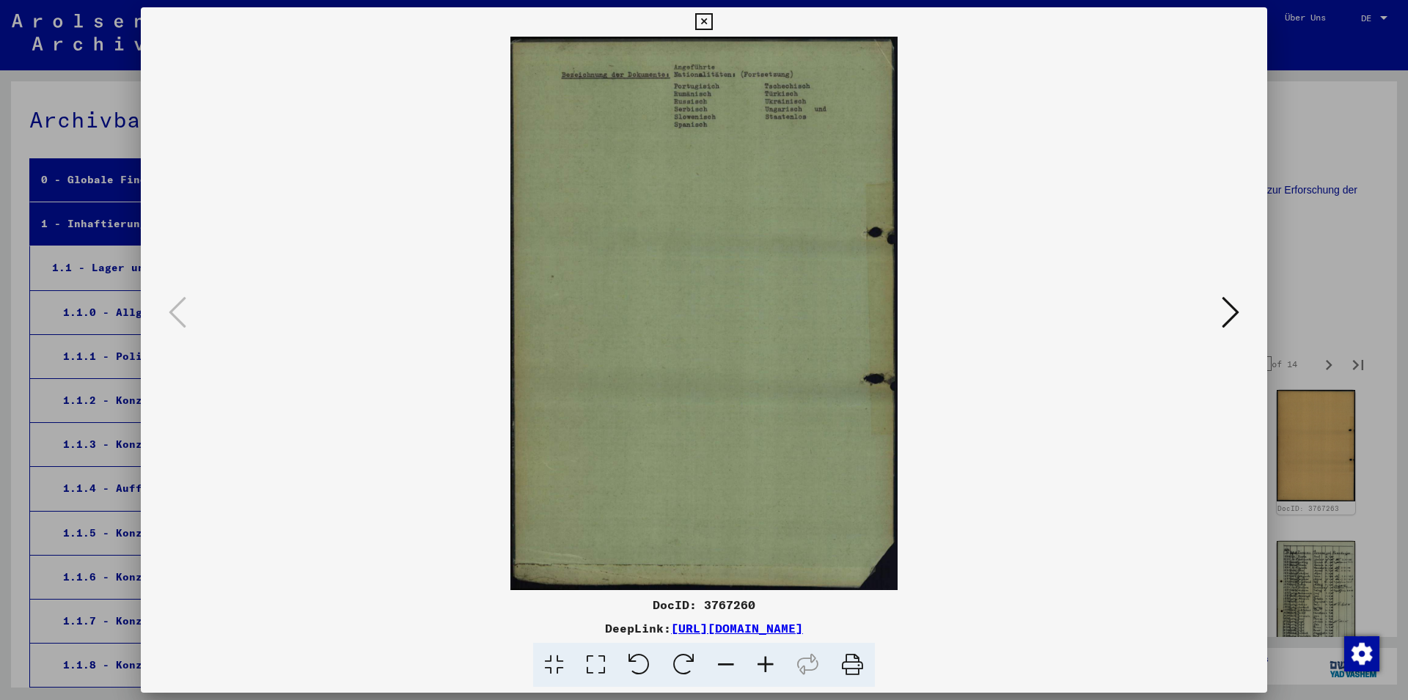
click at [1231, 310] on icon at bounding box center [1231, 312] width 18 height 35
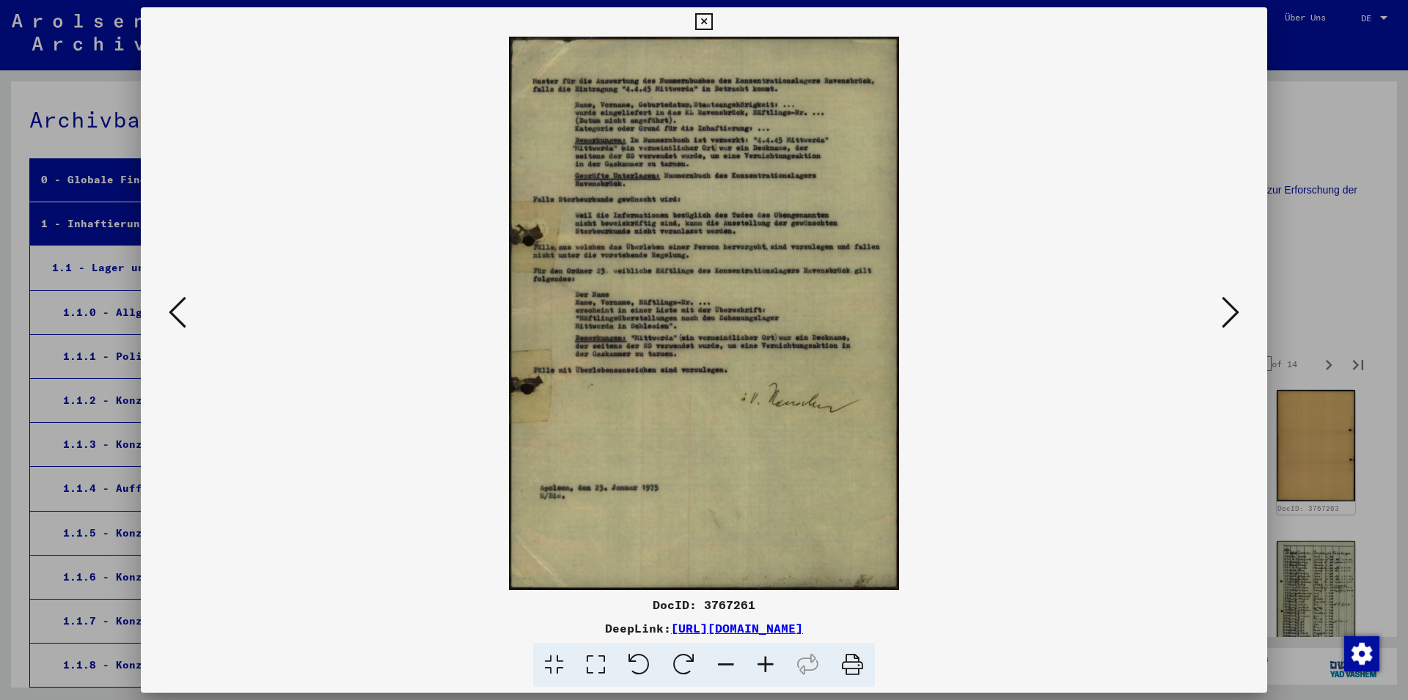
click at [1228, 311] on icon at bounding box center [1231, 312] width 18 height 35
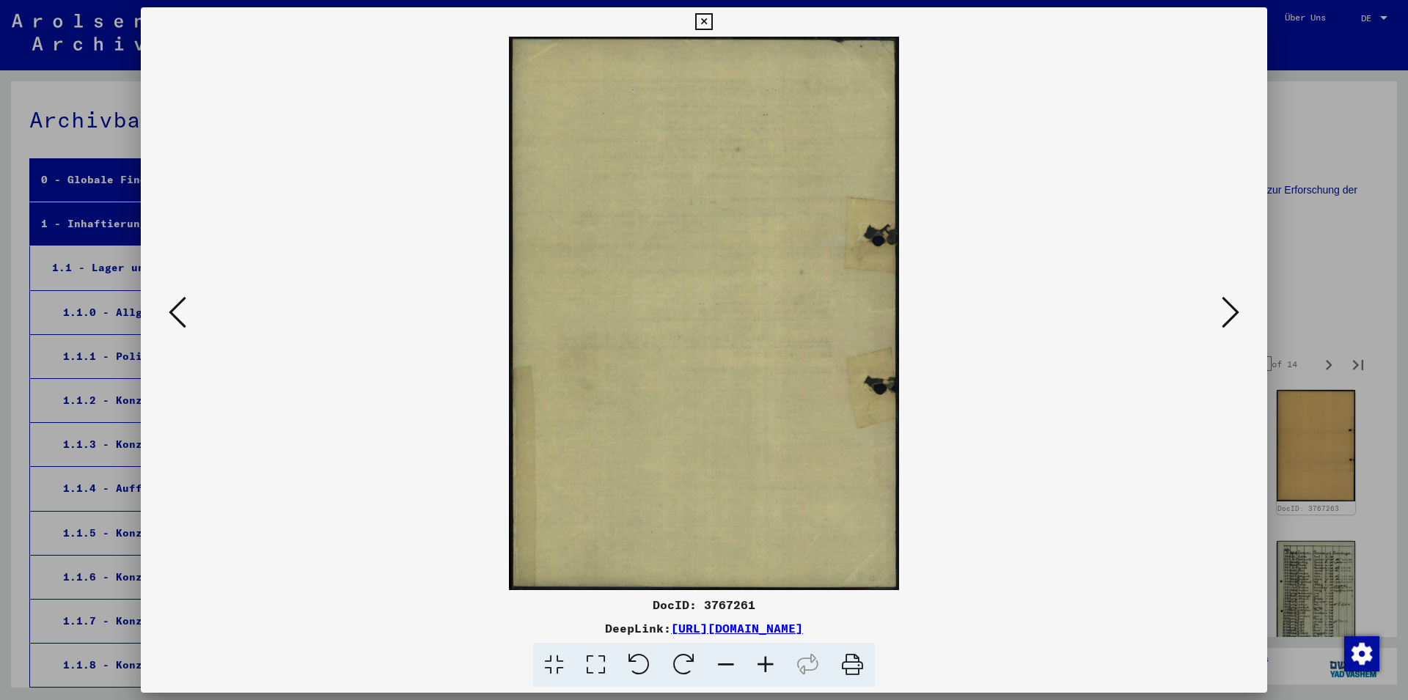
click at [1228, 312] on icon at bounding box center [1231, 312] width 18 height 35
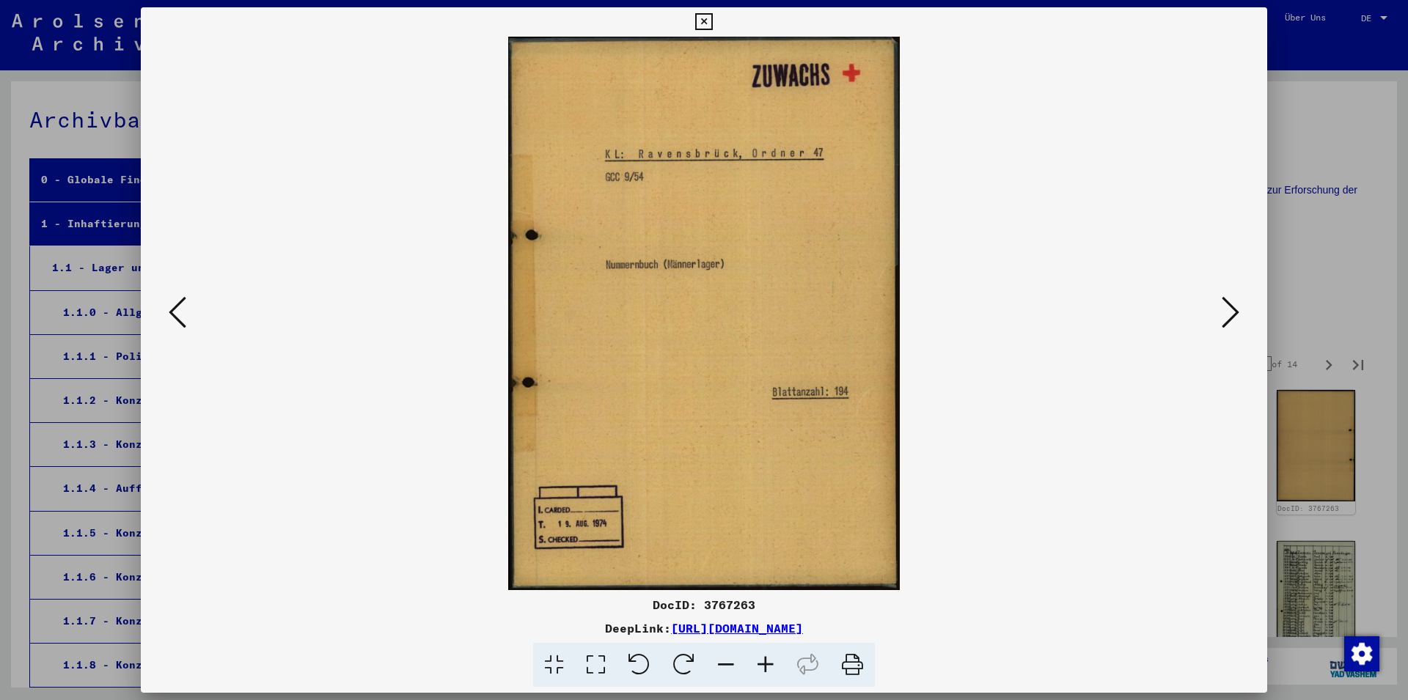
click at [1228, 312] on icon at bounding box center [1231, 312] width 18 height 35
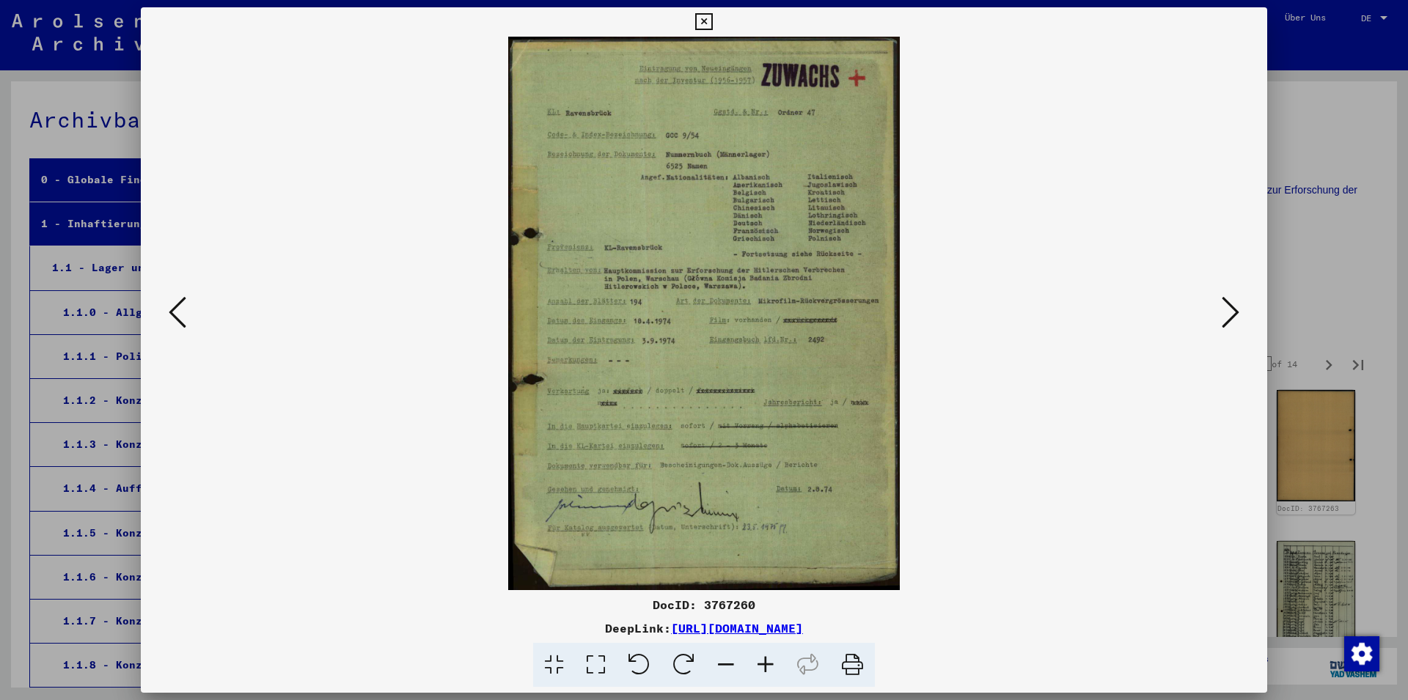
click at [1228, 312] on icon at bounding box center [1231, 312] width 18 height 35
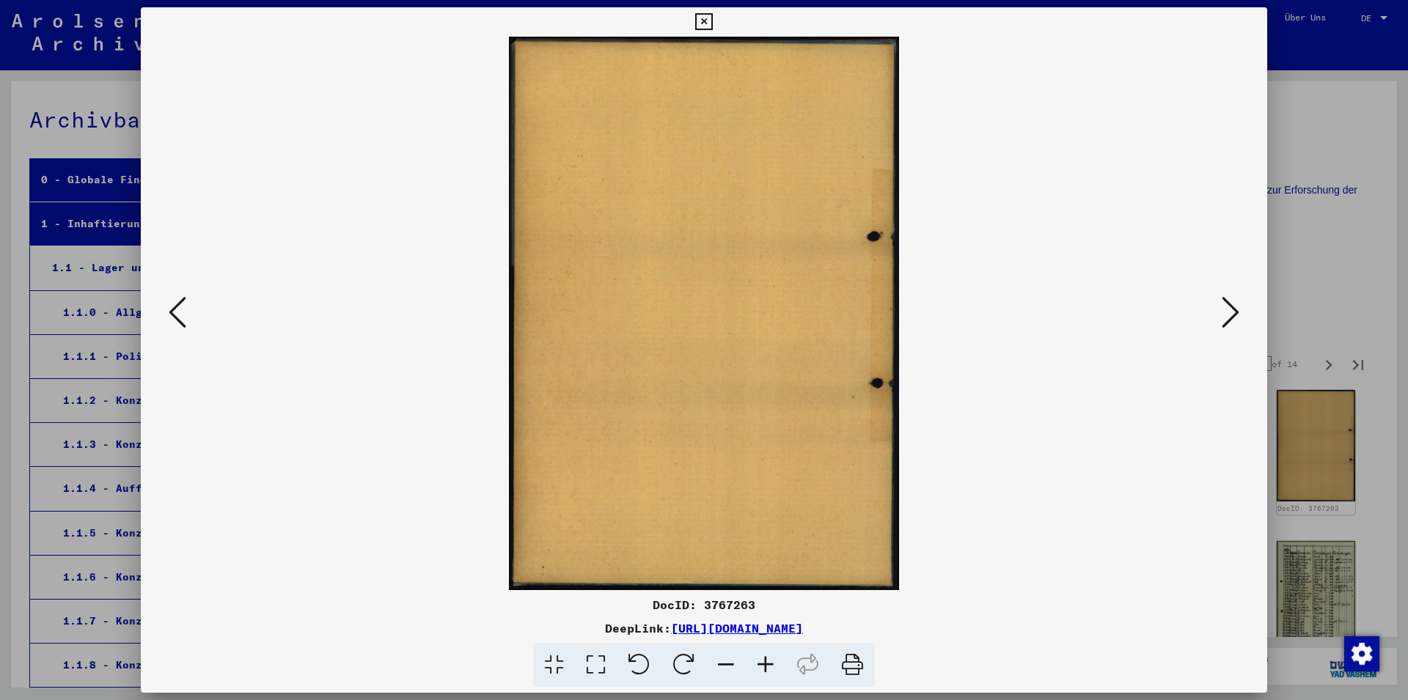
click at [1228, 312] on icon at bounding box center [1231, 312] width 18 height 35
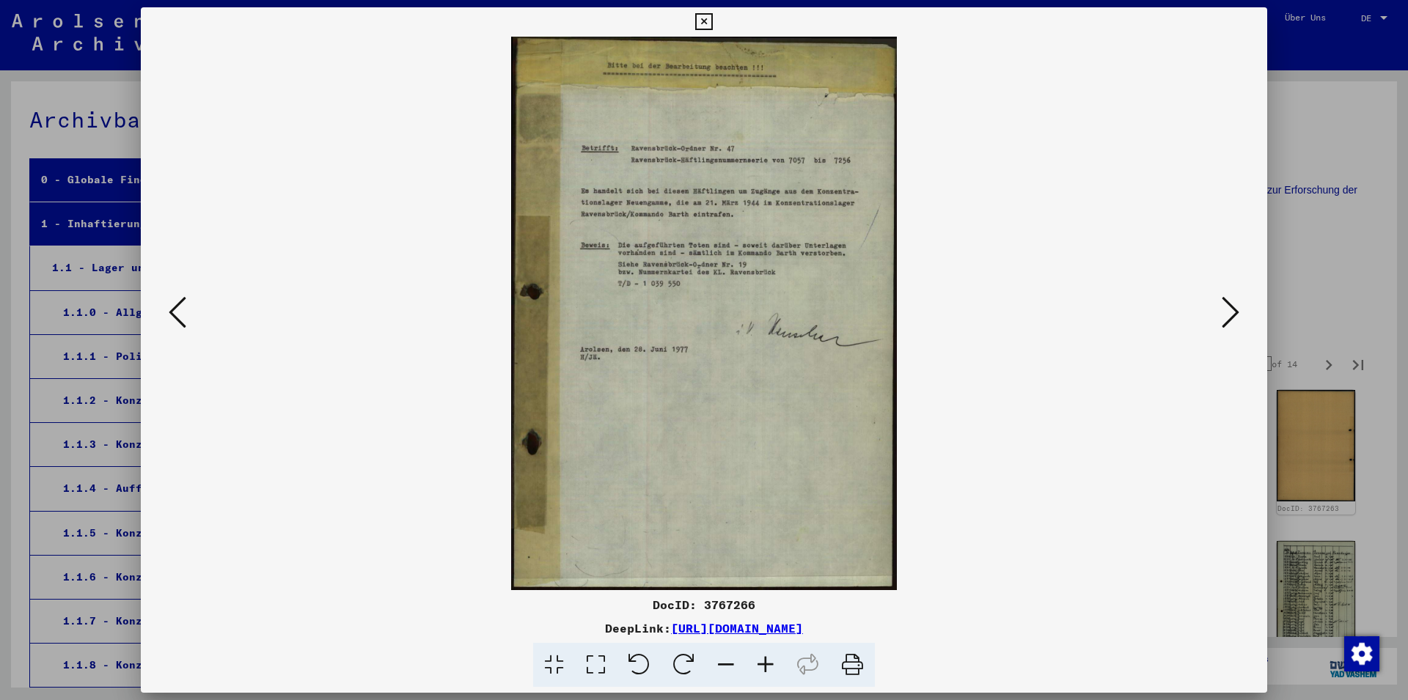
click at [1231, 314] on icon at bounding box center [1231, 312] width 18 height 35
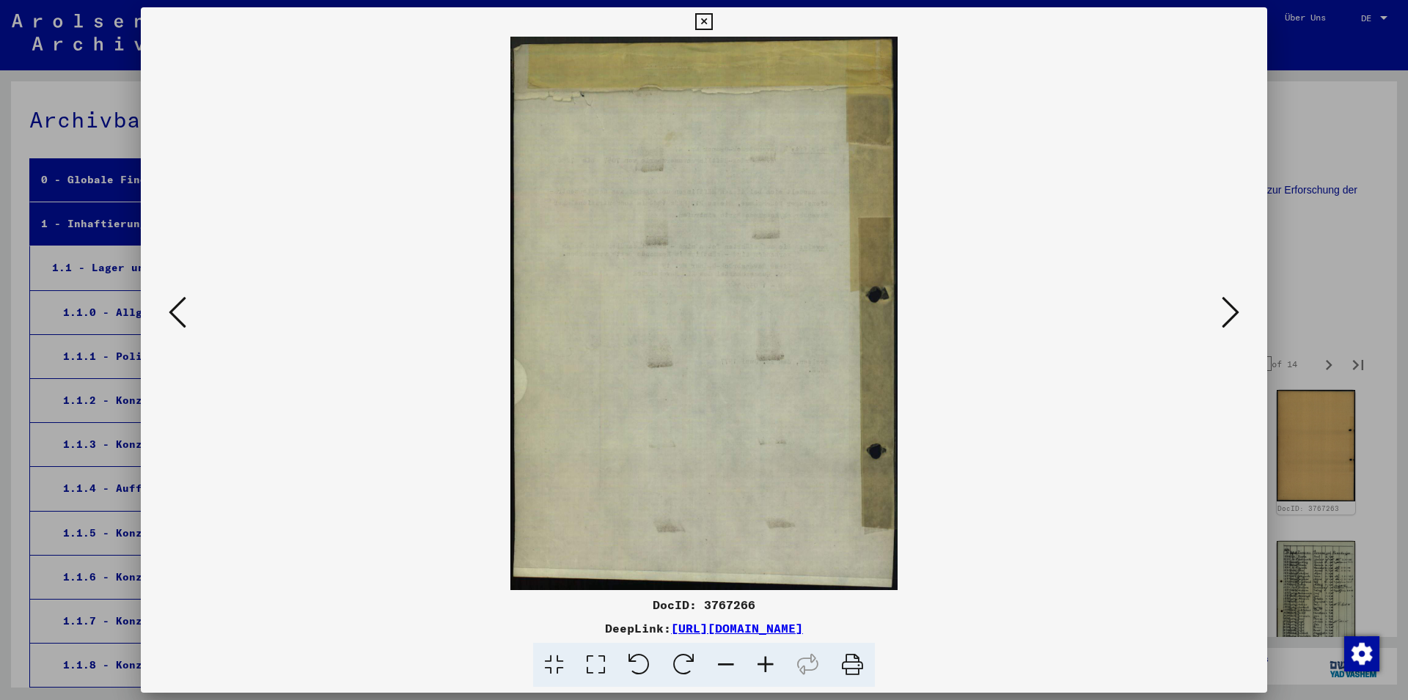
click at [1231, 314] on icon at bounding box center [1231, 312] width 18 height 35
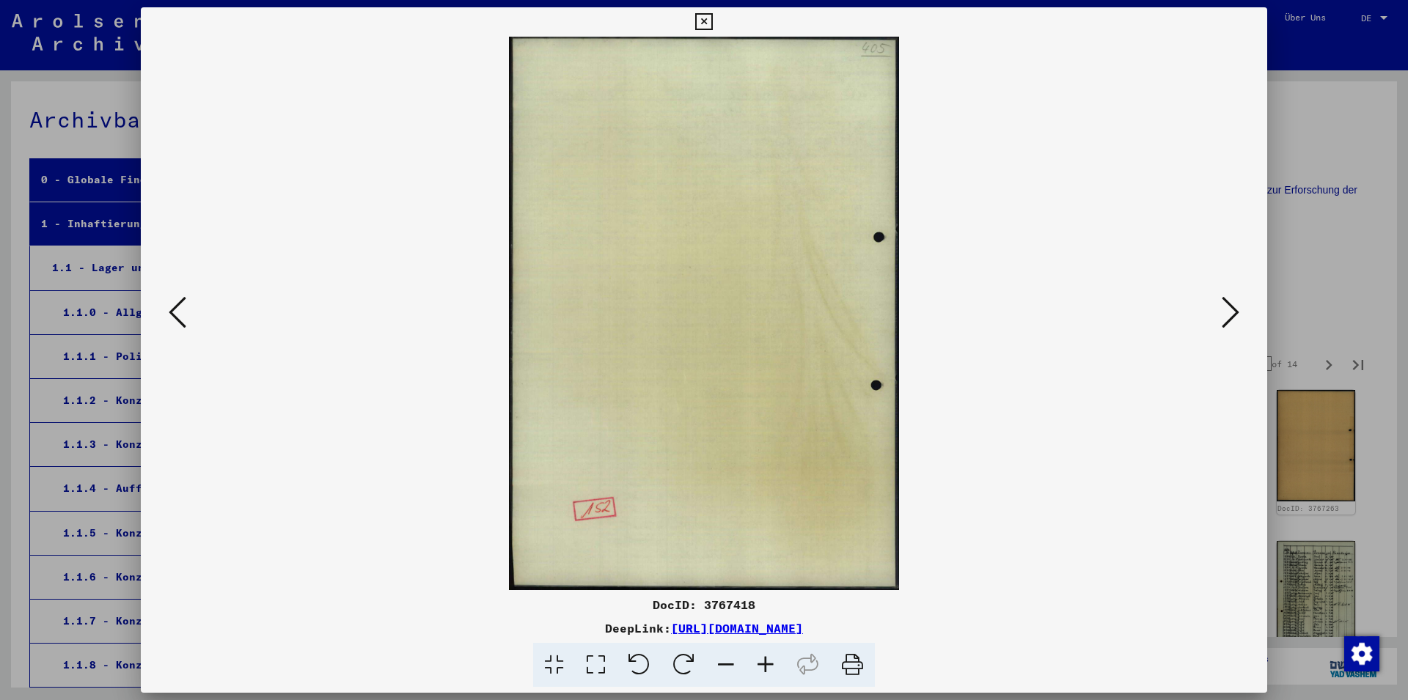
click at [1231, 314] on icon at bounding box center [1231, 312] width 18 height 35
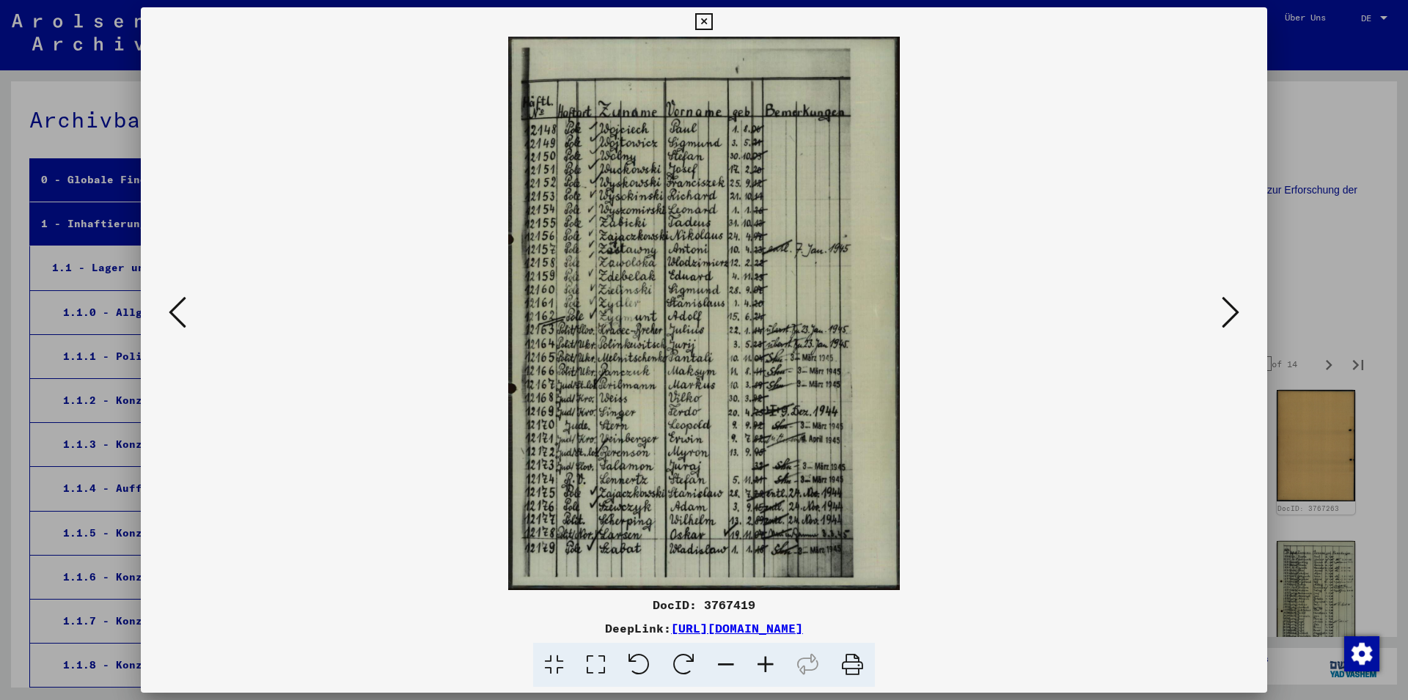
click at [1231, 311] on icon at bounding box center [1231, 312] width 18 height 35
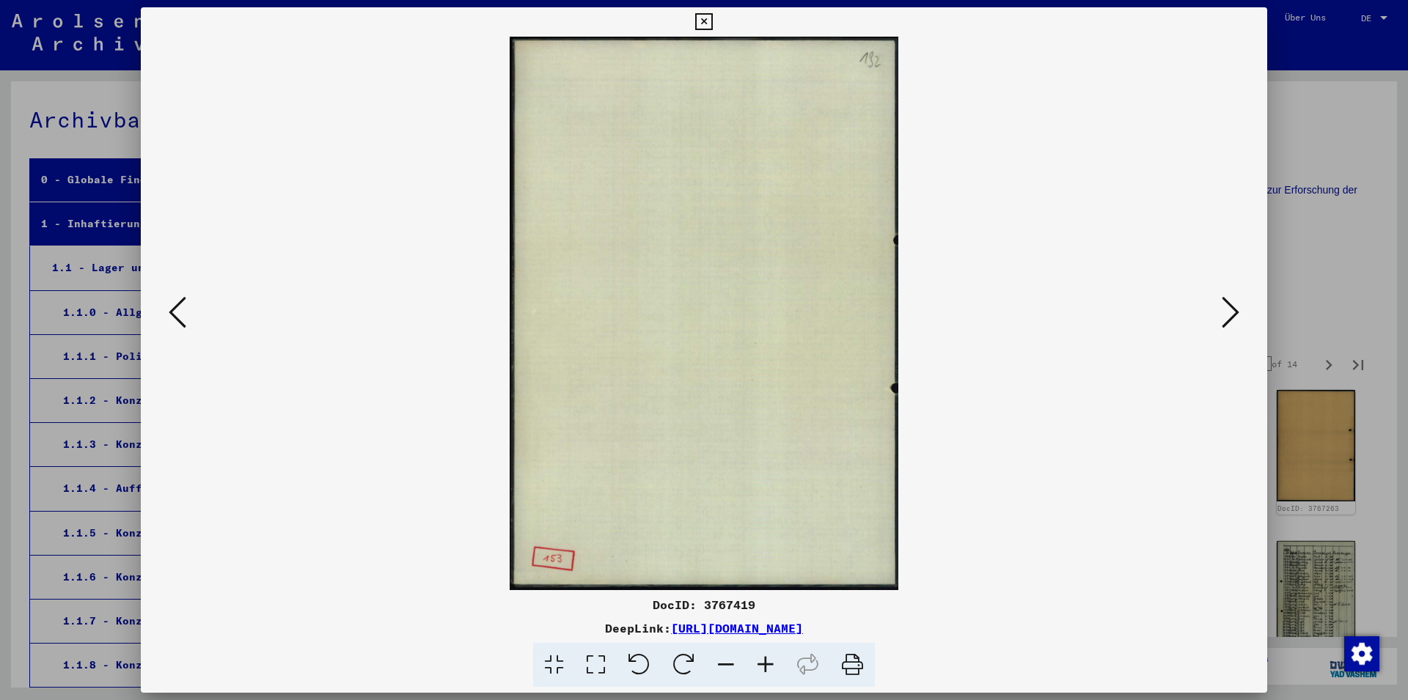
click at [1231, 311] on icon at bounding box center [1231, 312] width 18 height 35
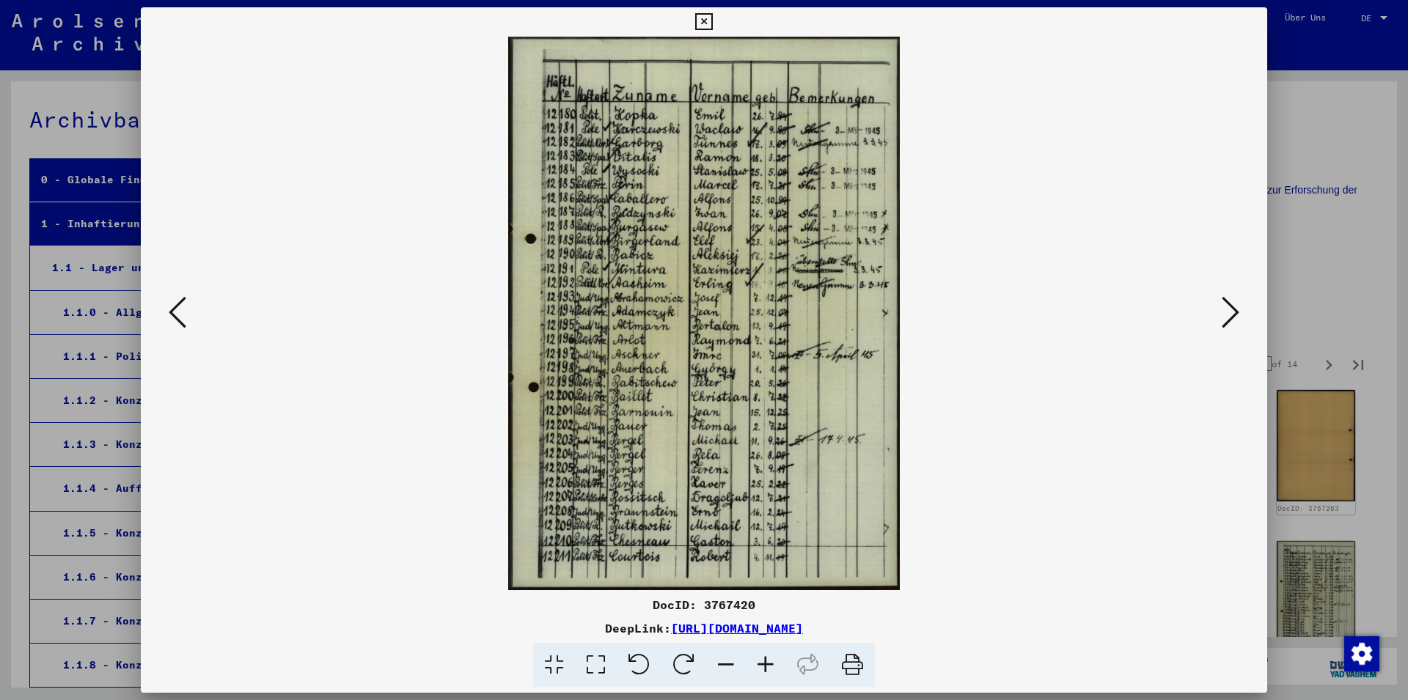
click at [1231, 311] on icon at bounding box center [1231, 312] width 18 height 35
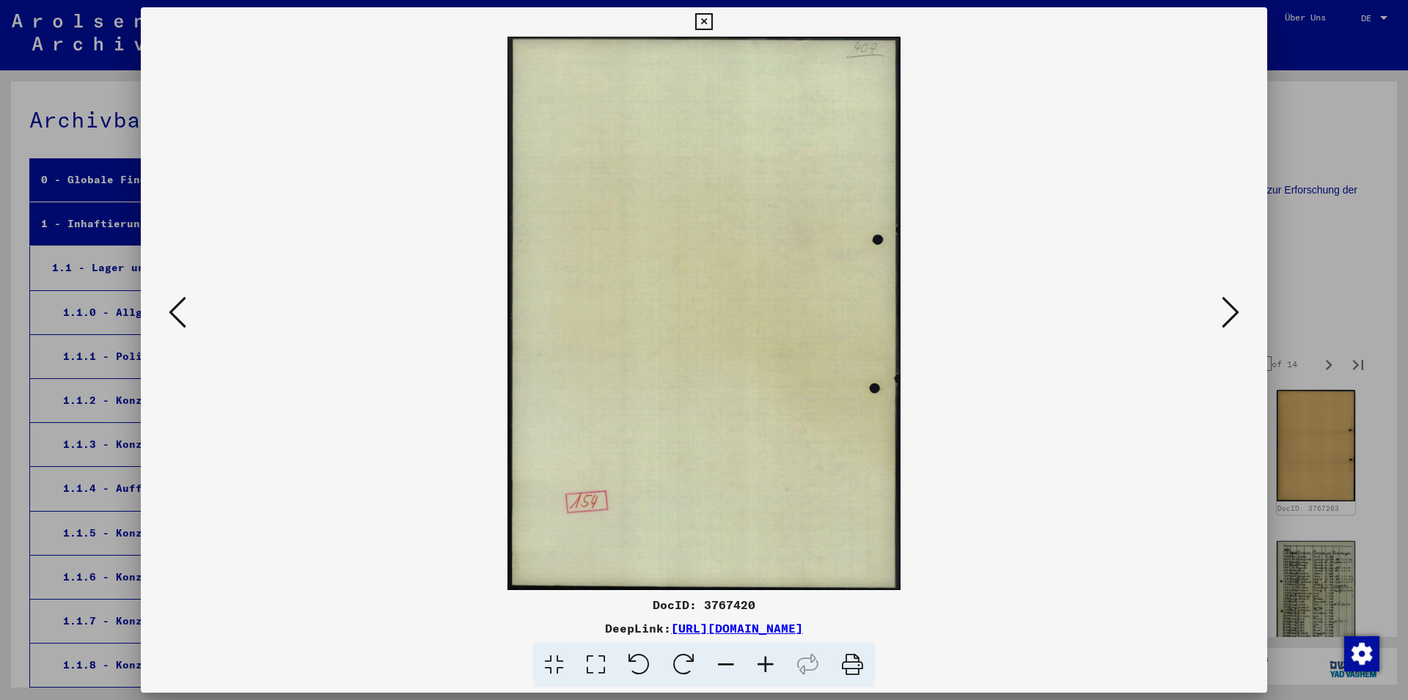
click at [1231, 311] on icon at bounding box center [1231, 312] width 18 height 35
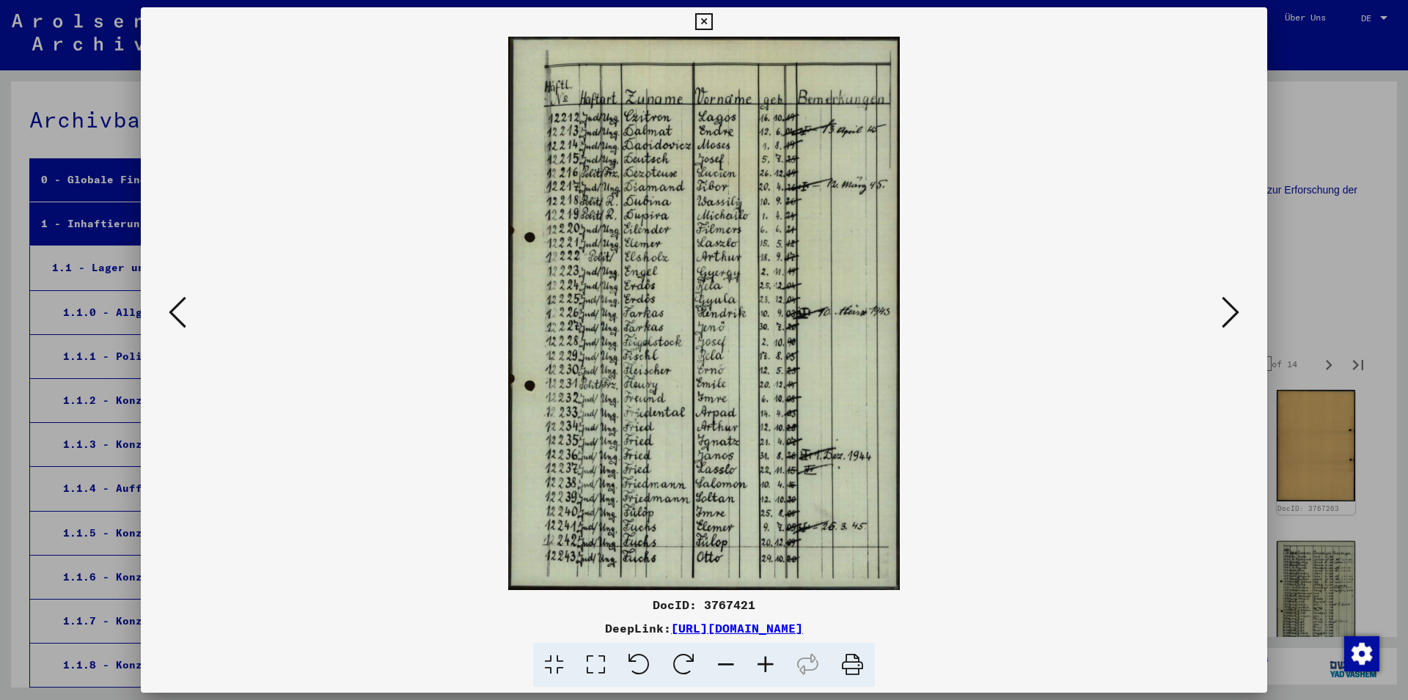
click at [1231, 311] on icon at bounding box center [1231, 312] width 18 height 35
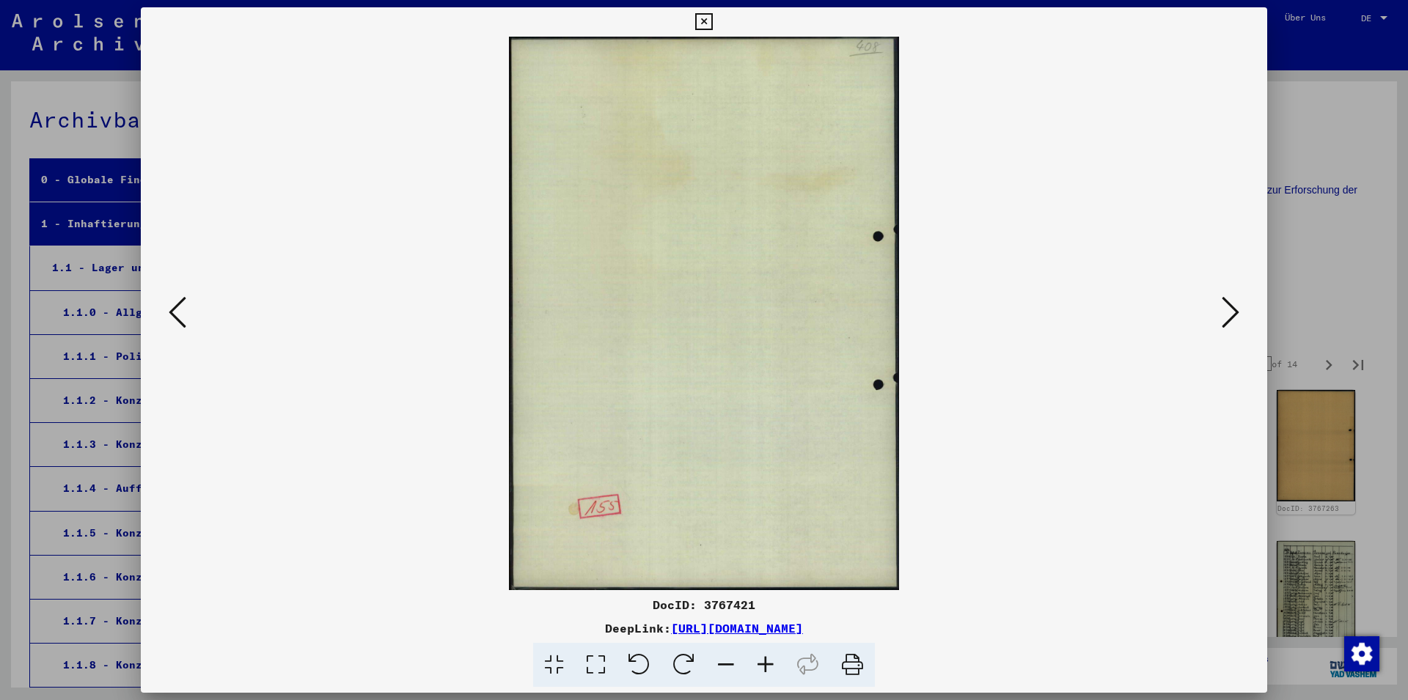
click at [1231, 311] on icon at bounding box center [1231, 312] width 18 height 35
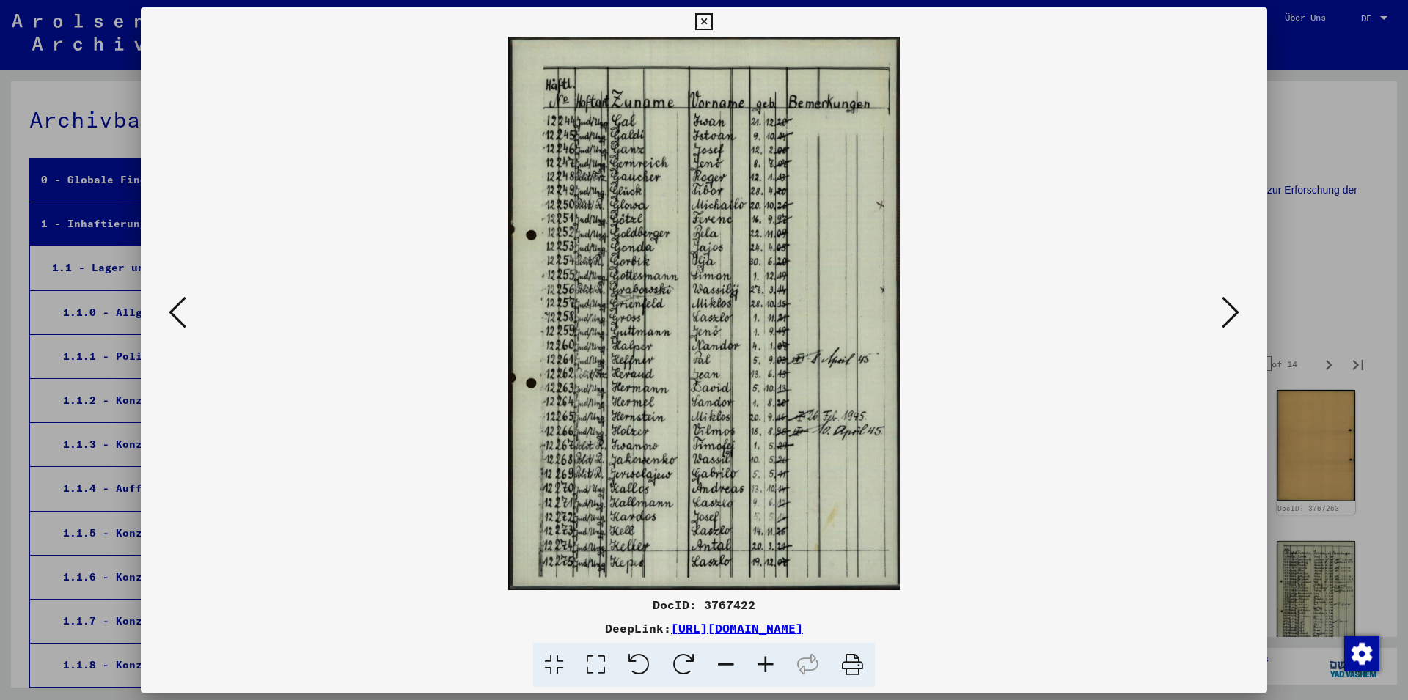
click at [1231, 311] on icon at bounding box center [1231, 312] width 18 height 35
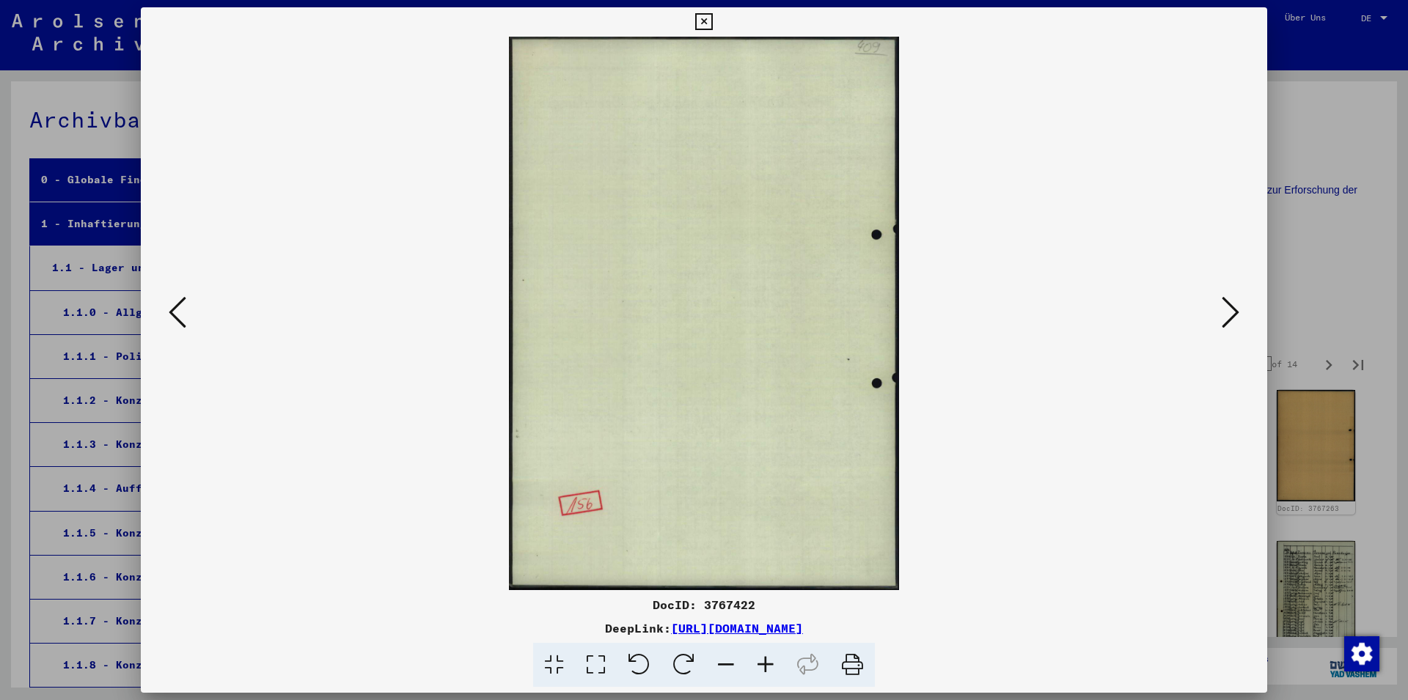
click at [1231, 311] on icon at bounding box center [1231, 312] width 18 height 35
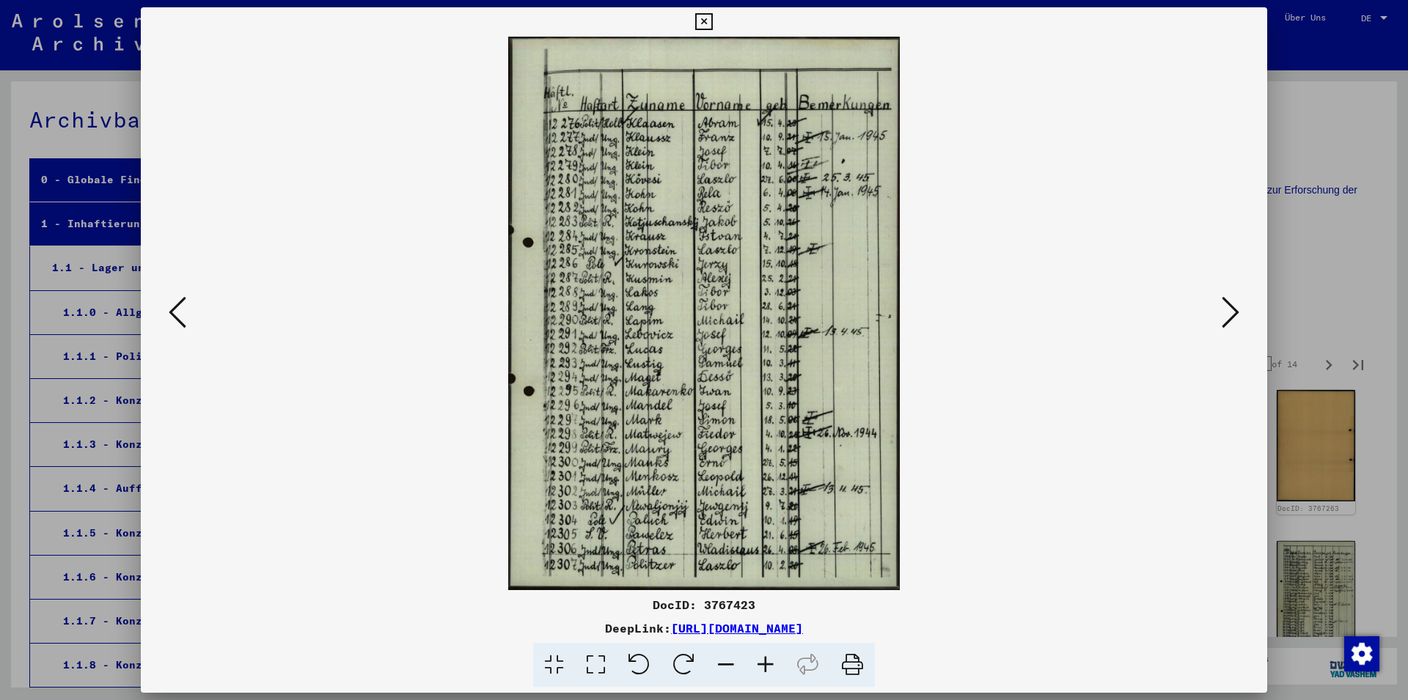
click at [1231, 311] on icon at bounding box center [1231, 312] width 18 height 35
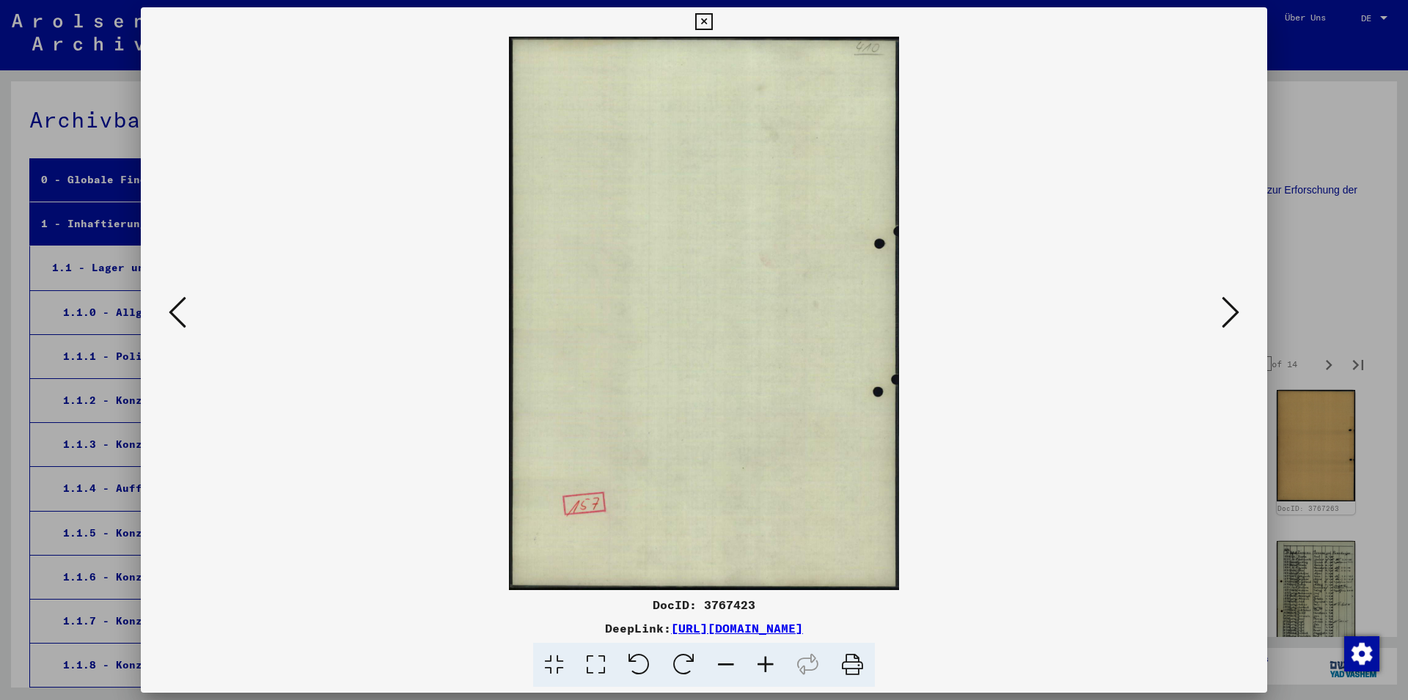
click at [1231, 311] on icon at bounding box center [1231, 312] width 18 height 35
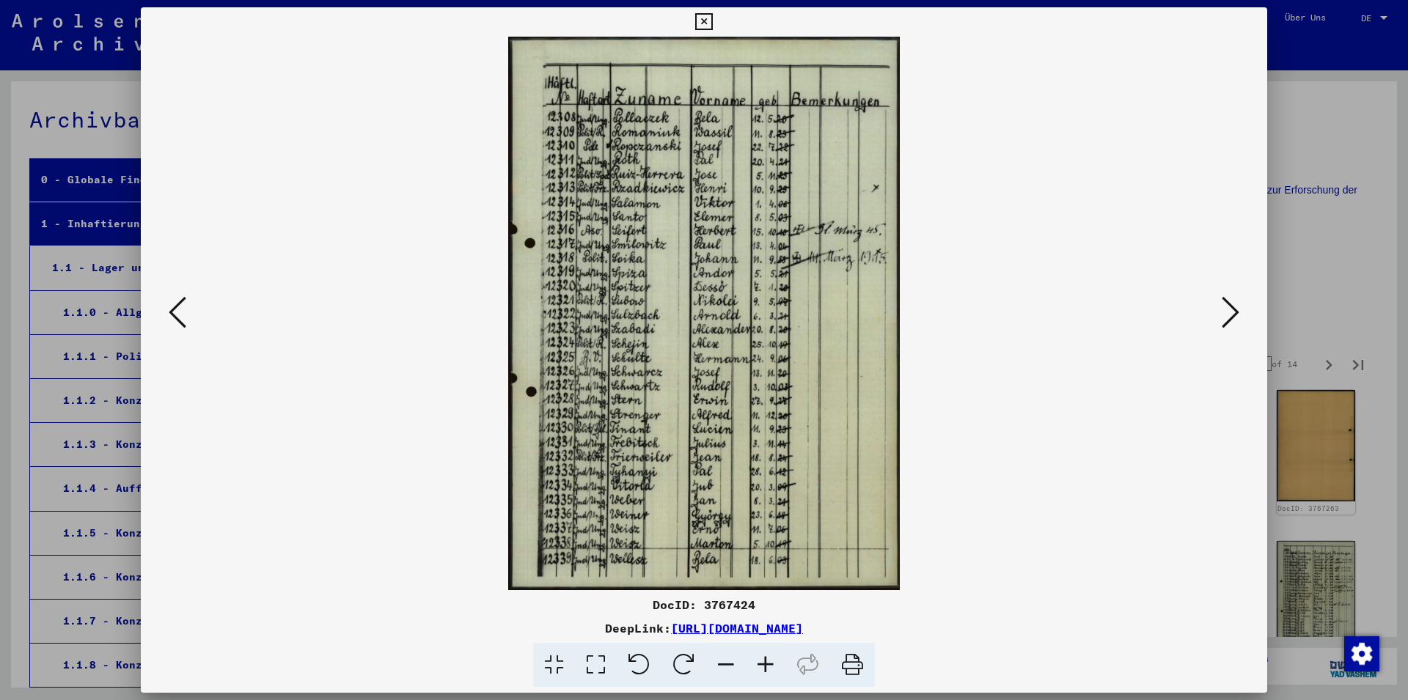
click at [1231, 312] on icon at bounding box center [1231, 312] width 18 height 35
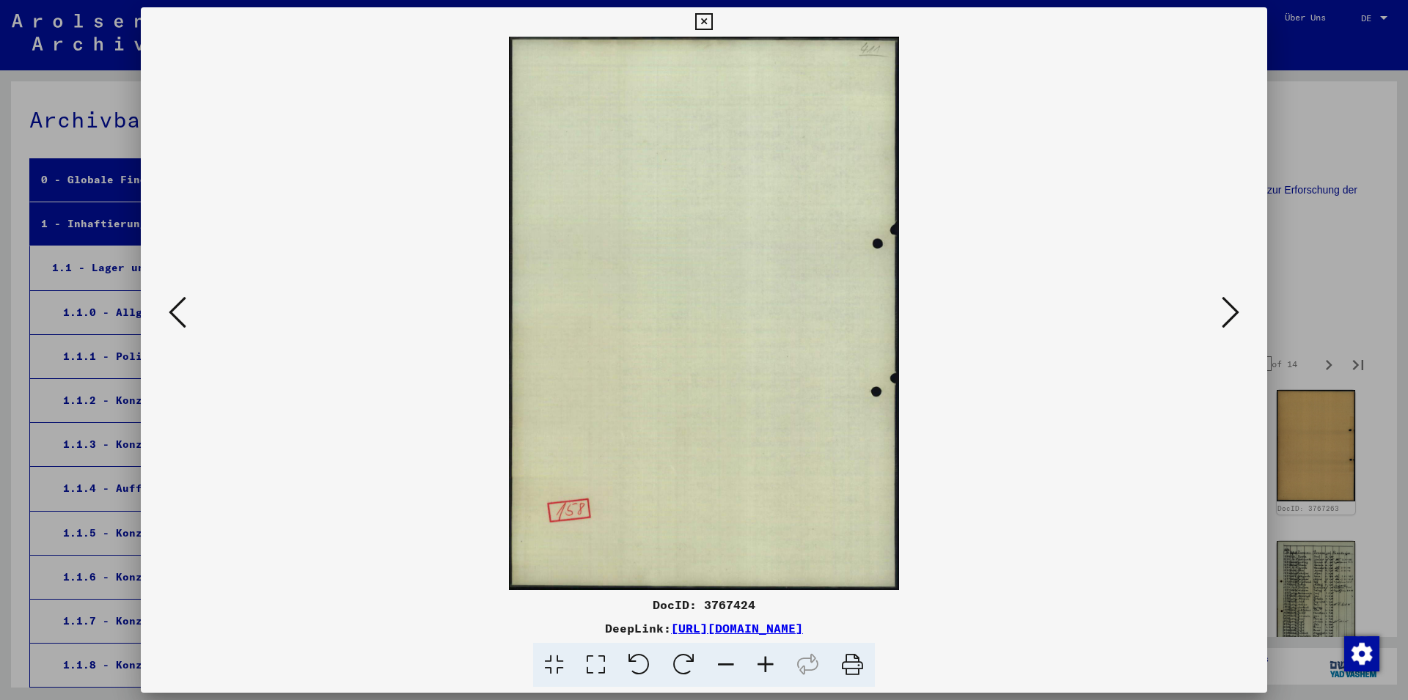
click at [1231, 312] on icon at bounding box center [1231, 312] width 18 height 35
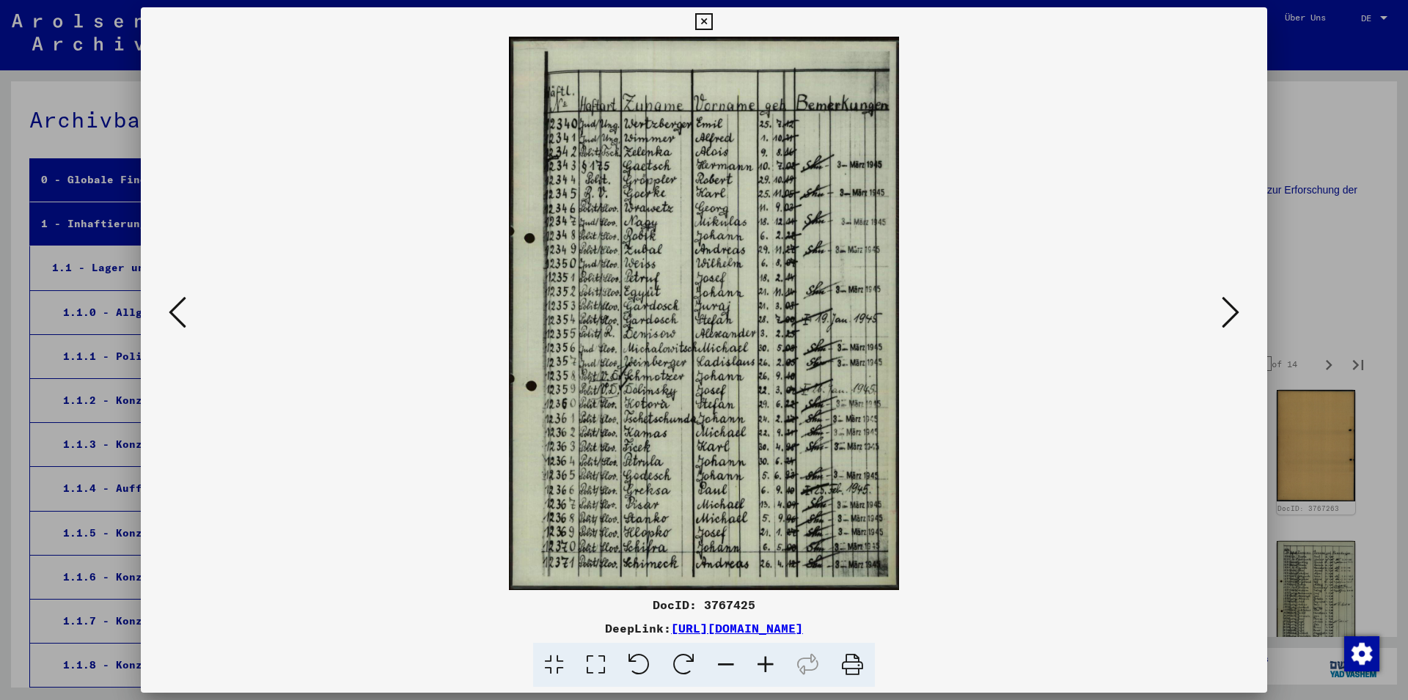
click at [1231, 312] on icon at bounding box center [1231, 312] width 18 height 35
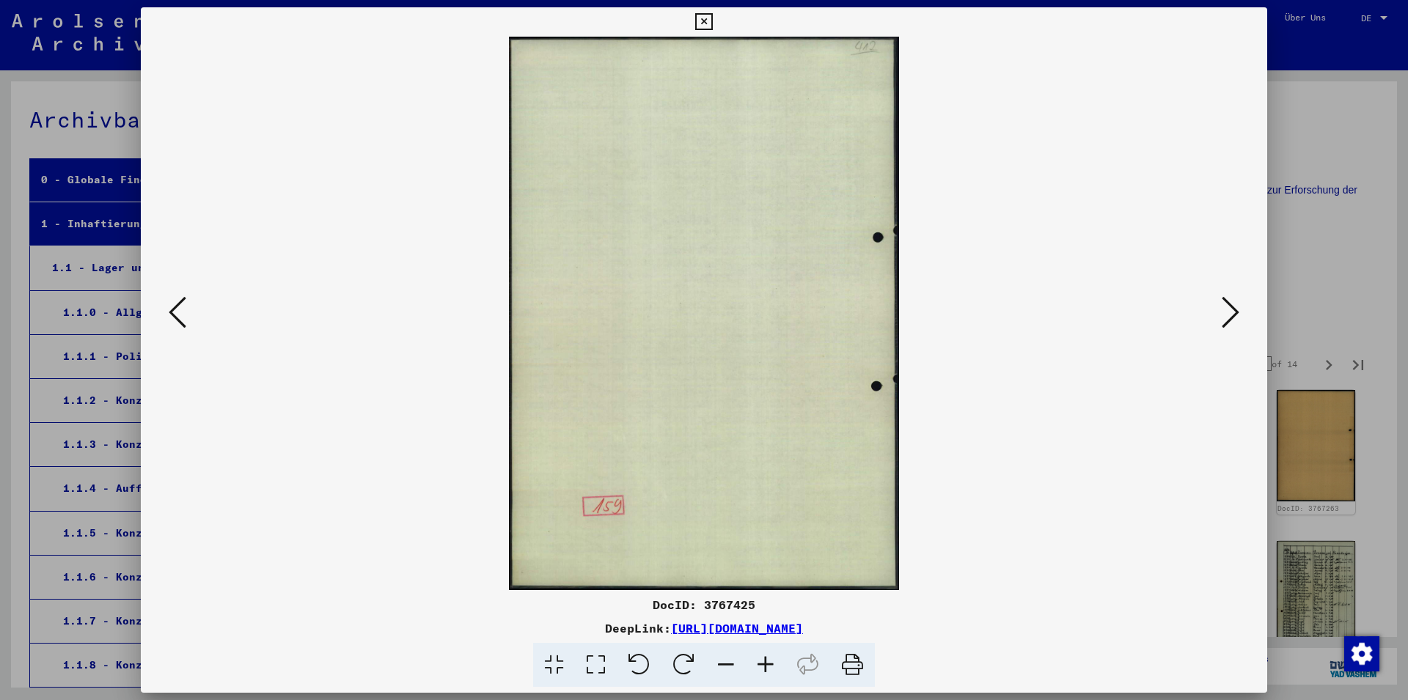
click at [1231, 312] on icon at bounding box center [1231, 312] width 18 height 35
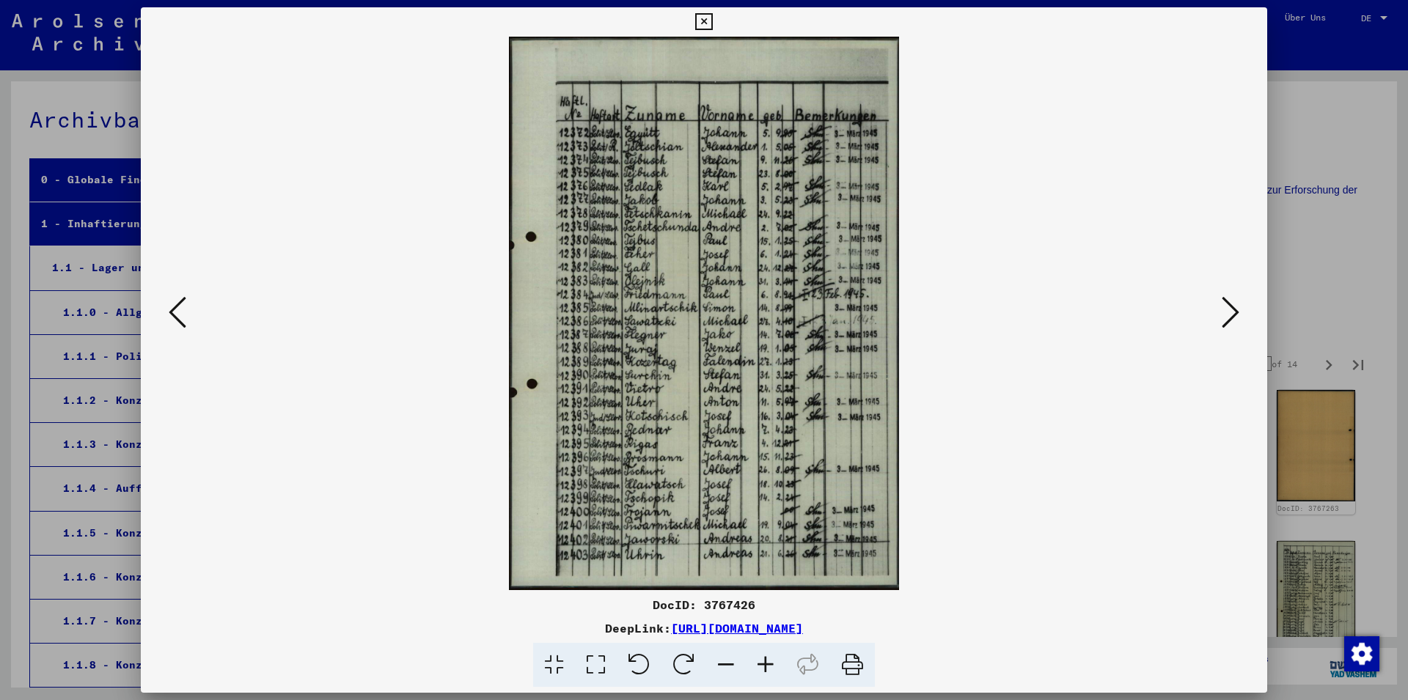
click at [1231, 312] on icon at bounding box center [1231, 312] width 18 height 35
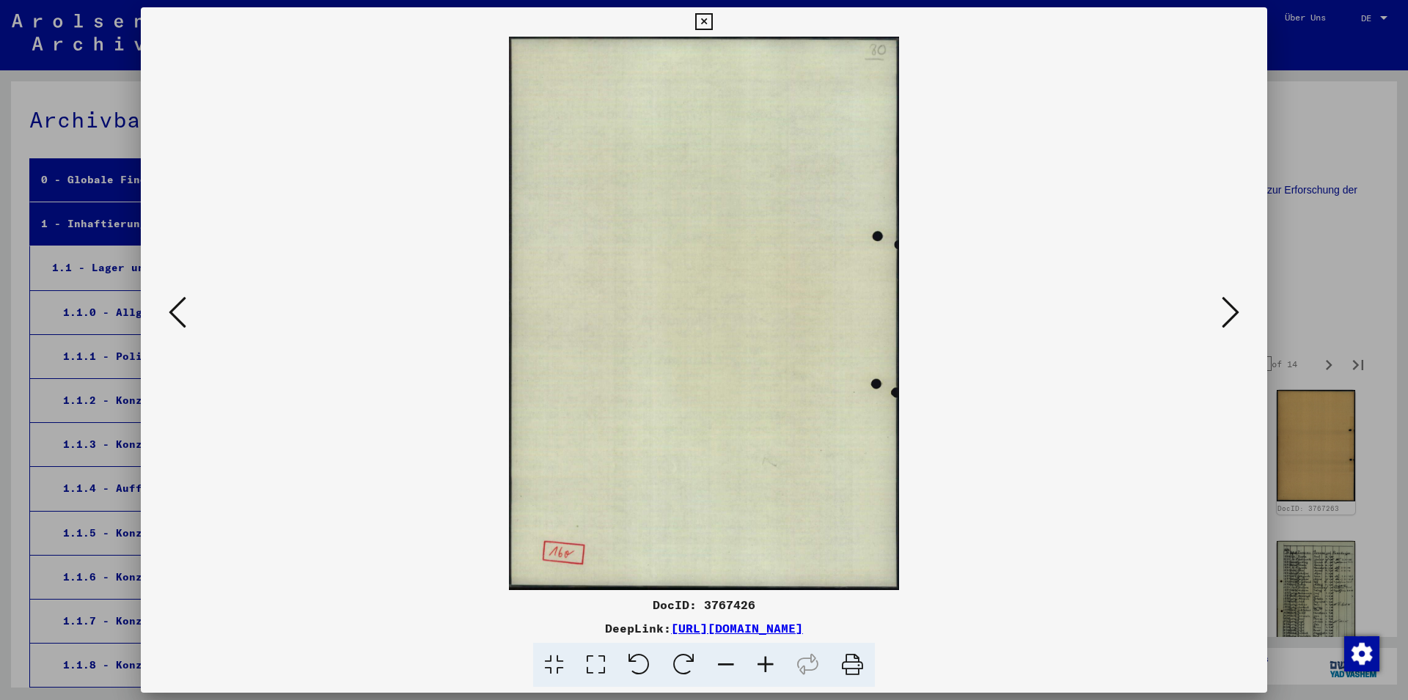
click at [1231, 312] on icon at bounding box center [1231, 312] width 18 height 35
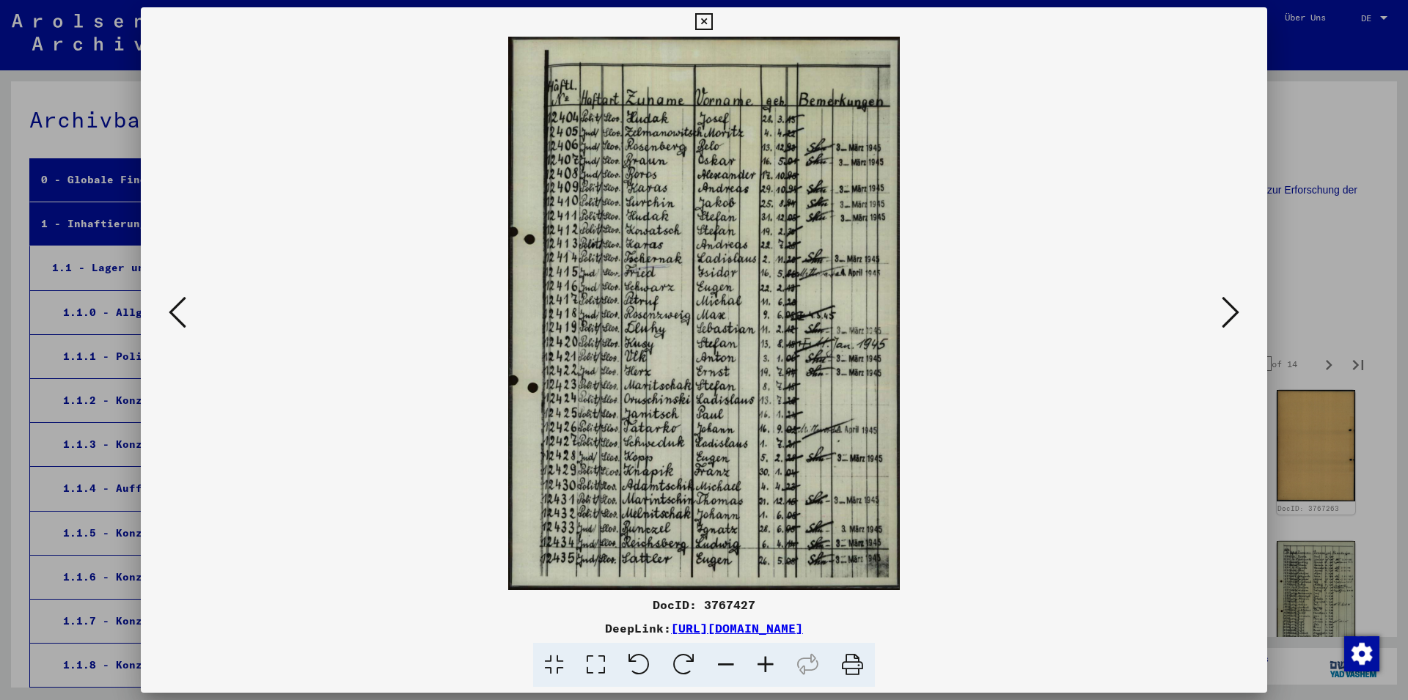
click at [1231, 312] on icon at bounding box center [1231, 312] width 18 height 35
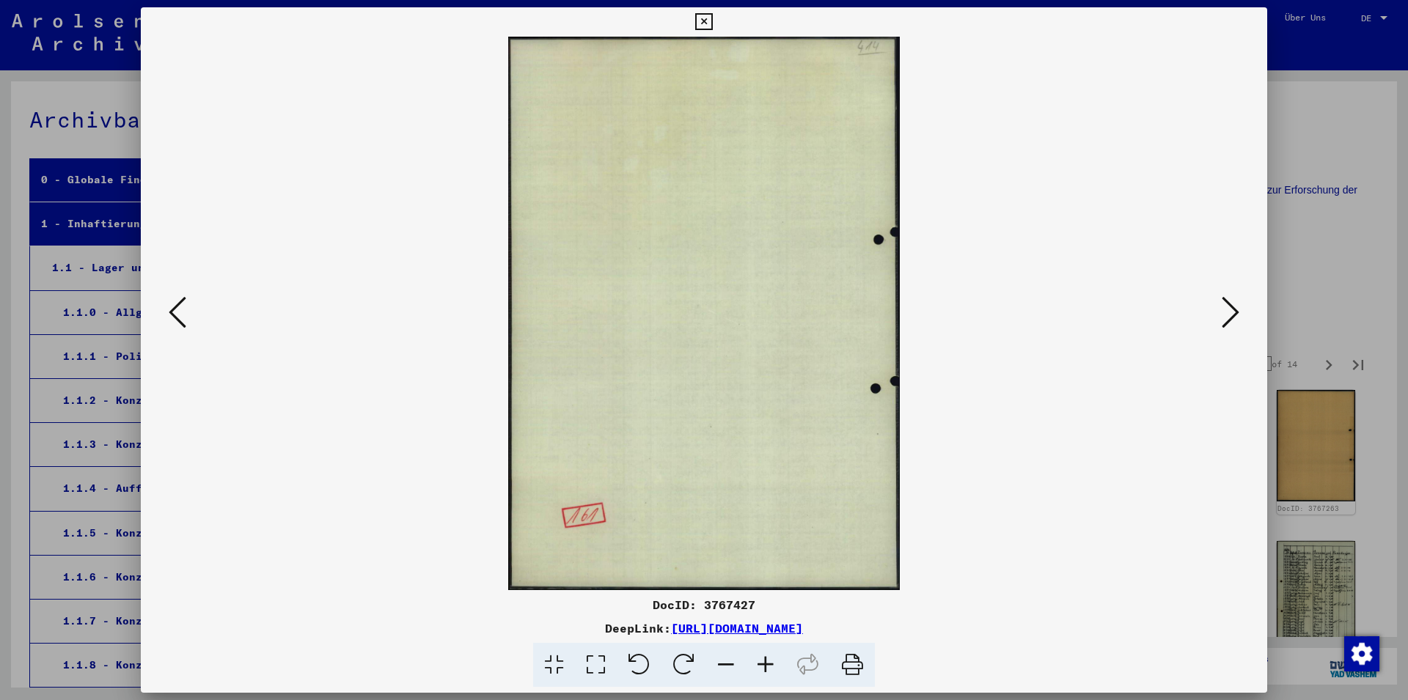
click at [1231, 312] on icon at bounding box center [1231, 312] width 18 height 35
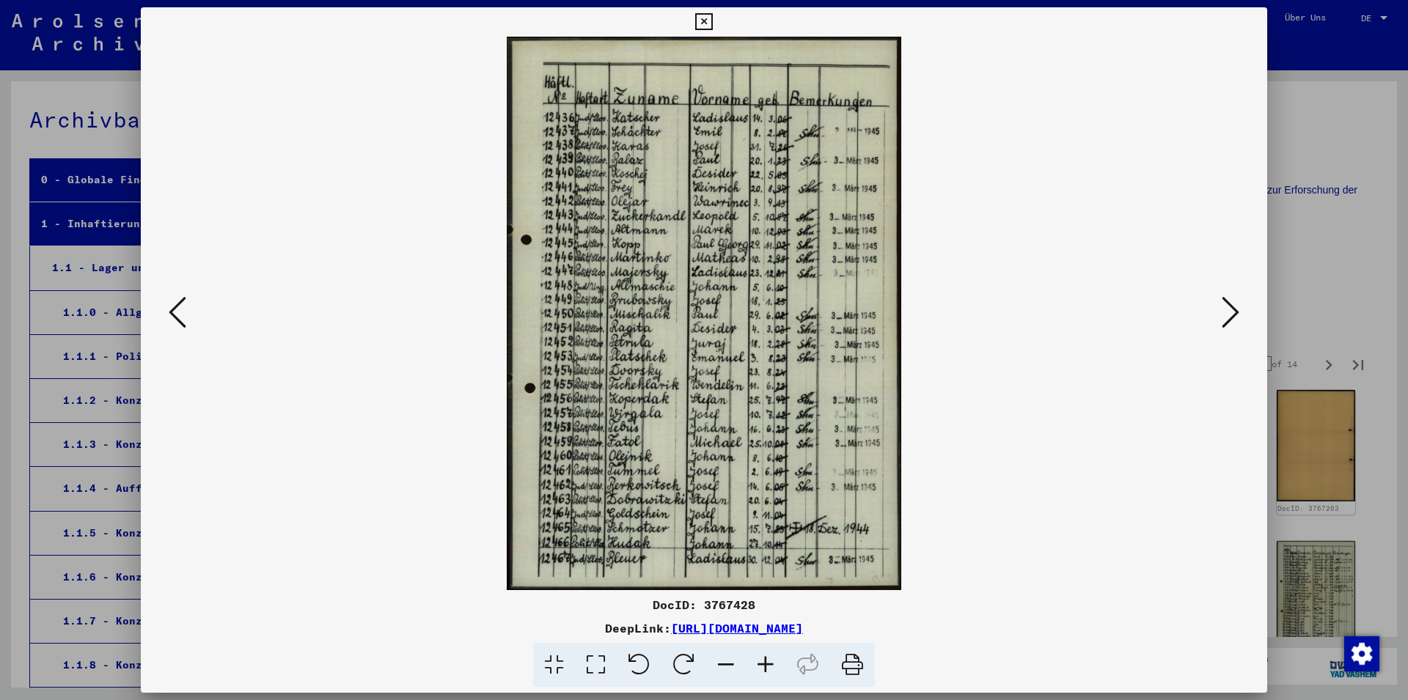
click at [1231, 312] on icon at bounding box center [1231, 312] width 18 height 35
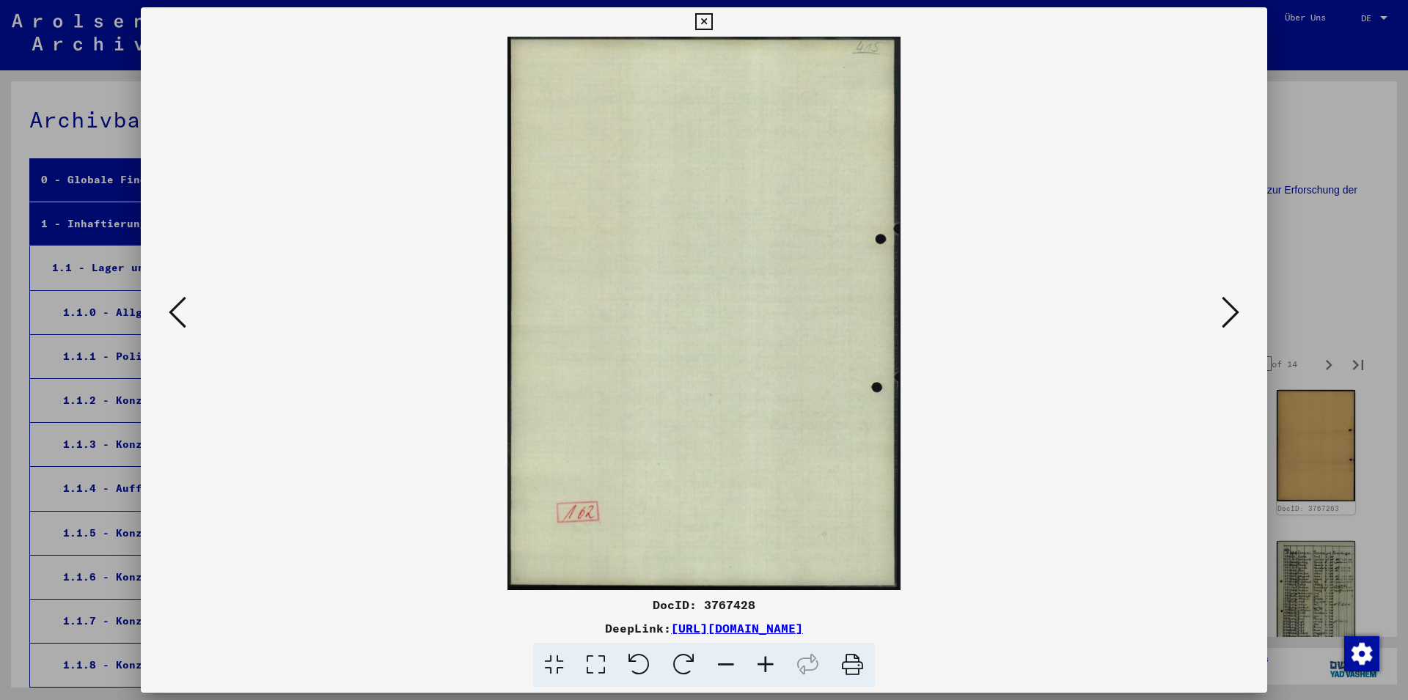
click at [1231, 312] on icon at bounding box center [1231, 312] width 18 height 35
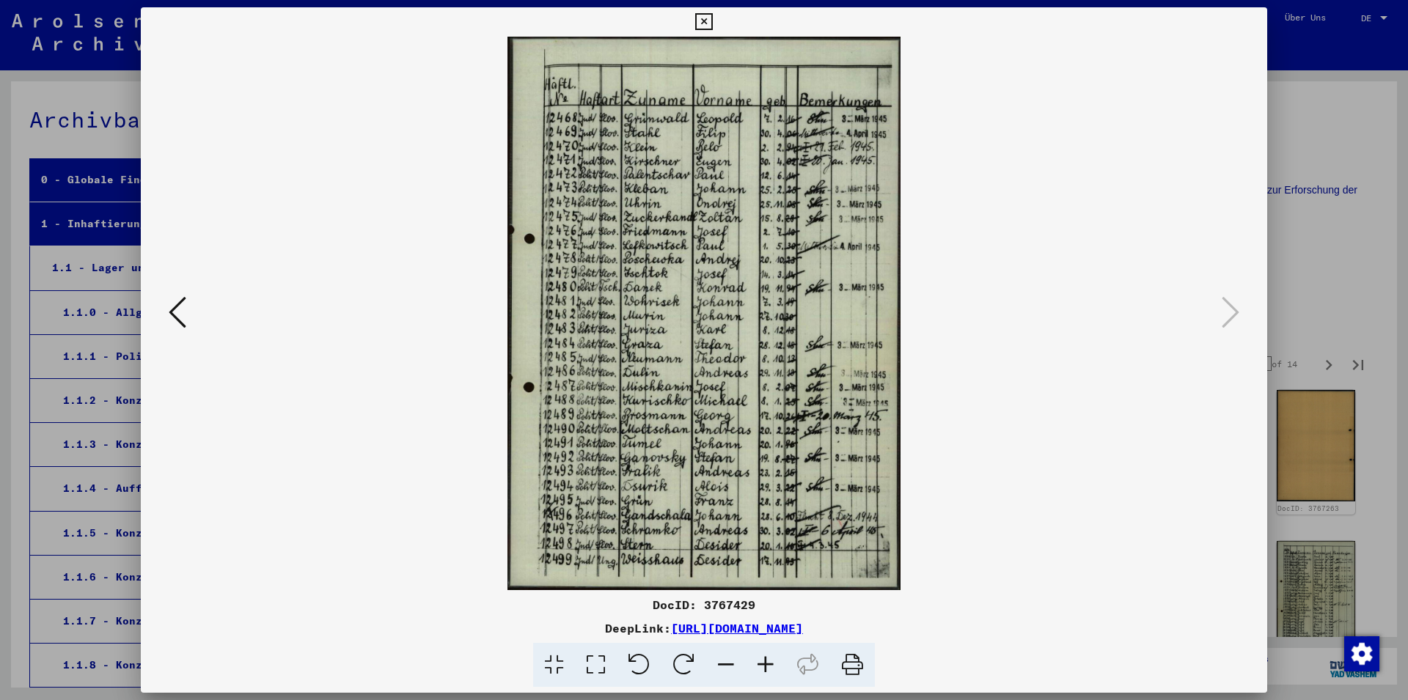
click at [712, 23] on icon at bounding box center [703, 22] width 17 height 18
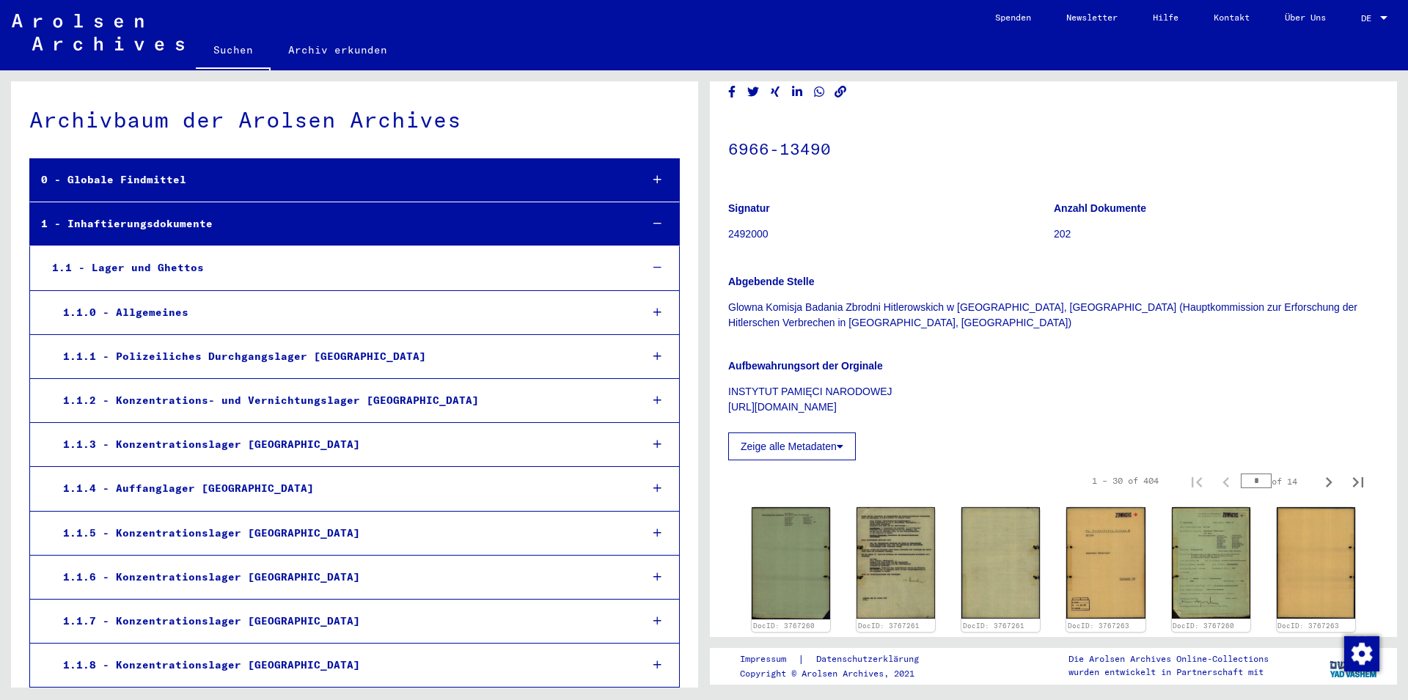
scroll to position [18, 0]
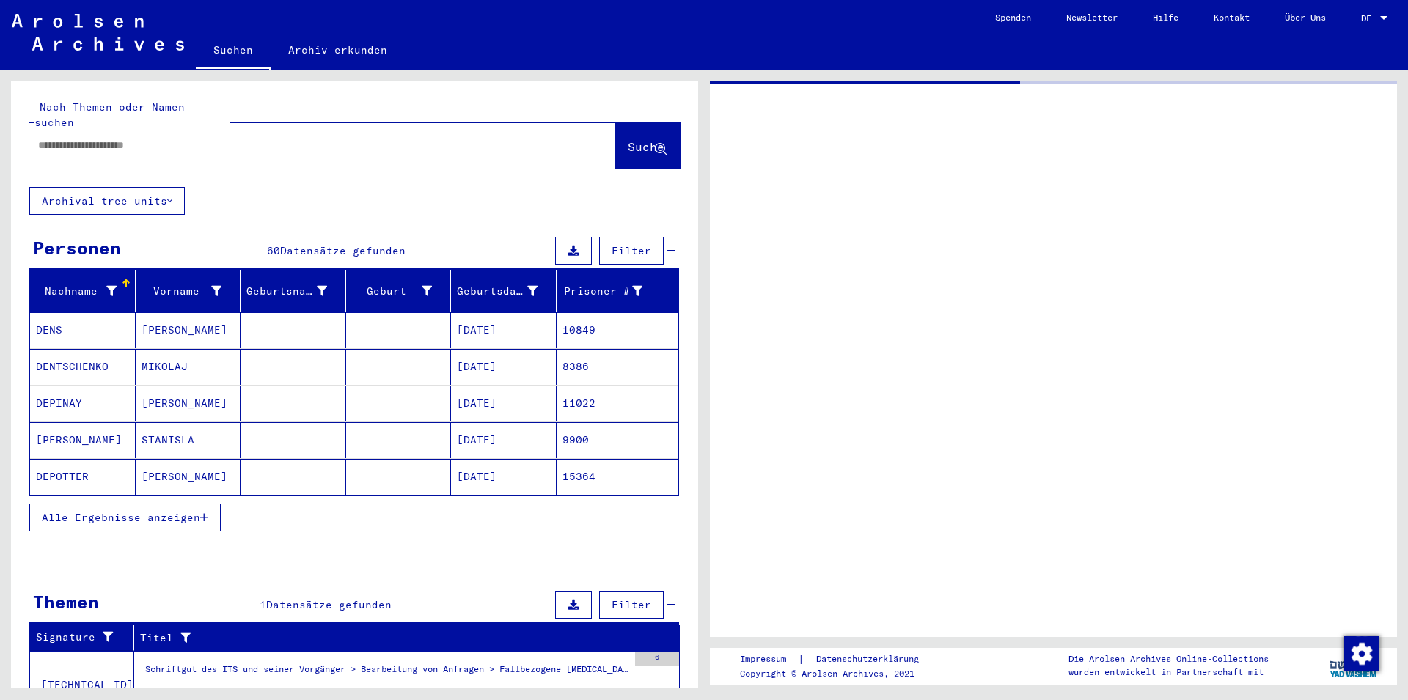
type input "*******"
